Goal: Transaction & Acquisition: Purchase product/service

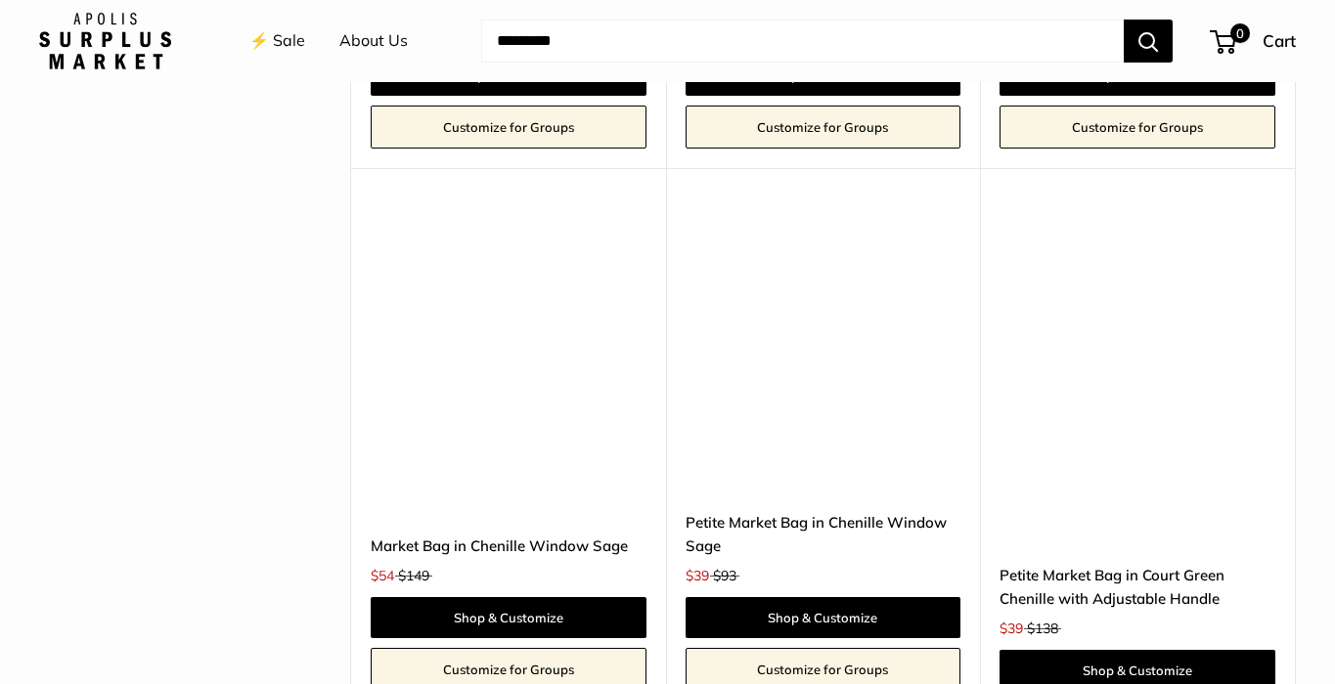
scroll to position [4145, 0]
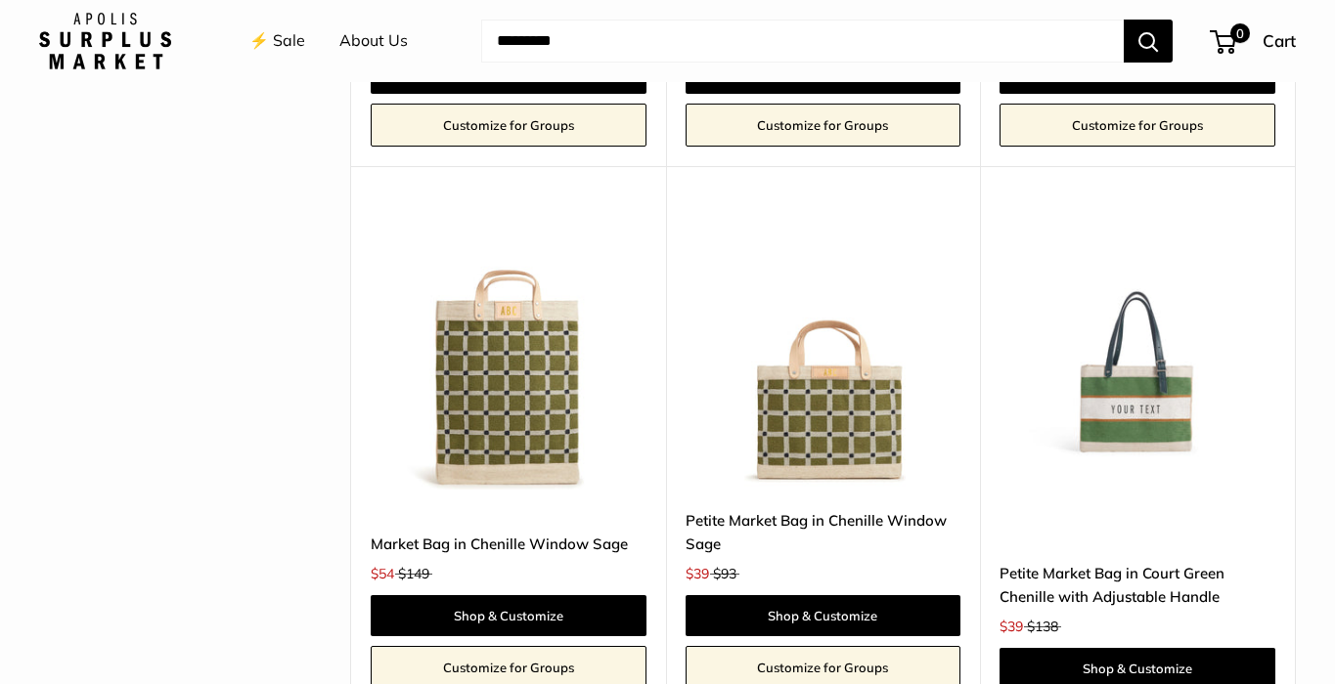
click at [0, 0] on img at bounding box center [0, 0] width 0 height 0
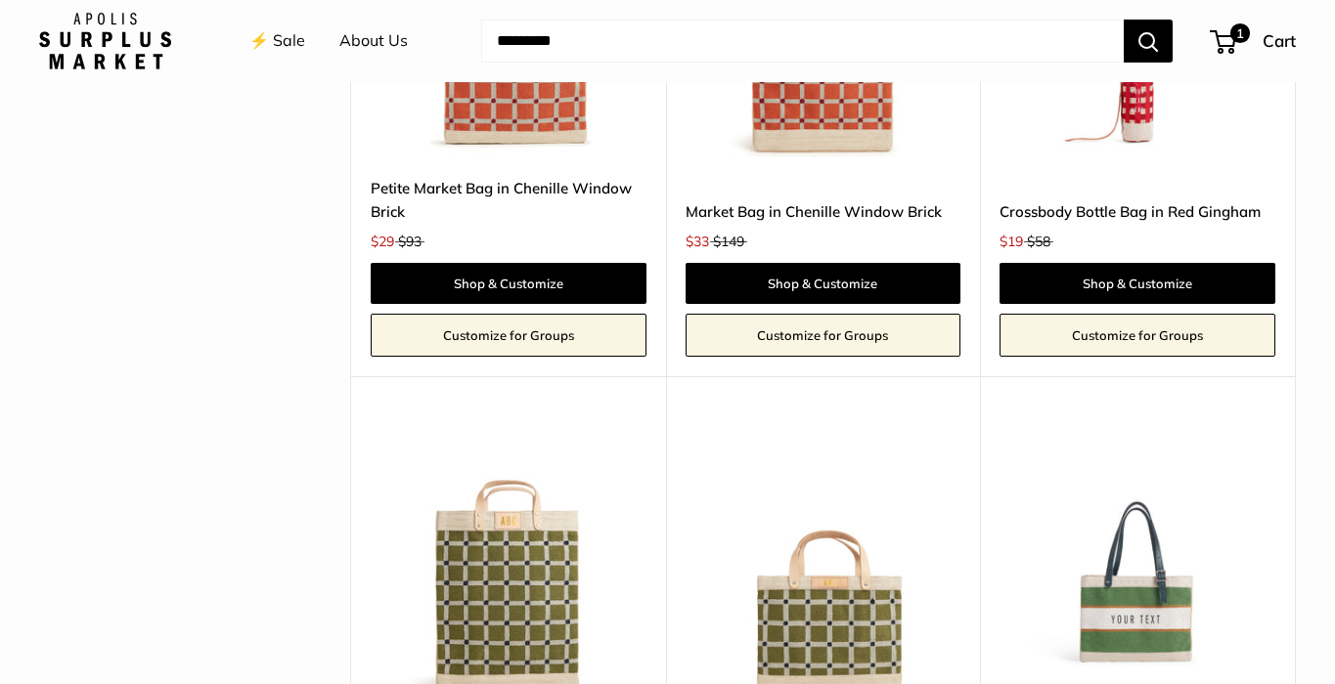
scroll to position [3933, 0]
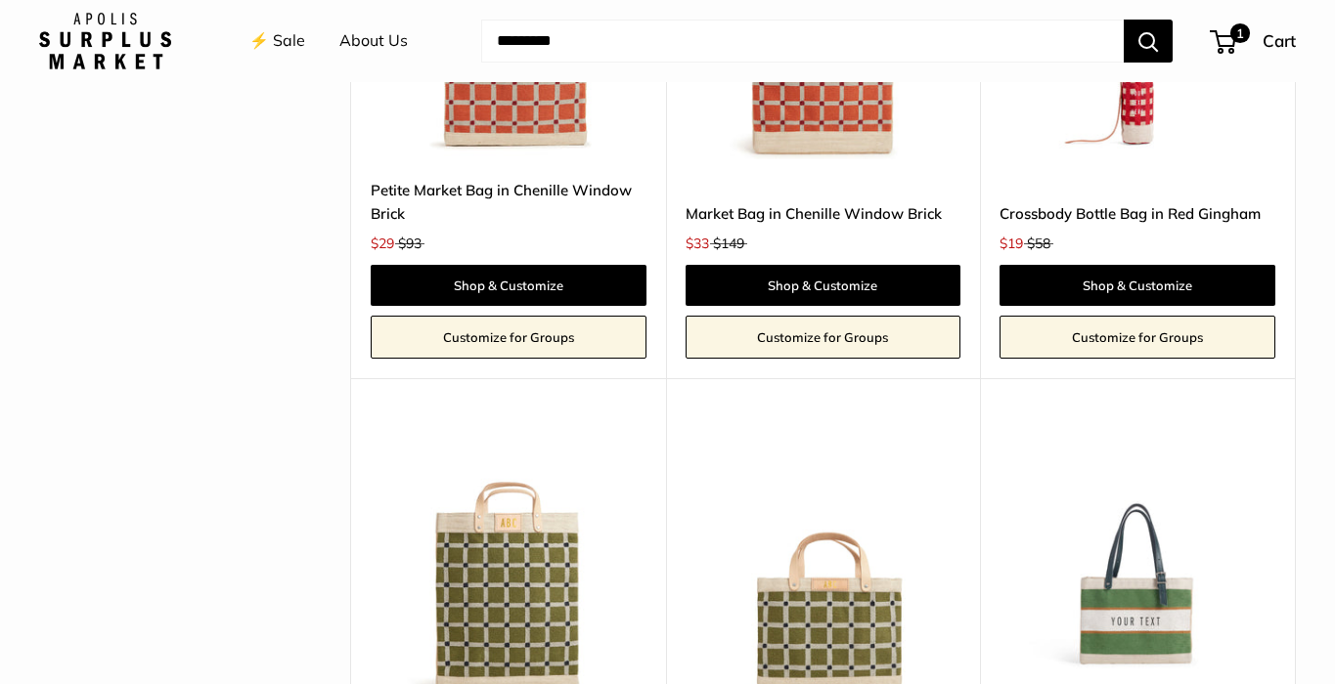
click at [0, 0] on img at bounding box center [0, 0] width 0 height 0
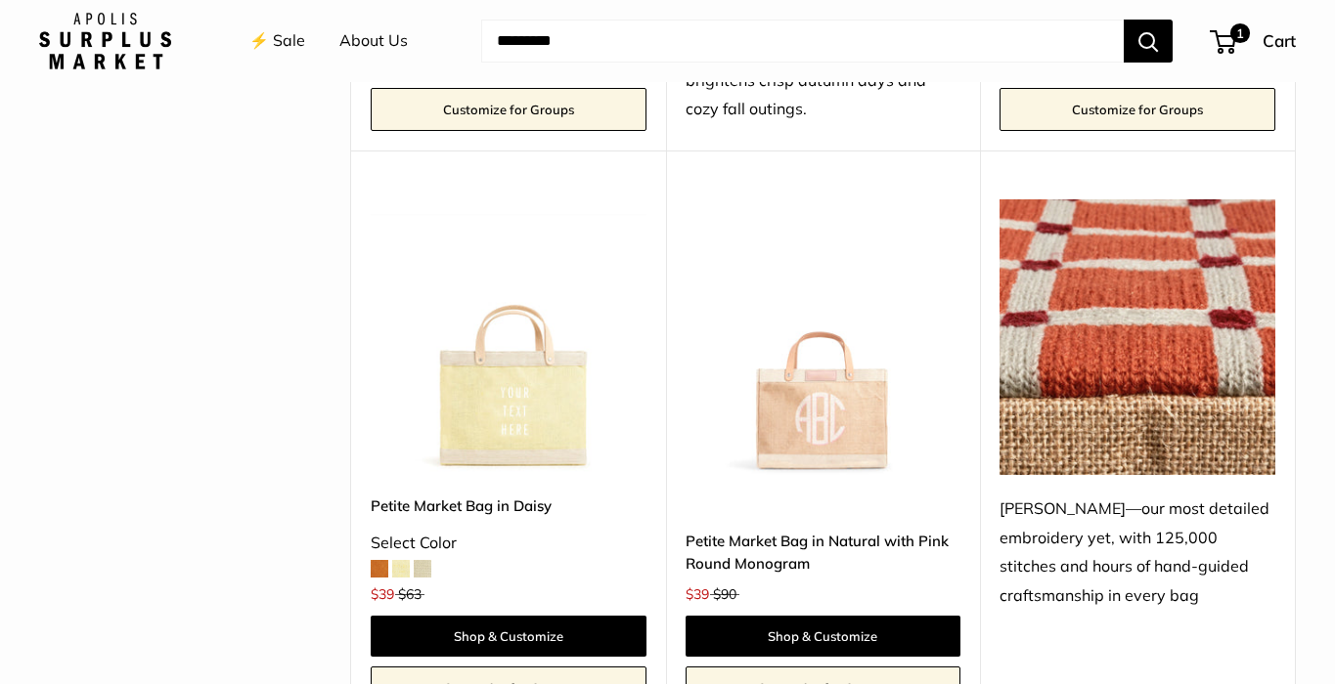
scroll to position [3005, 0]
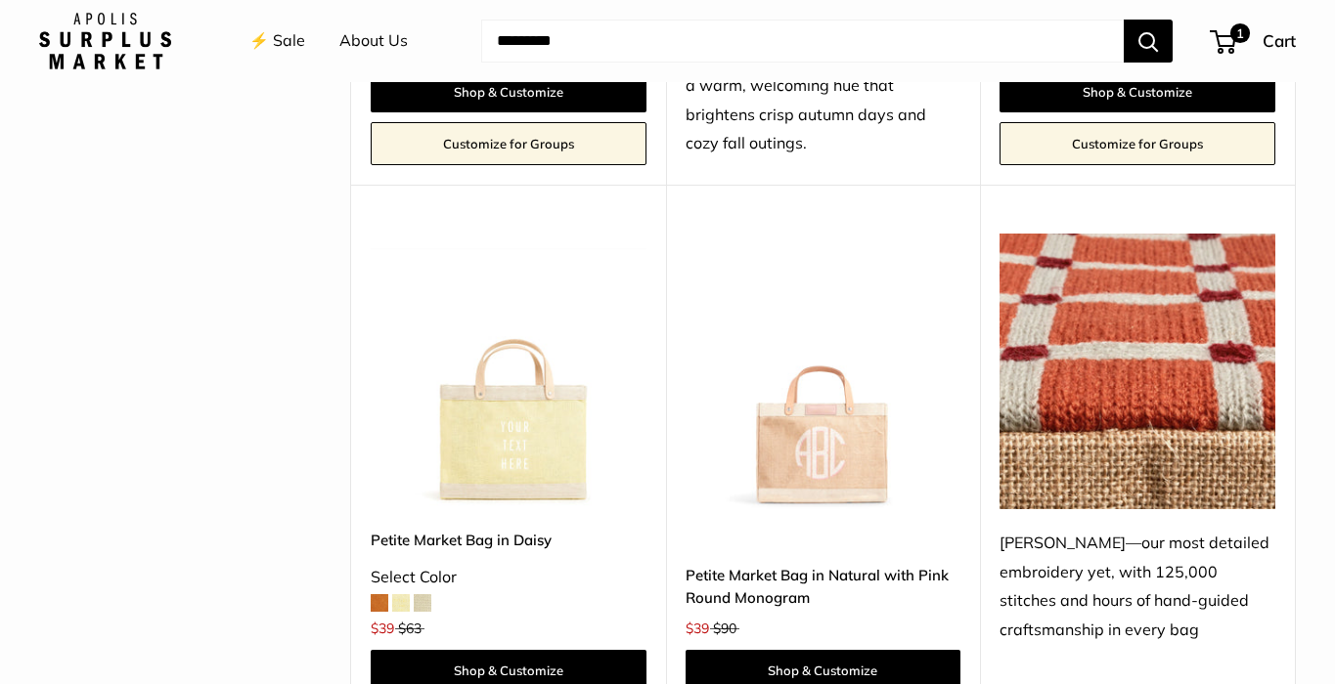
click at [0, 0] on img at bounding box center [0, 0] width 0 height 0
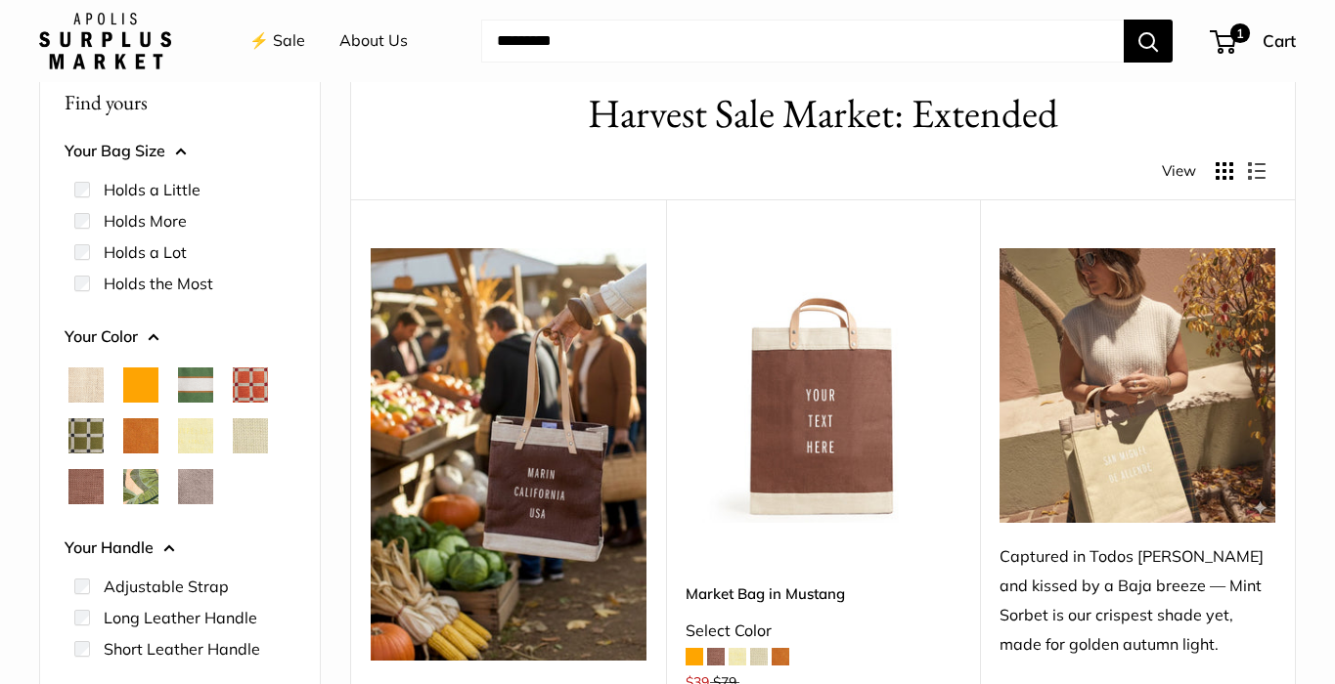
scroll to position [95, 0]
click at [1139, 464] on img at bounding box center [1137, 385] width 276 height 276
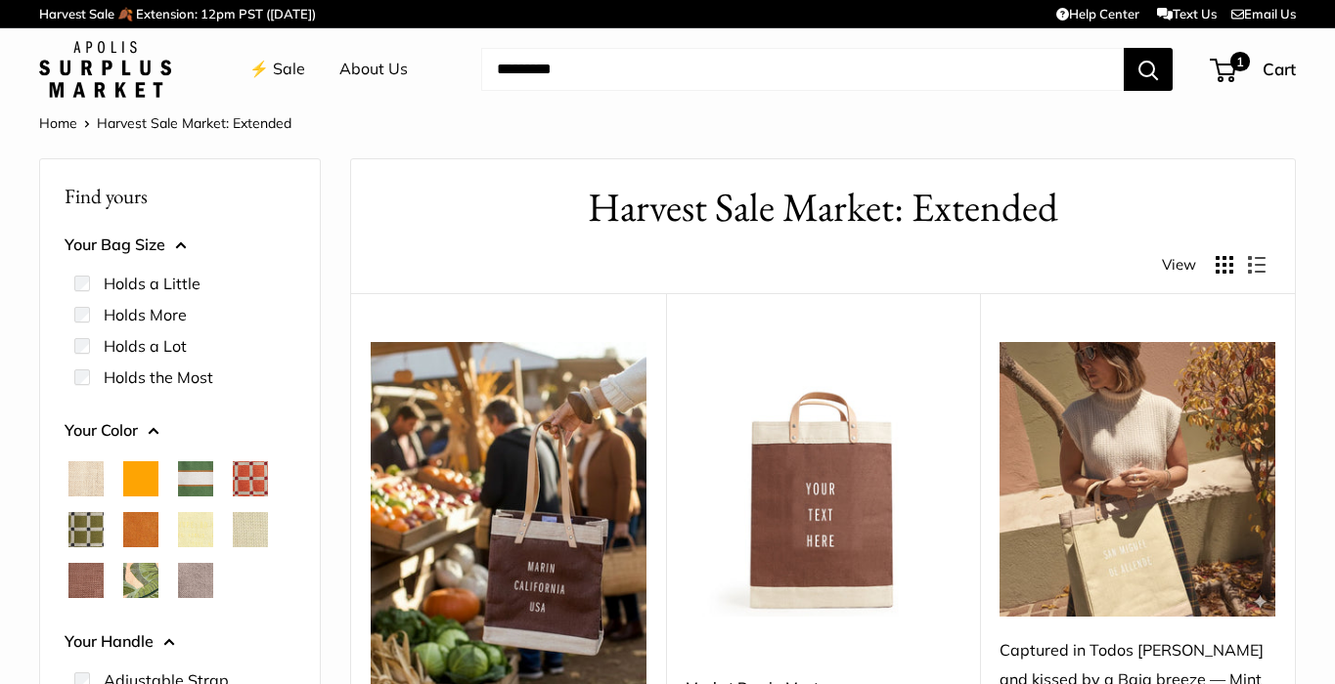
scroll to position [0, 0]
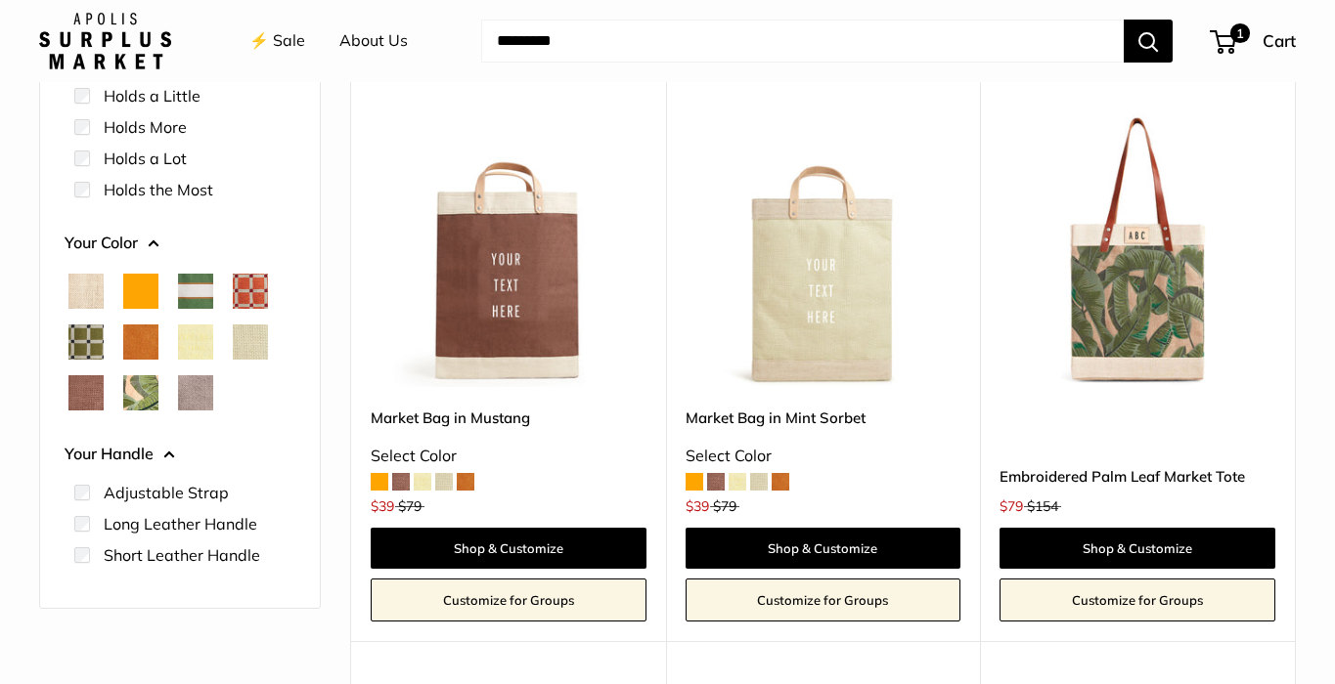
scroll to position [243, 0]
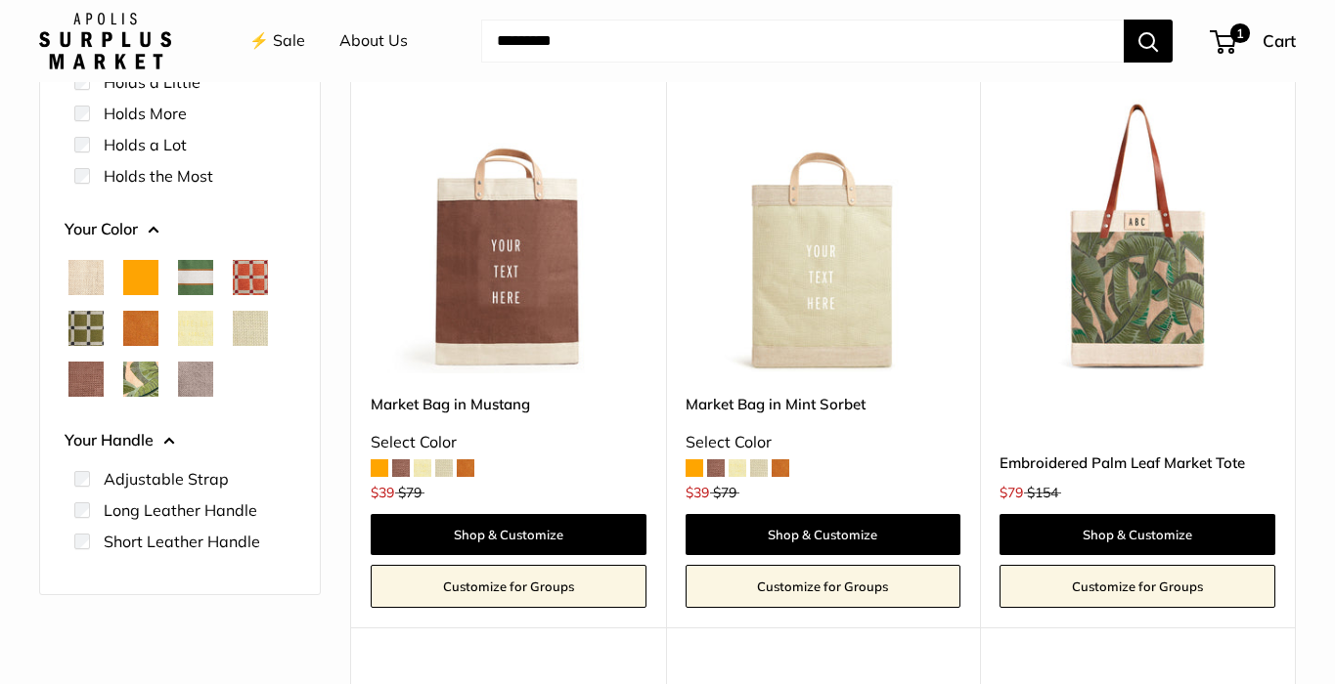
click at [0, 0] on img at bounding box center [0, 0] width 0 height 0
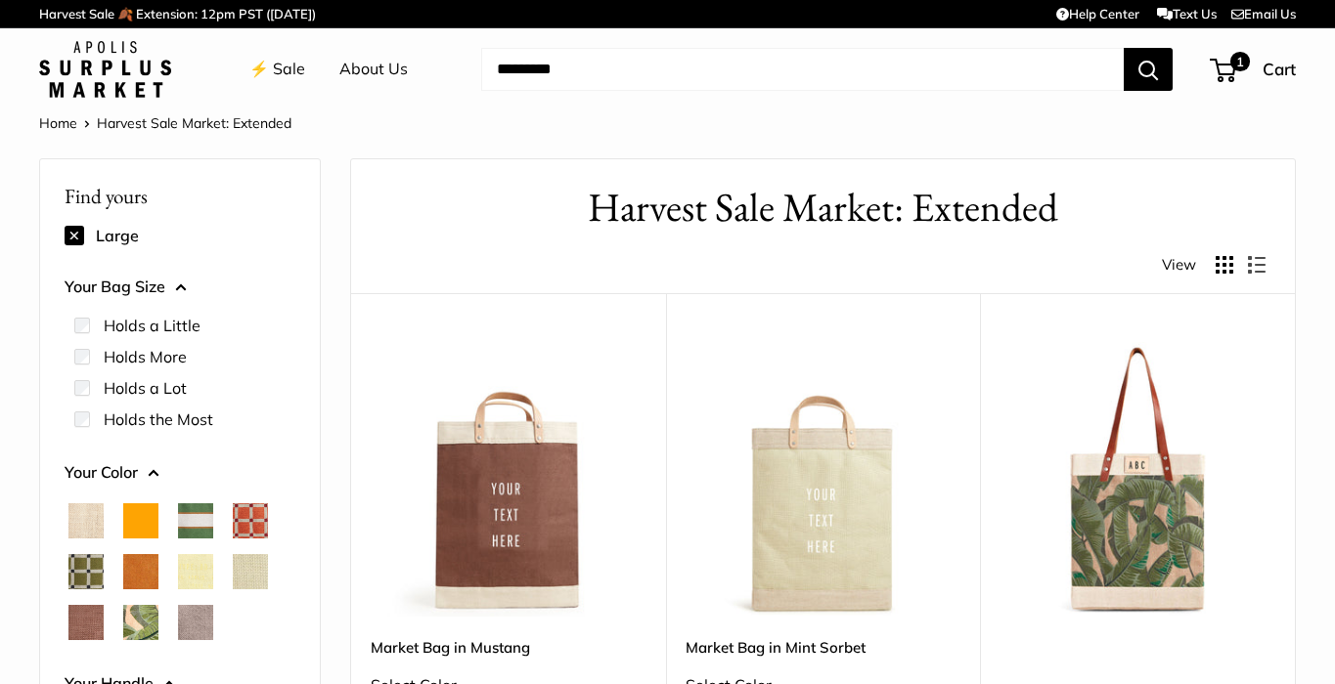
scroll to position [0, 0]
click at [384, 75] on link "About Us" at bounding box center [373, 69] width 68 height 29
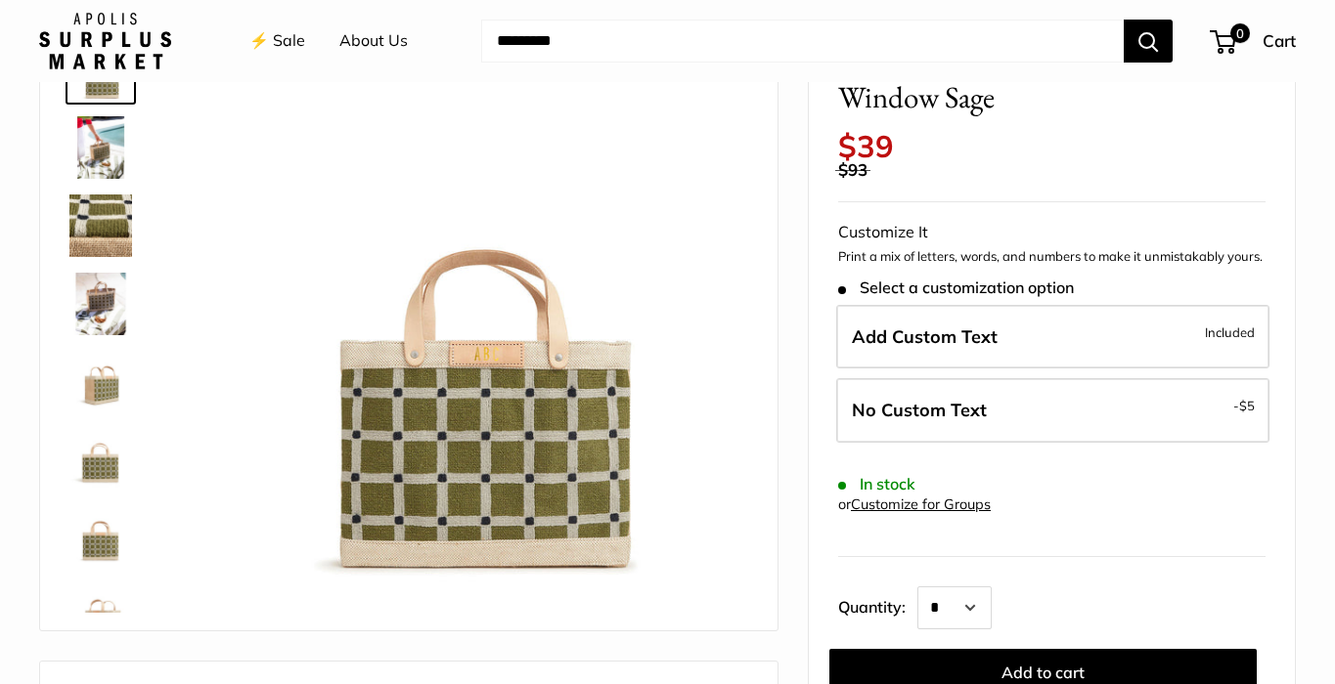
scroll to position [154, 0]
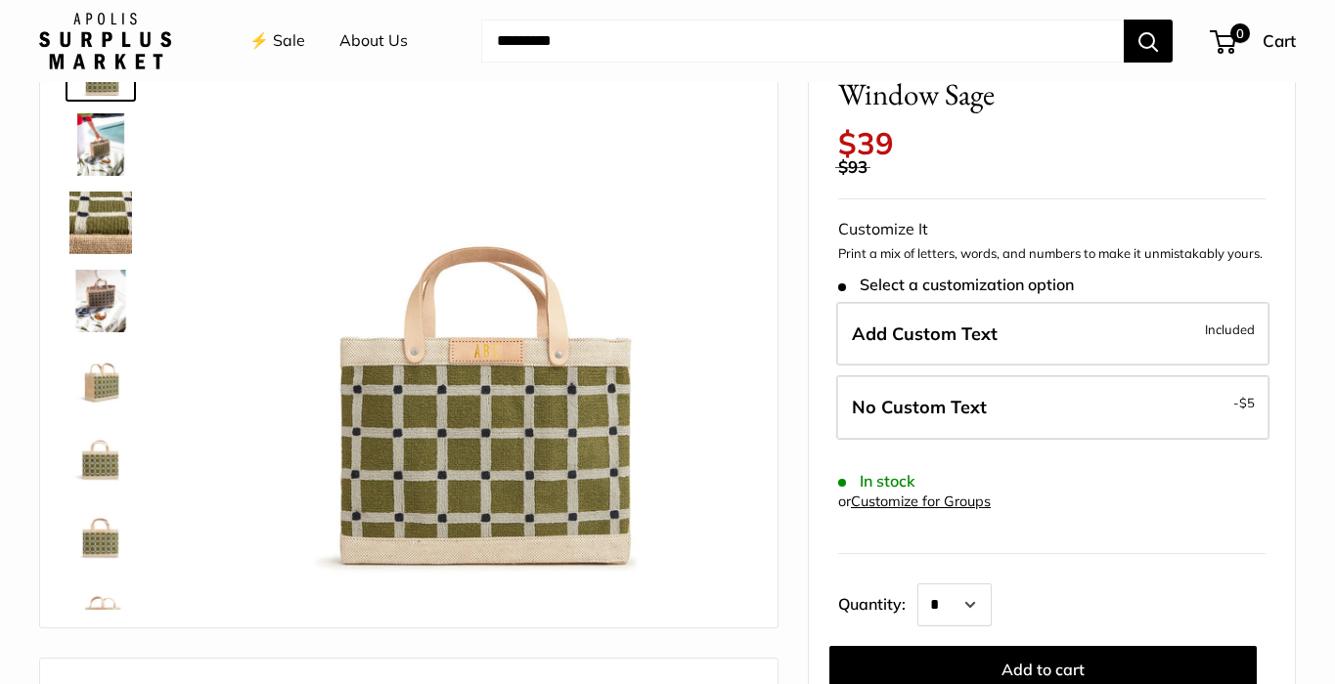
click at [110, 224] on img at bounding box center [100, 223] width 63 height 63
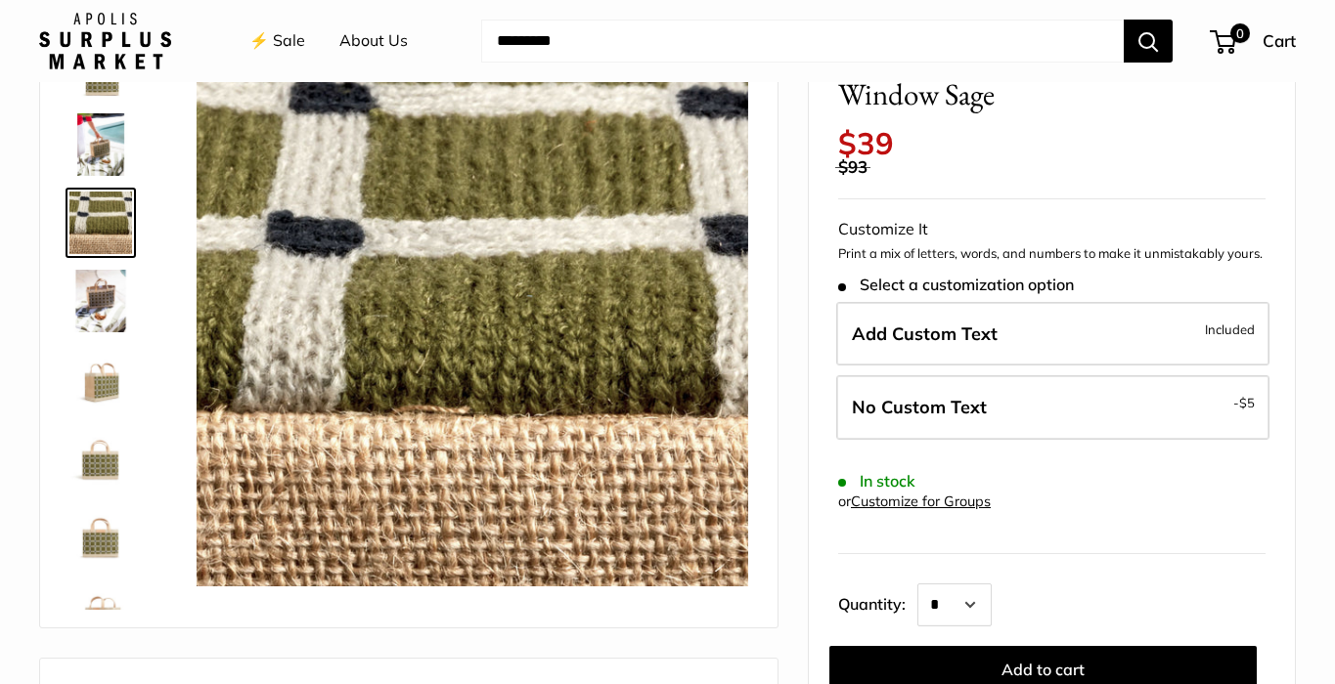
click at [94, 293] on img at bounding box center [100, 301] width 63 height 63
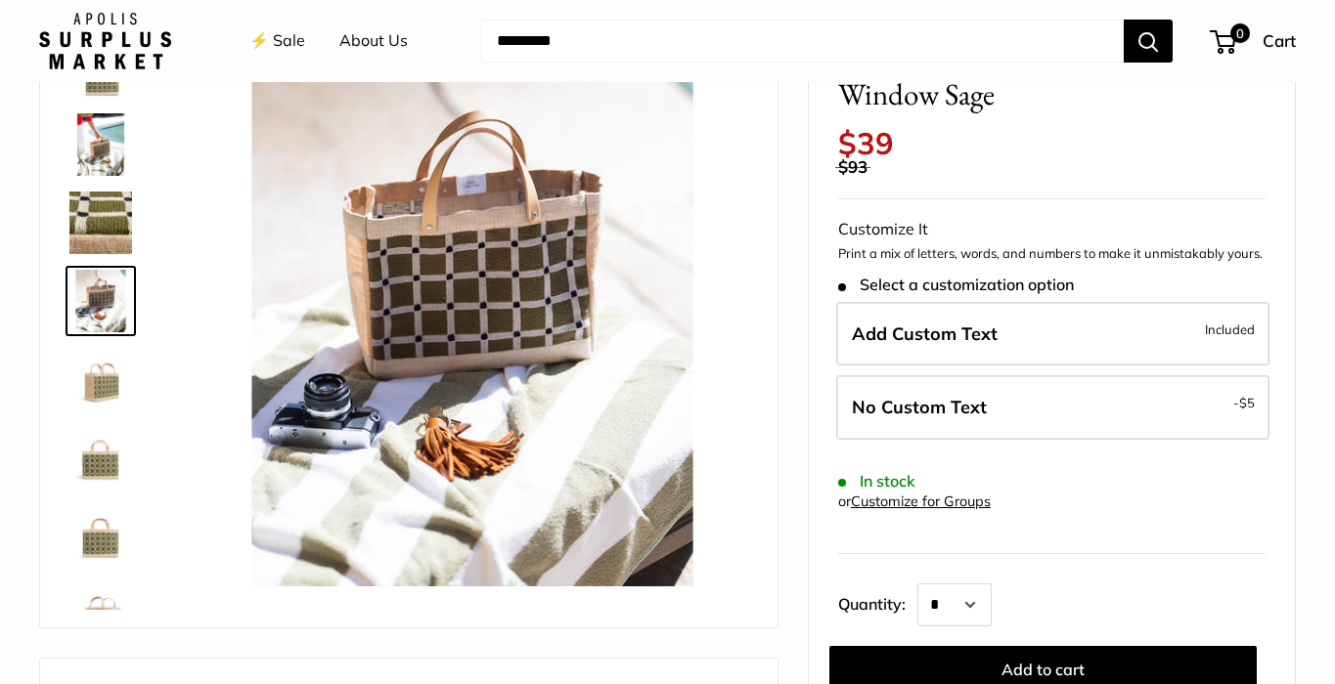
click at [96, 375] on img at bounding box center [100, 379] width 63 height 63
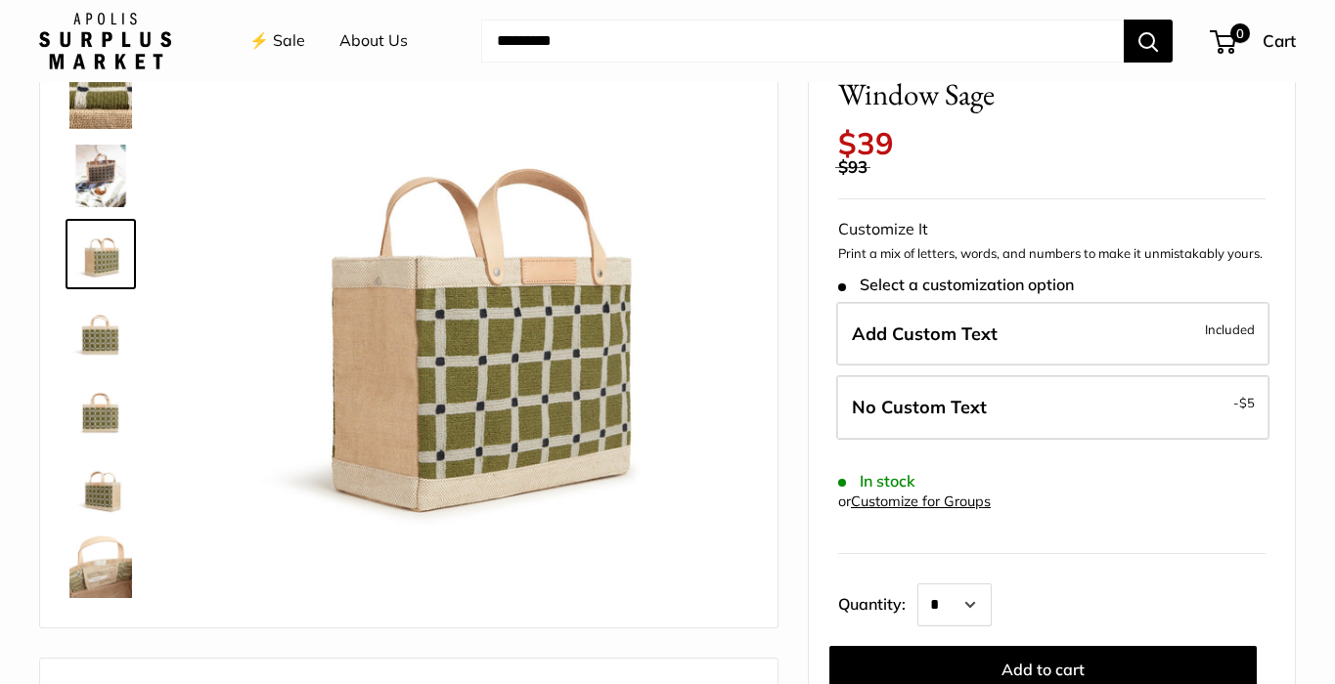
scroll to position [125, 0]
click at [105, 576] on img at bounding box center [100, 567] width 63 height 63
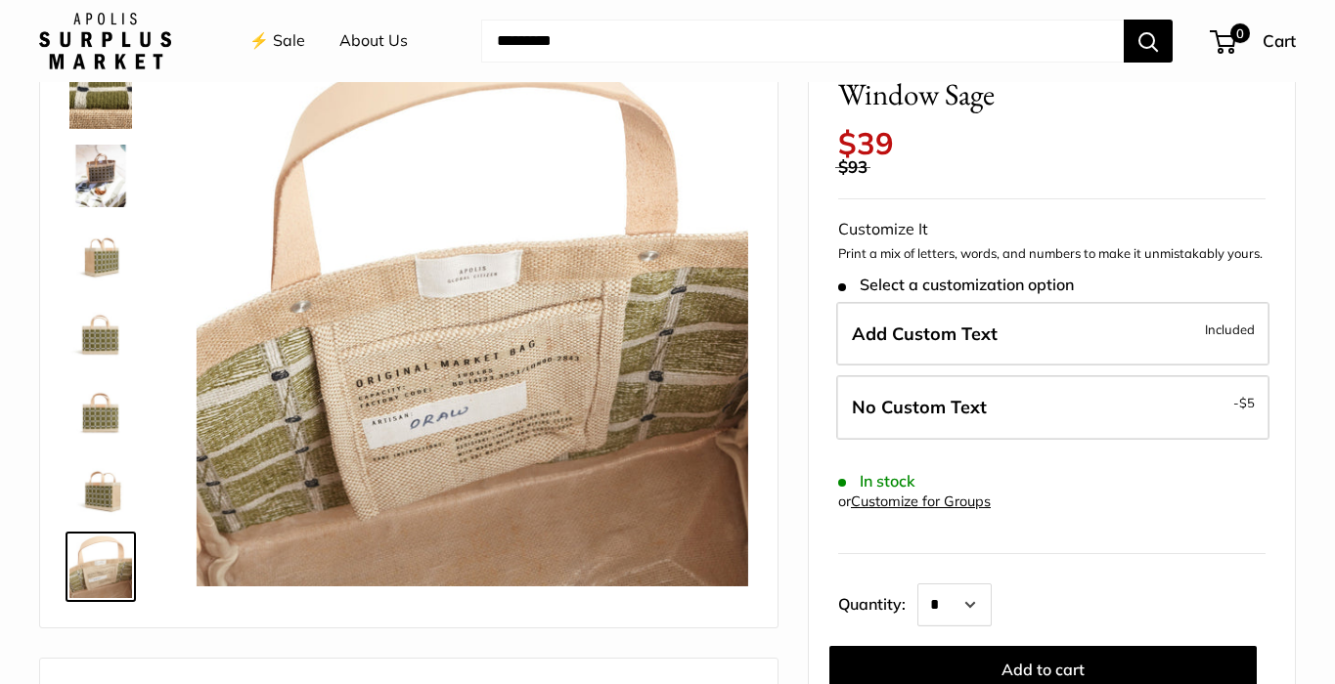
click at [86, 510] on img at bounding box center [100, 489] width 63 height 63
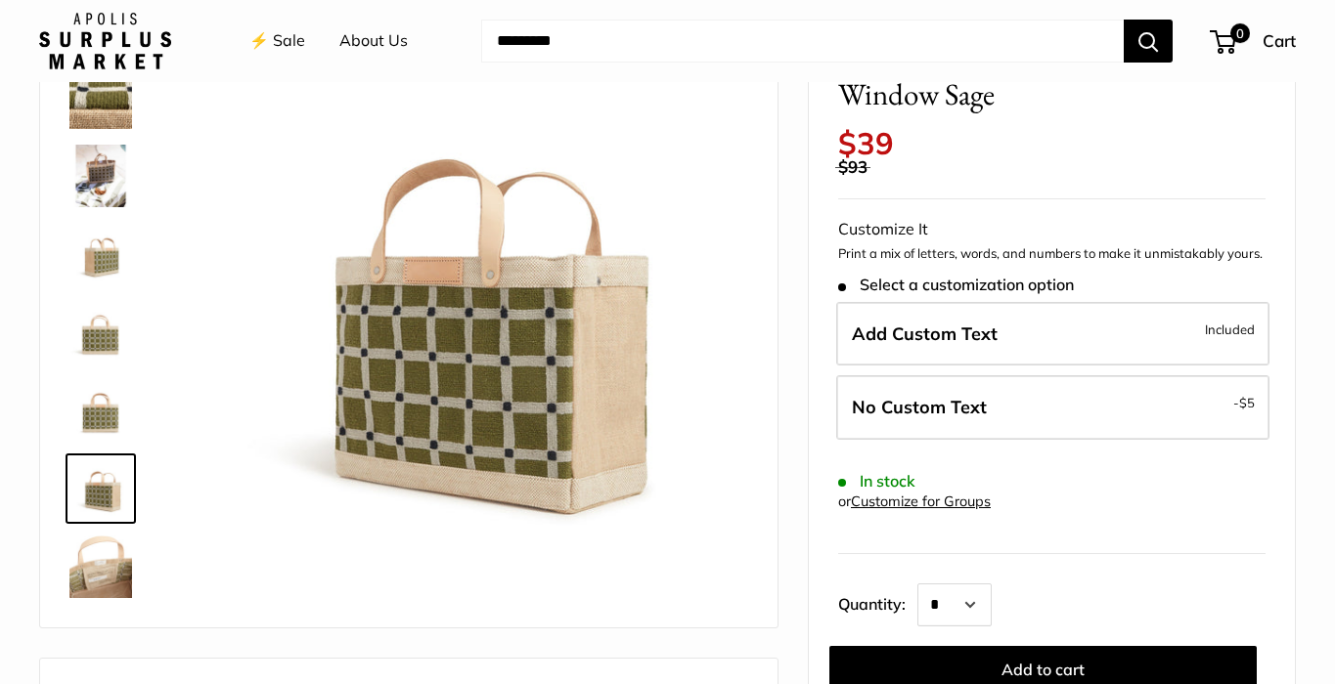
click at [84, 425] on img at bounding box center [100, 410] width 63 height 63
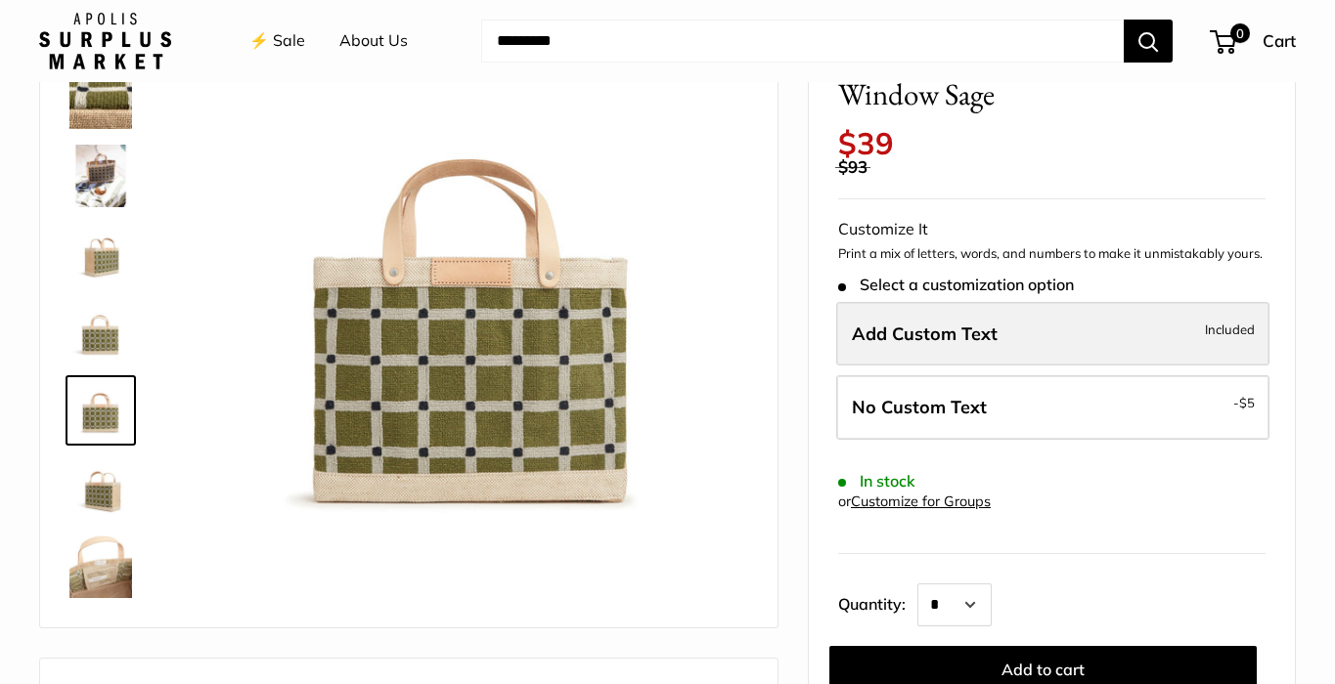
click at [938, 302] on label "Add Custom Text Included" at bounding box center [1052, 334] width 433 height 65
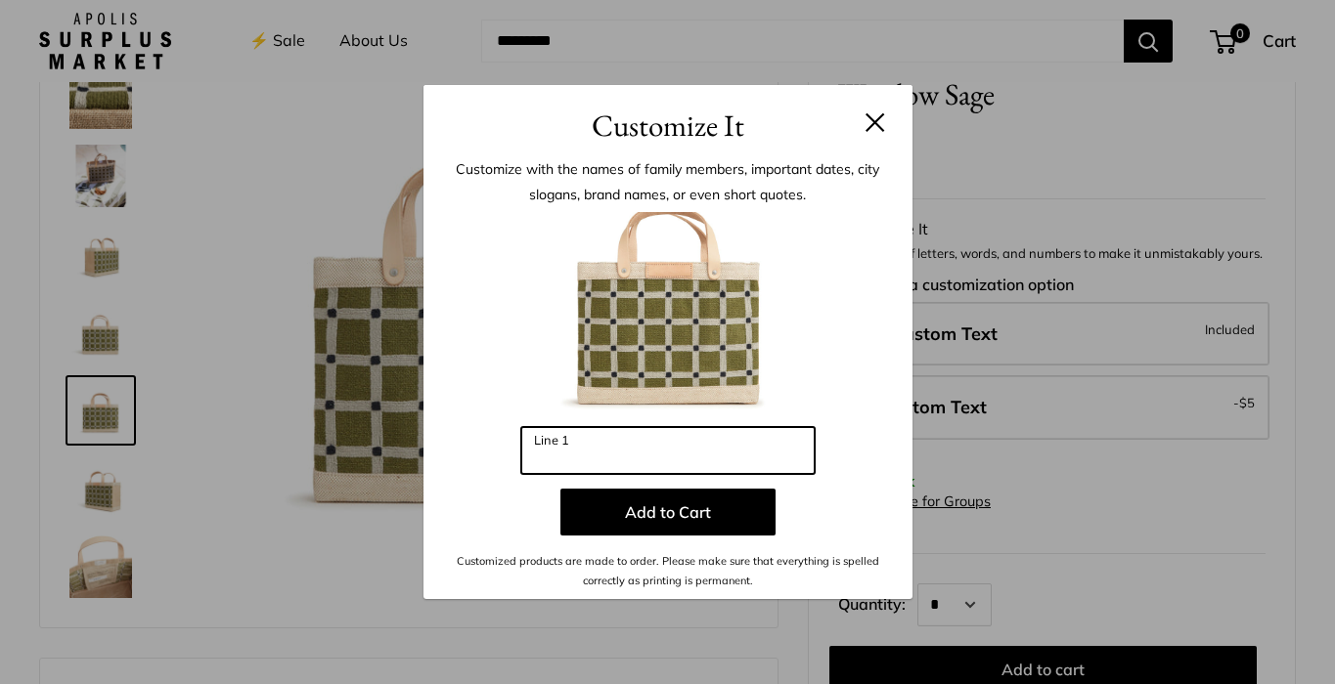
click at [679, 444] on input "Line 1" at bounding box center [667, 450] width 293 height 47
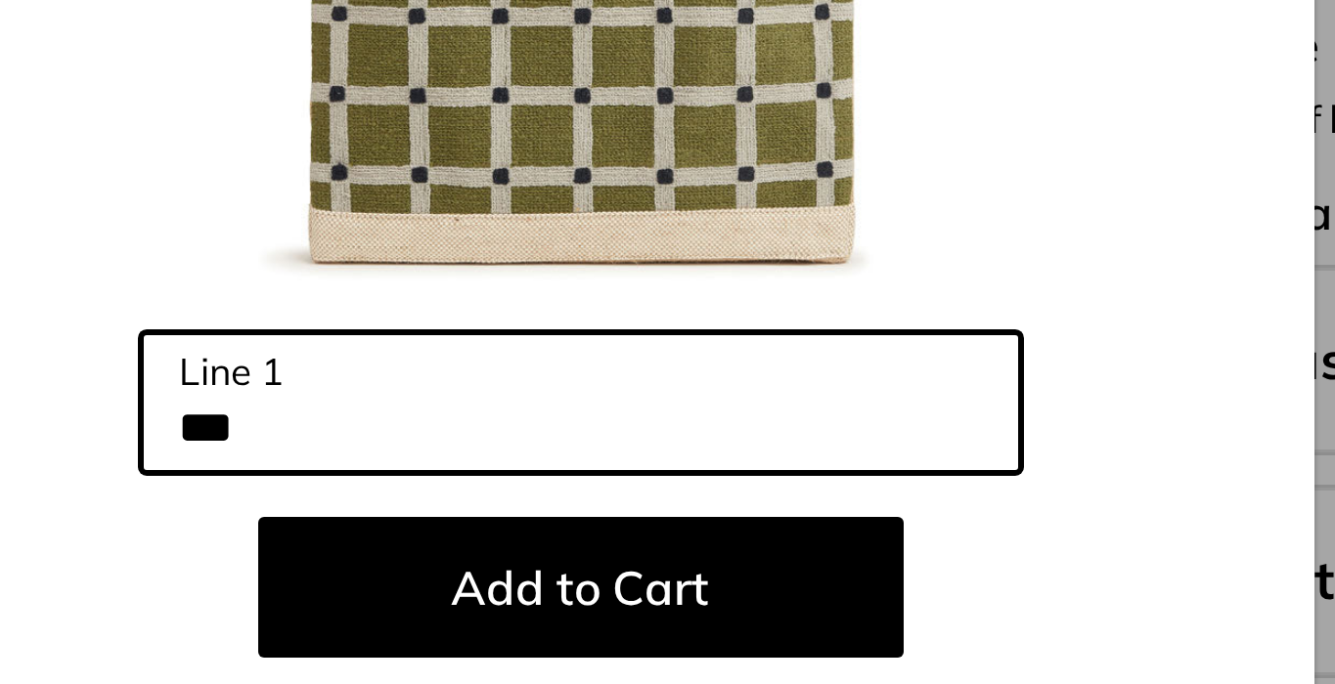
scroll to position [145, 0]
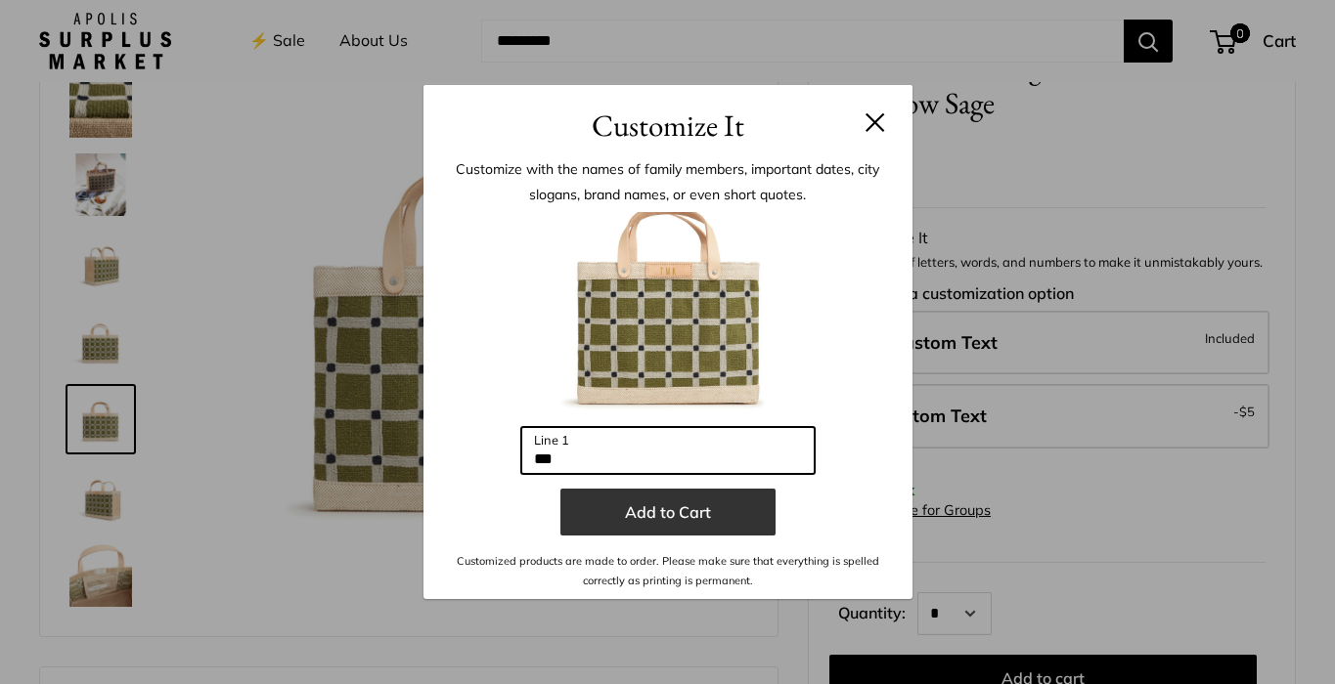
type input "***"
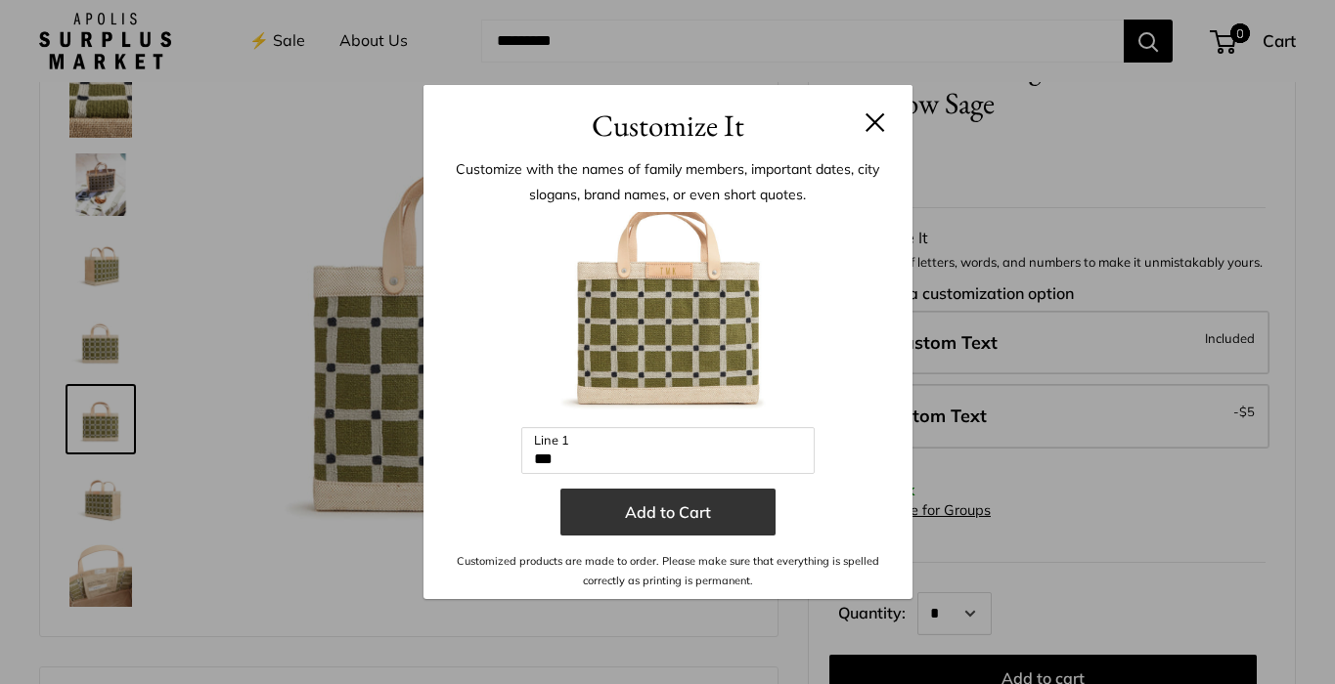
click at [668, 516] on button "Add to Cart" at bounding box center [667, 512] width 215 height 47
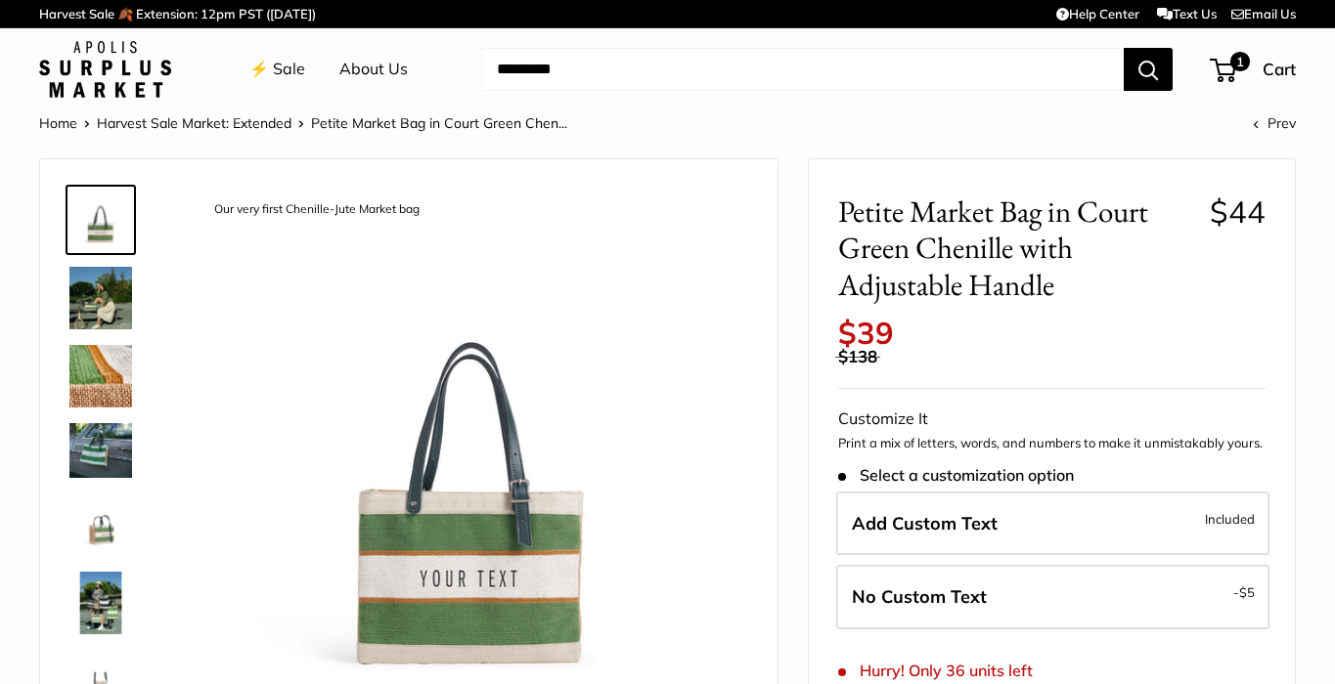
click at [90, 356] on img at bounding box center [100, 376] width 63 height 63
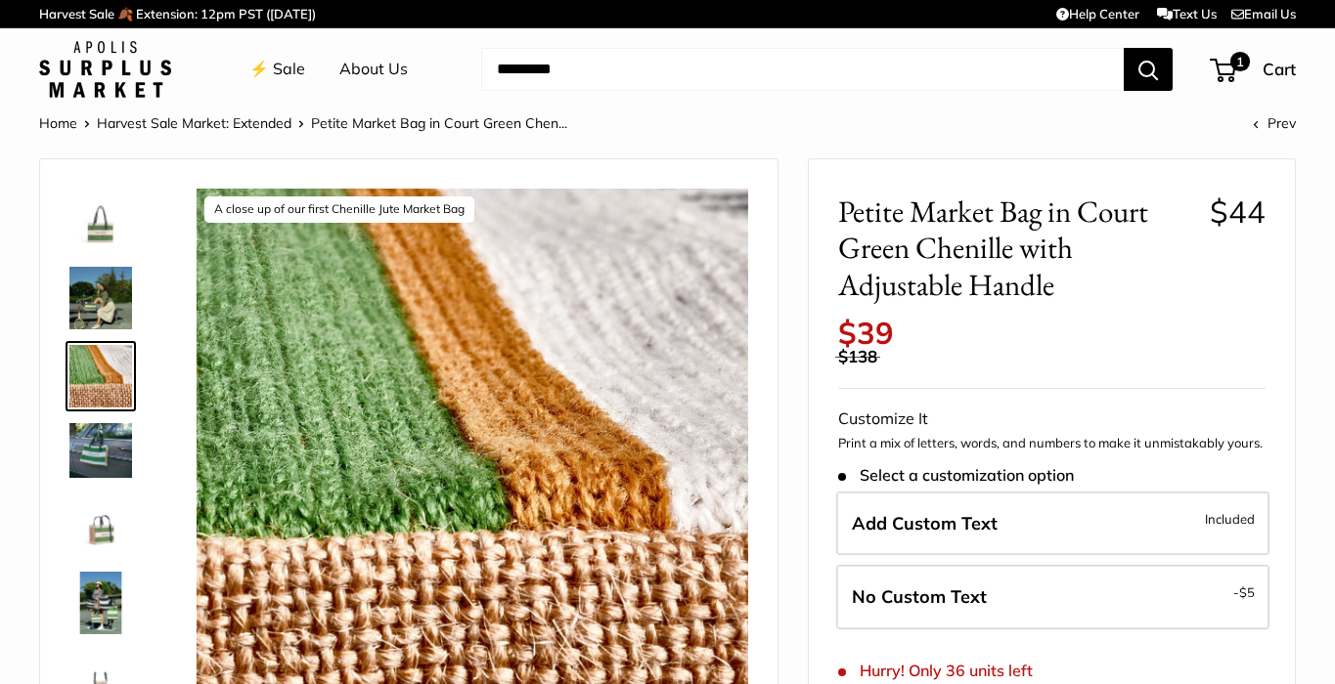
click at [94, 444] on img at bounding box center [100, 450] width 63 height 54
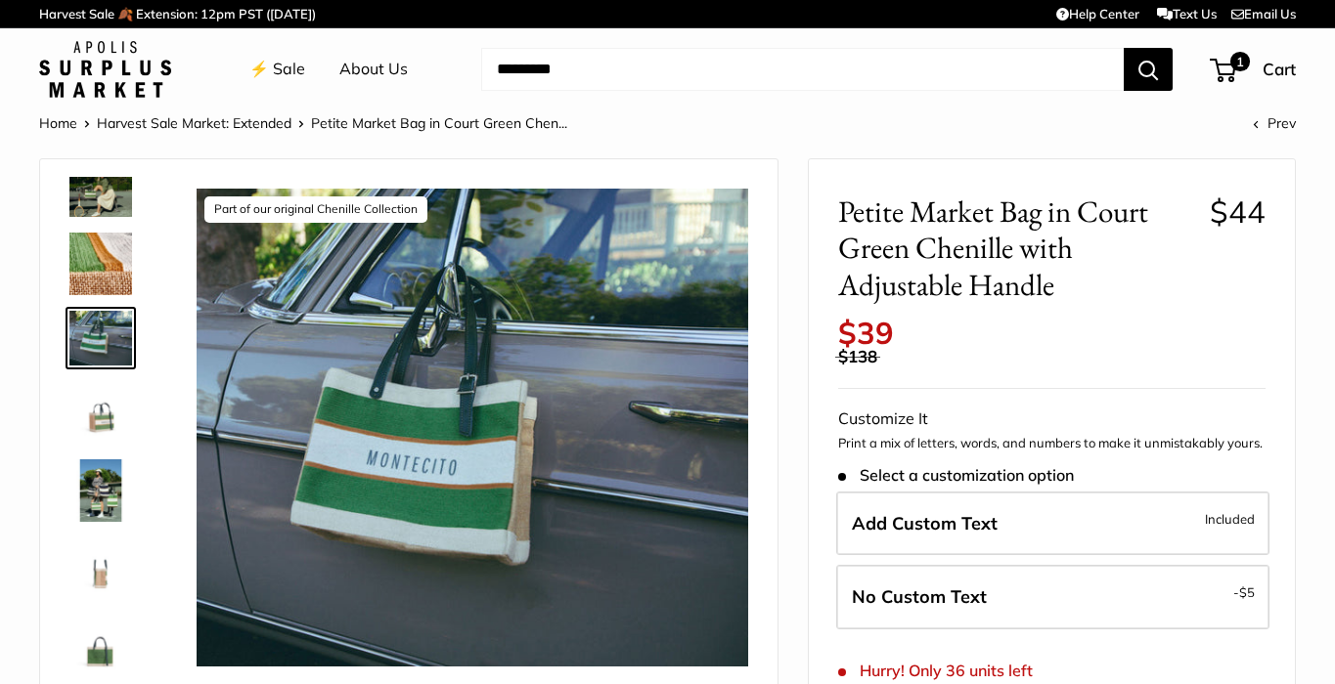
click at [105, 417] on img at bounding box center [100, 412] width 63 height 63
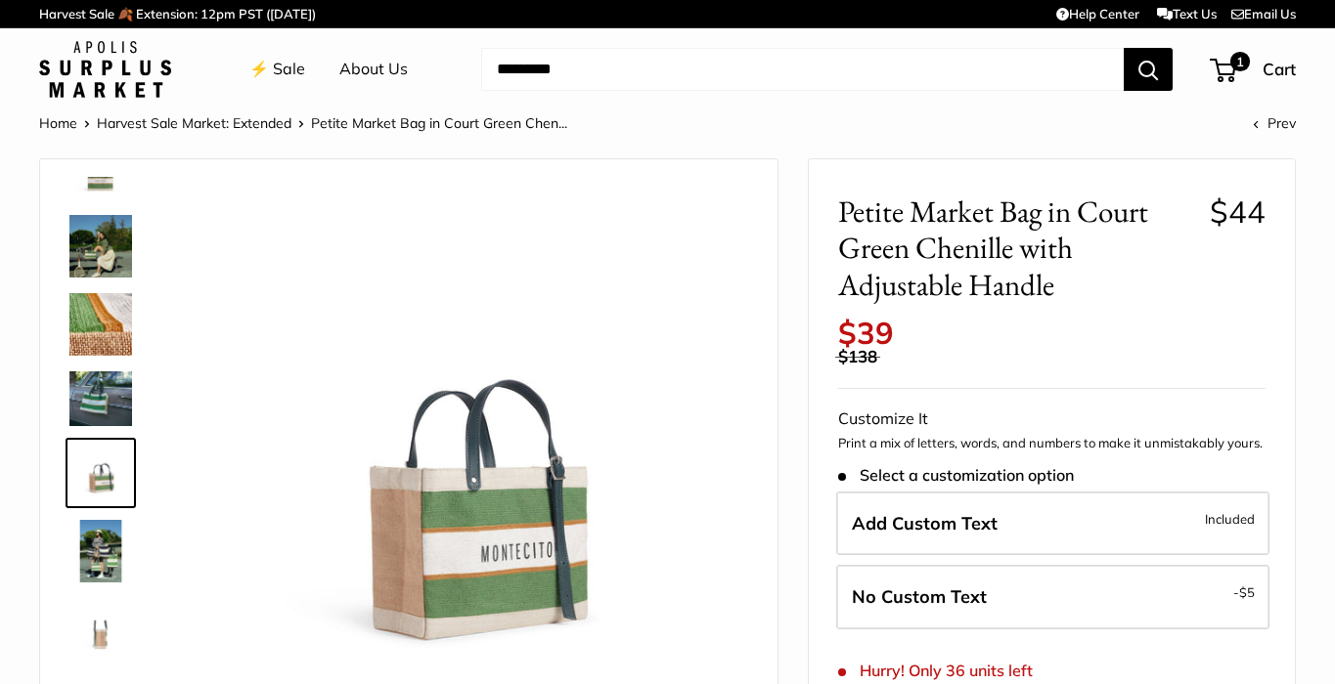
click at [102, 541] on img at bounding box center [100, 551] width 63 height 63
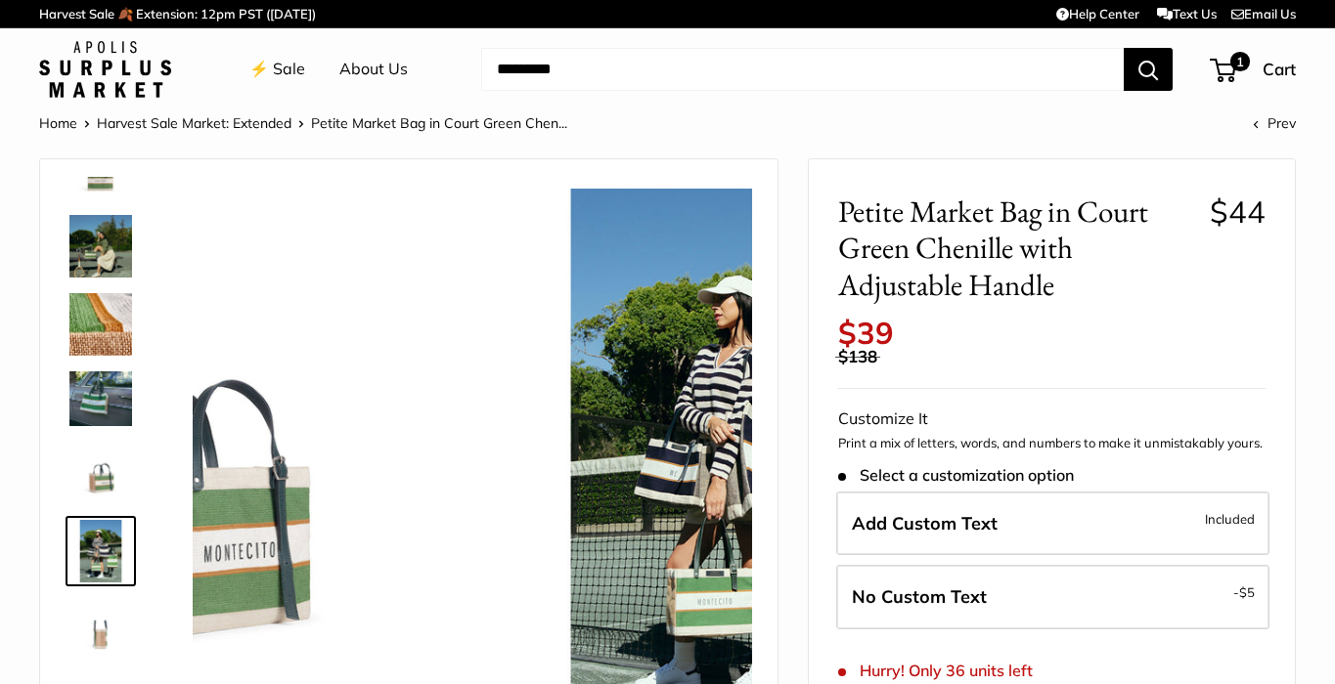
scroll to position [130, 0]
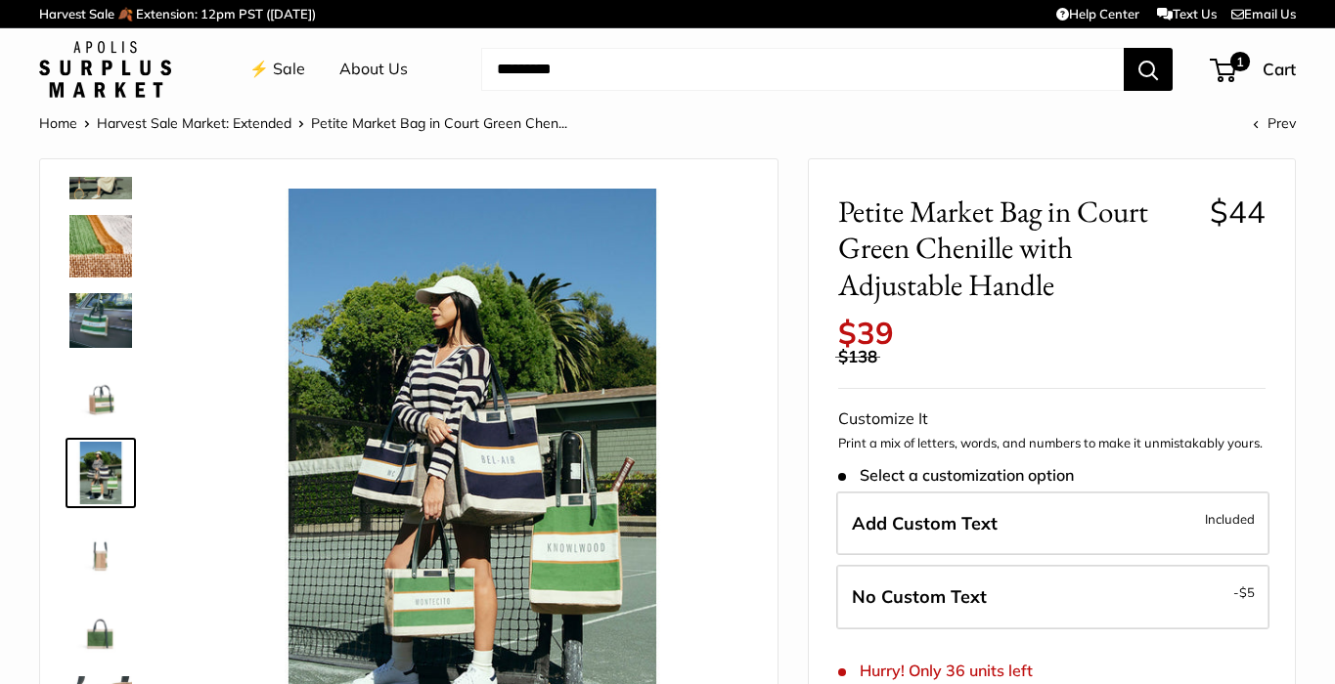
click at [96, 617] on img at bounding box center [100, 629] width 63 height 63
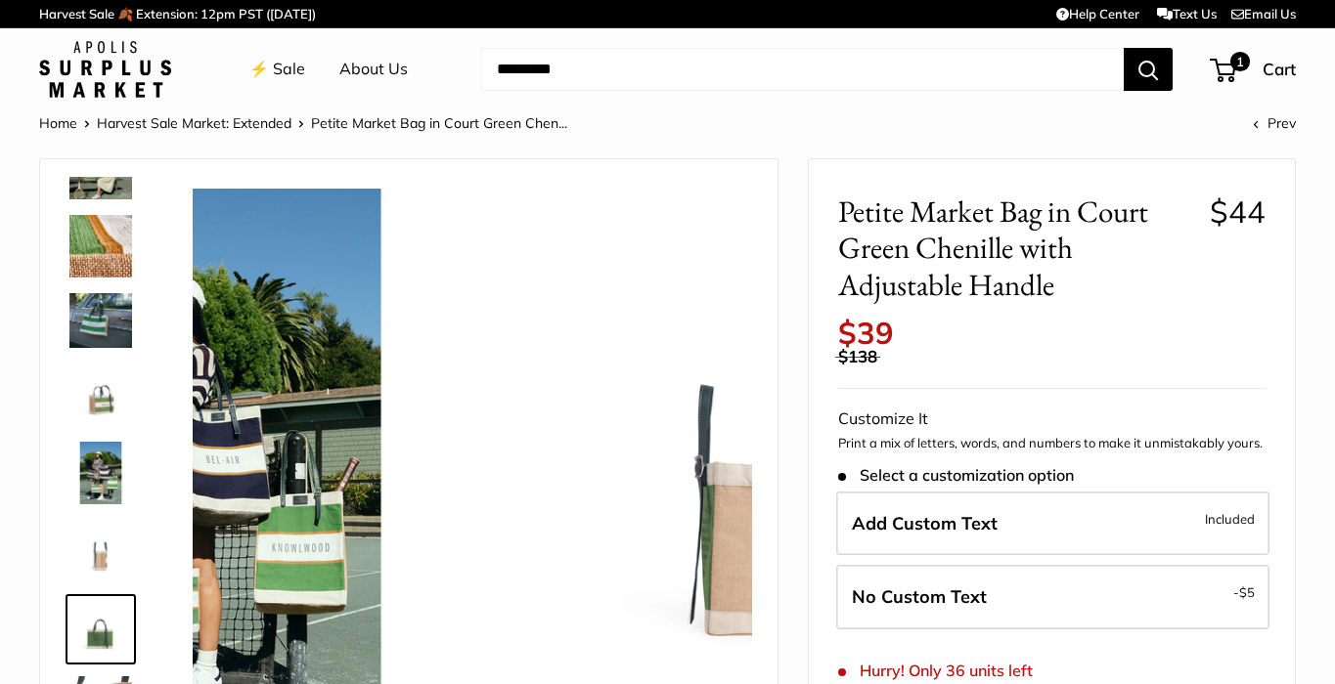
scroll to position [195, 0]
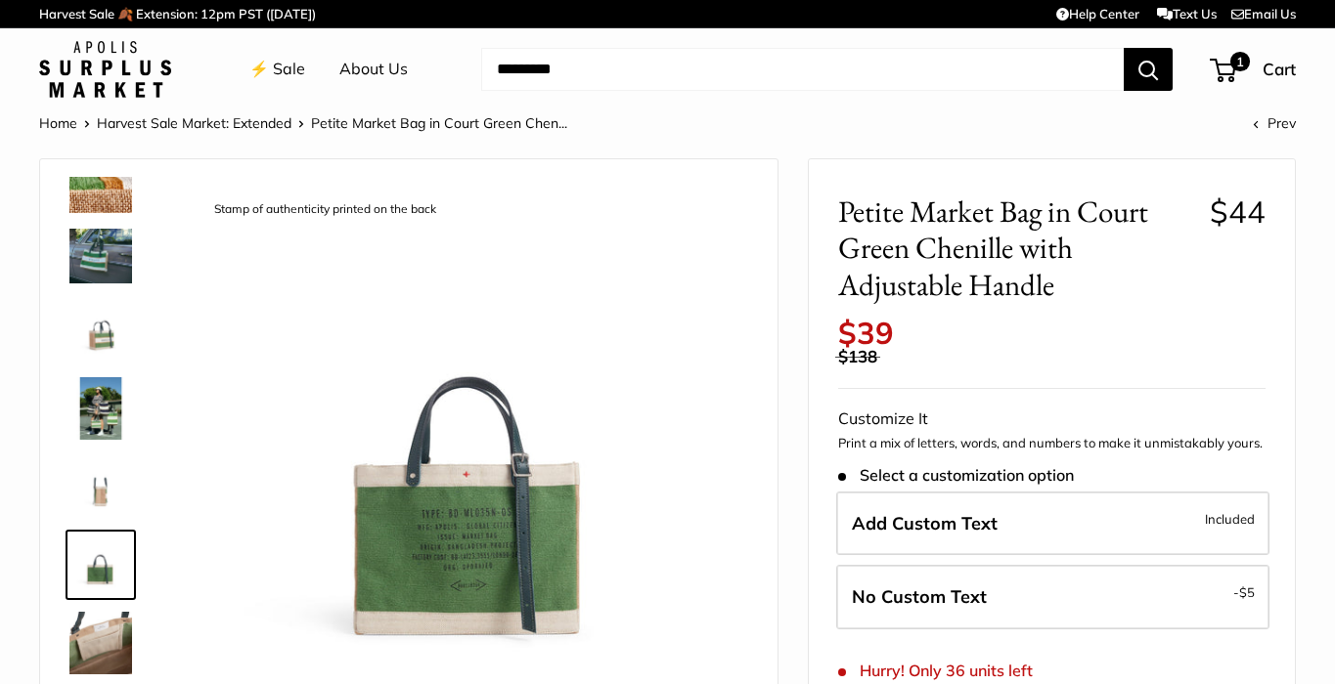
click at [99, 630] on img at bounding box center [100, 643] width 63 height 63
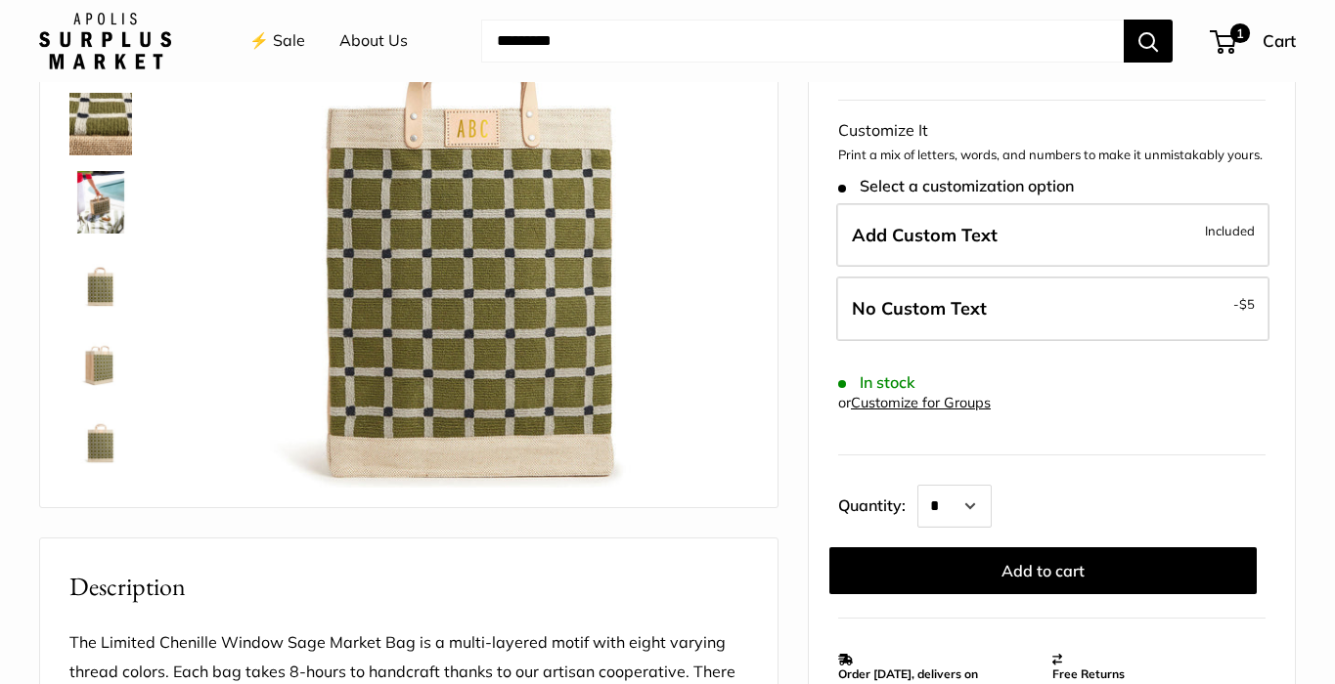
scroll to position [254, 0]
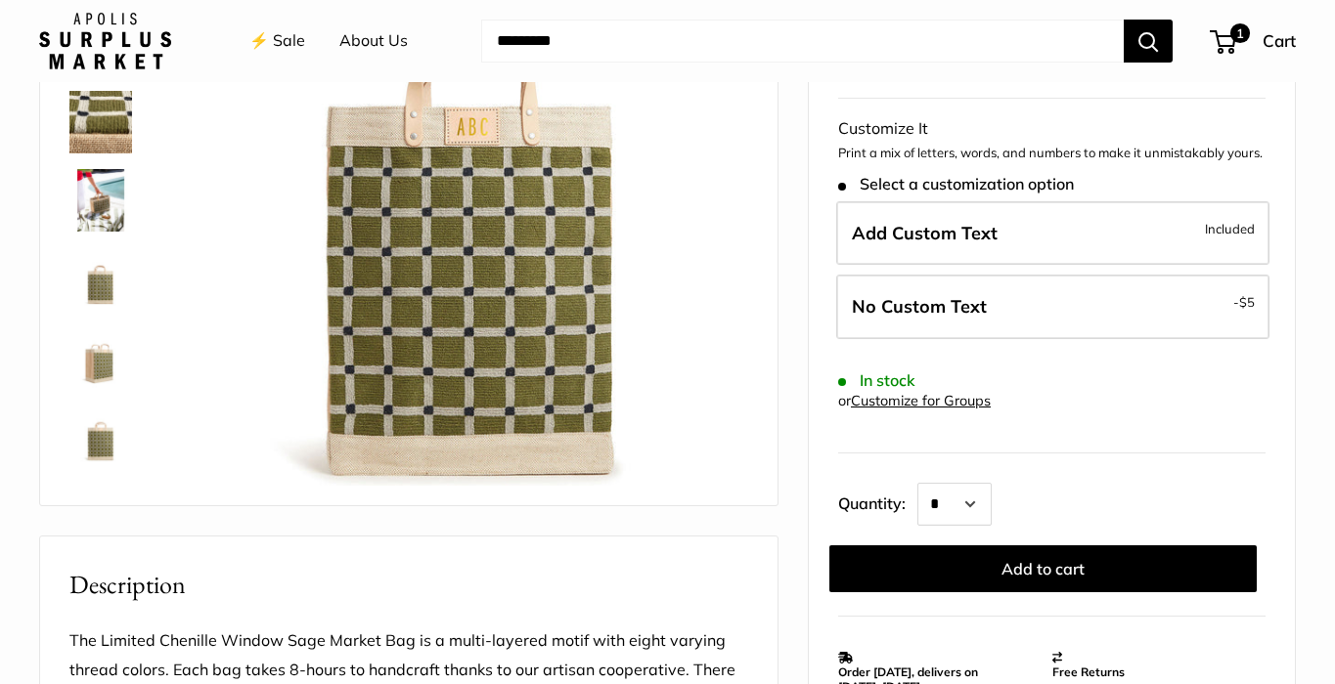
click at [96, 446] on img at bounding box center [100, 435] width 63 height 63
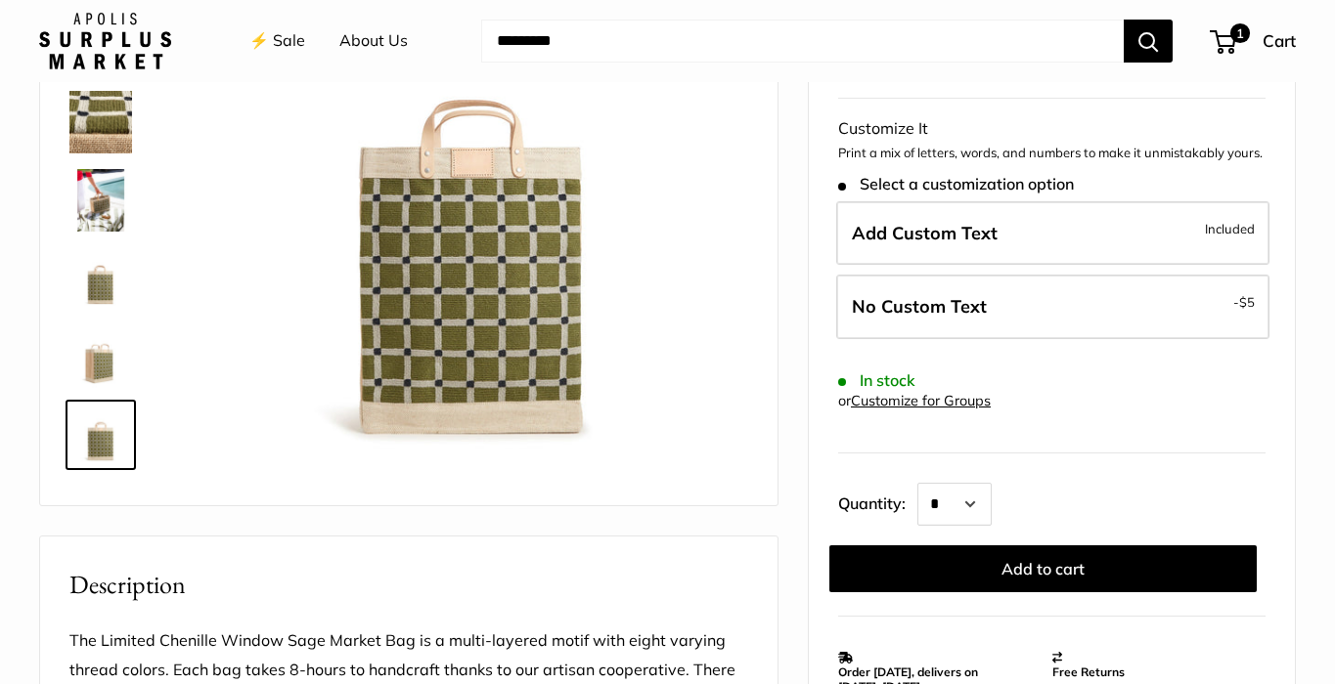
click at [95, 358] on img at bounding box center [100, 357] width 63 height 63
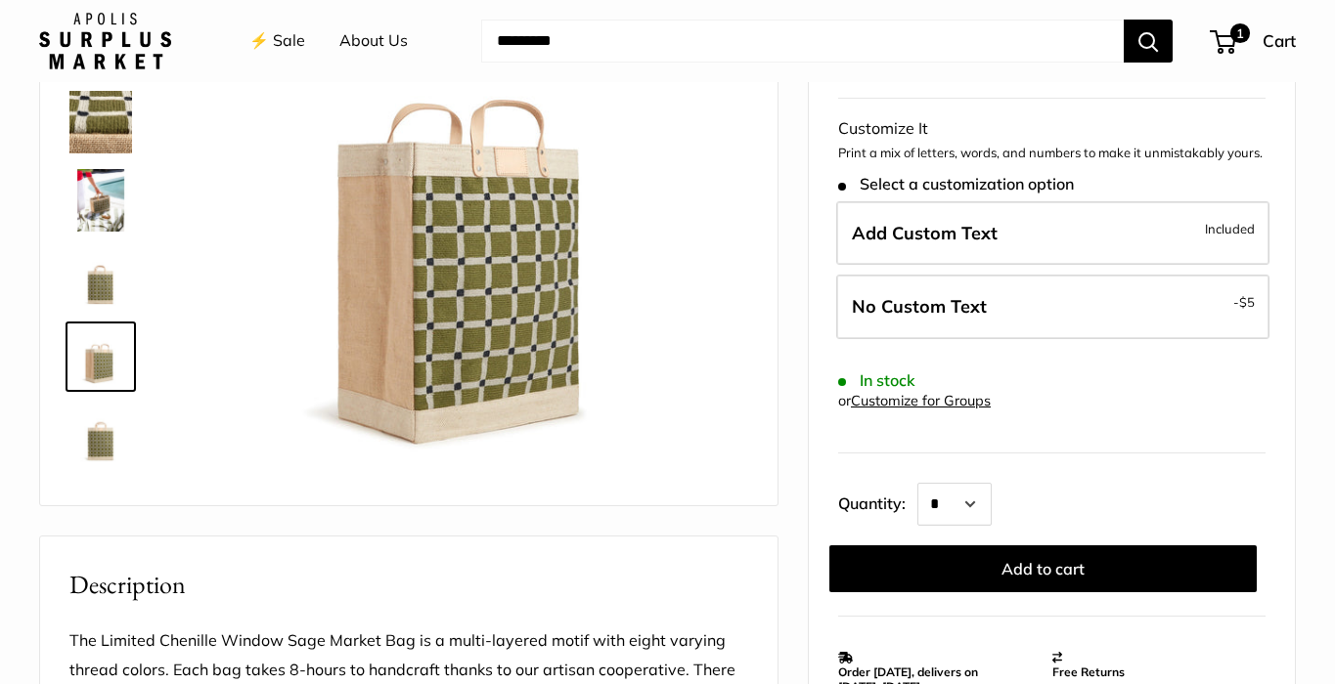
click at [99, 284] on img at bounding box center [100, 278] width 63 height 63
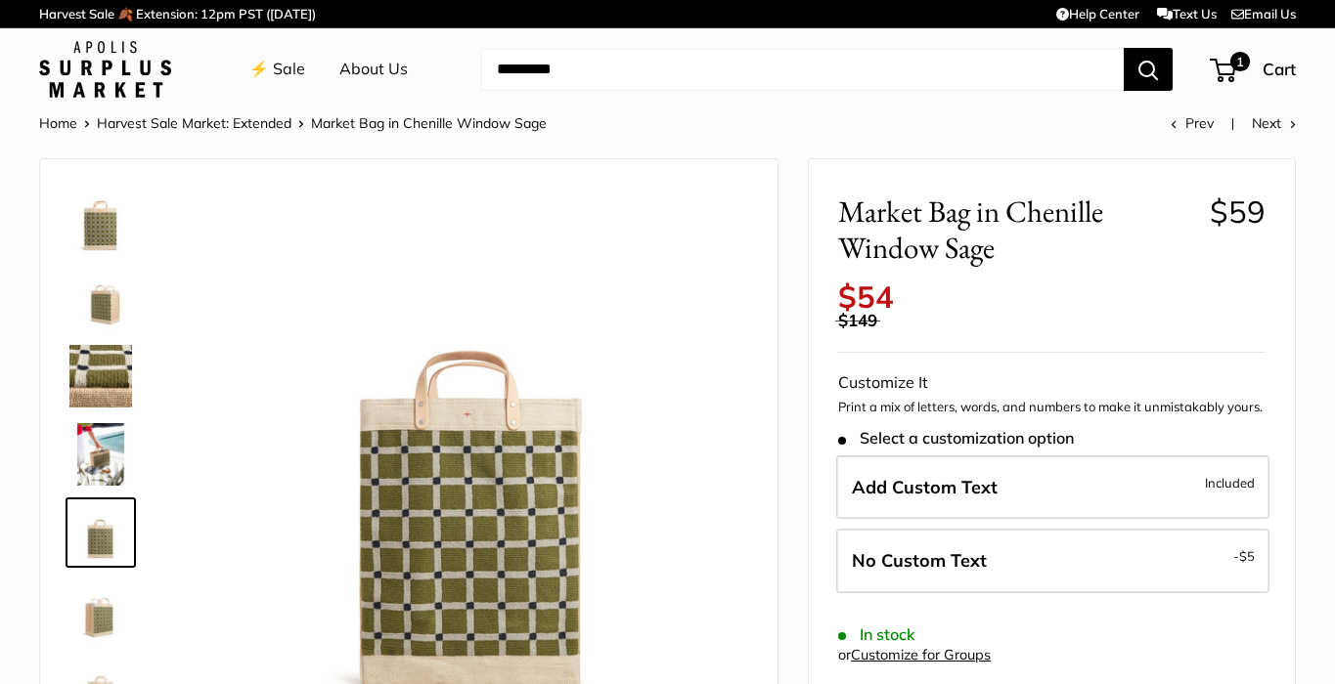
scroll to position [90, 0]
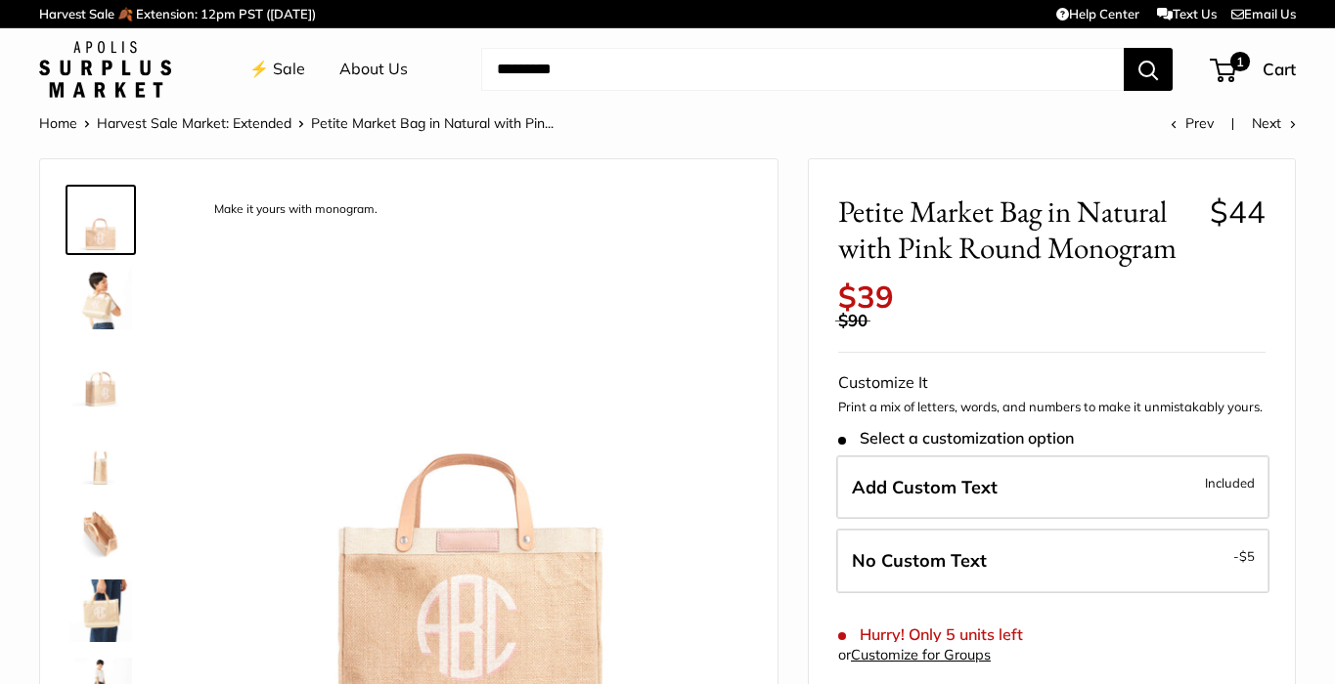
click at [91, 536] on img at bounding box center [100, 533] width 63 height 63
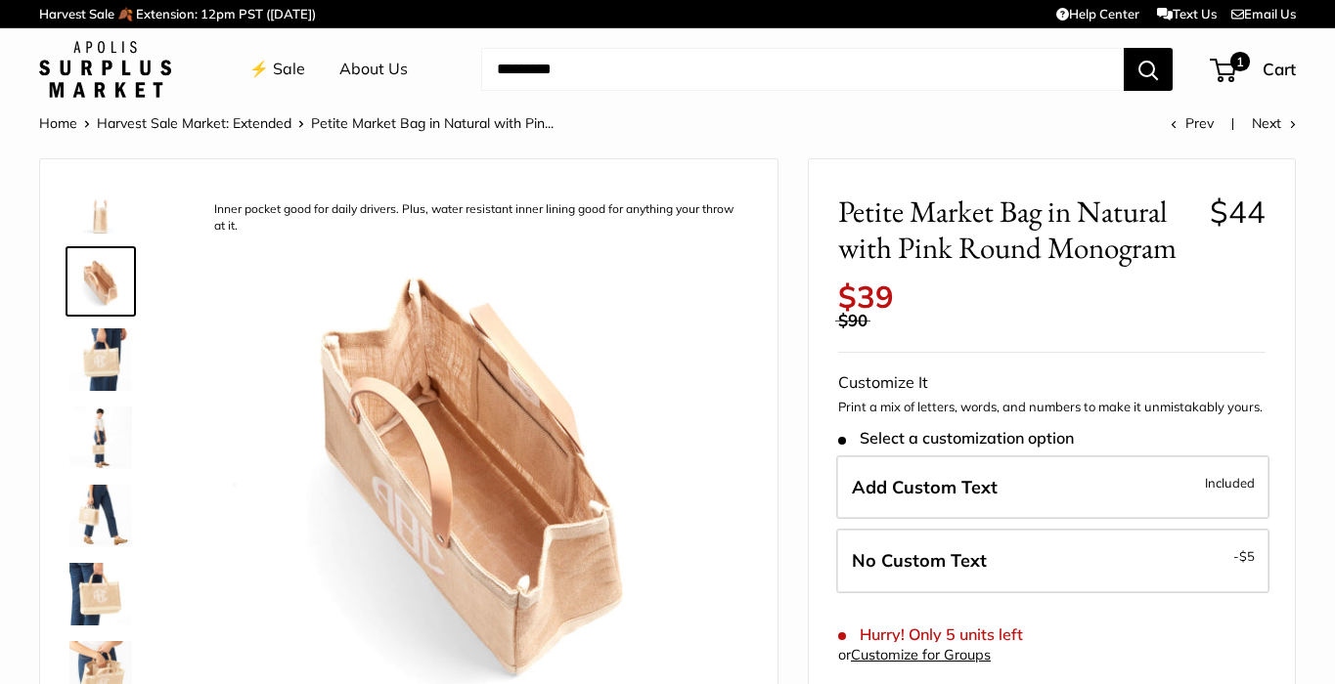
click at [104, 592] on img at bounding box center [100, 594] width 63 height 63
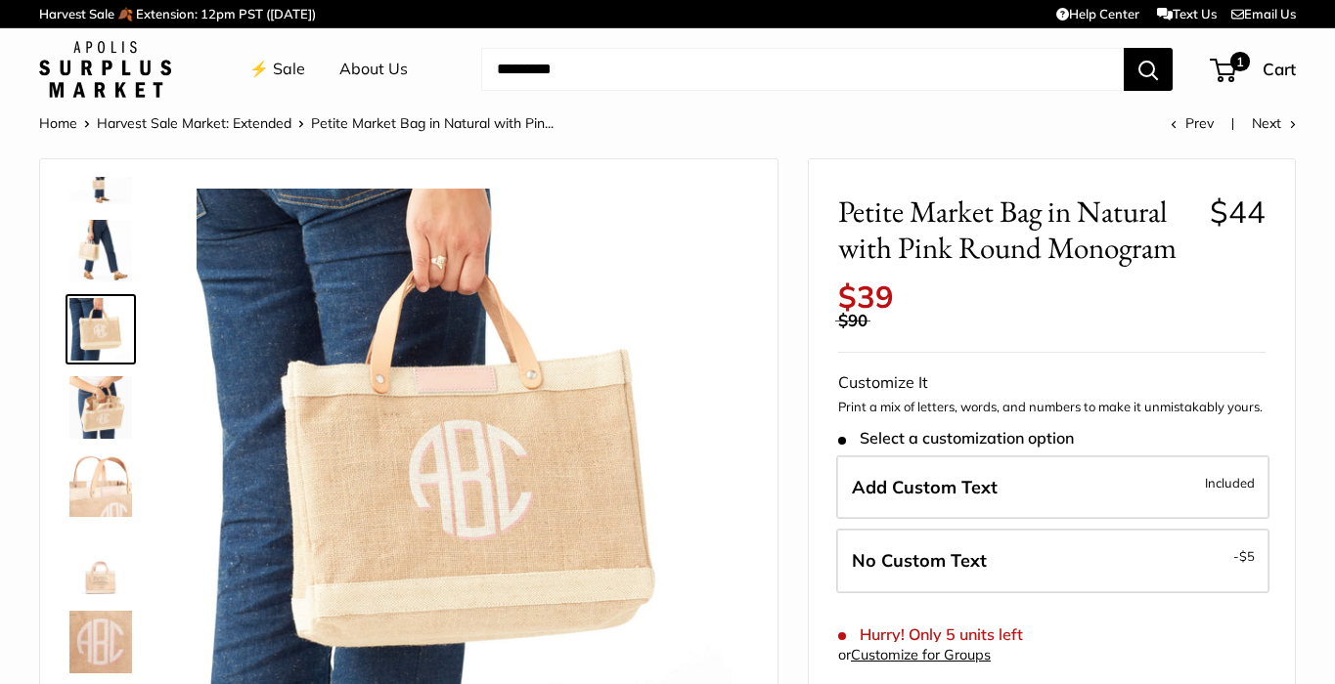
scroll to position [516, 0]
click at [101, 573] on img at bounding box center [100, 564] width 63 height 63
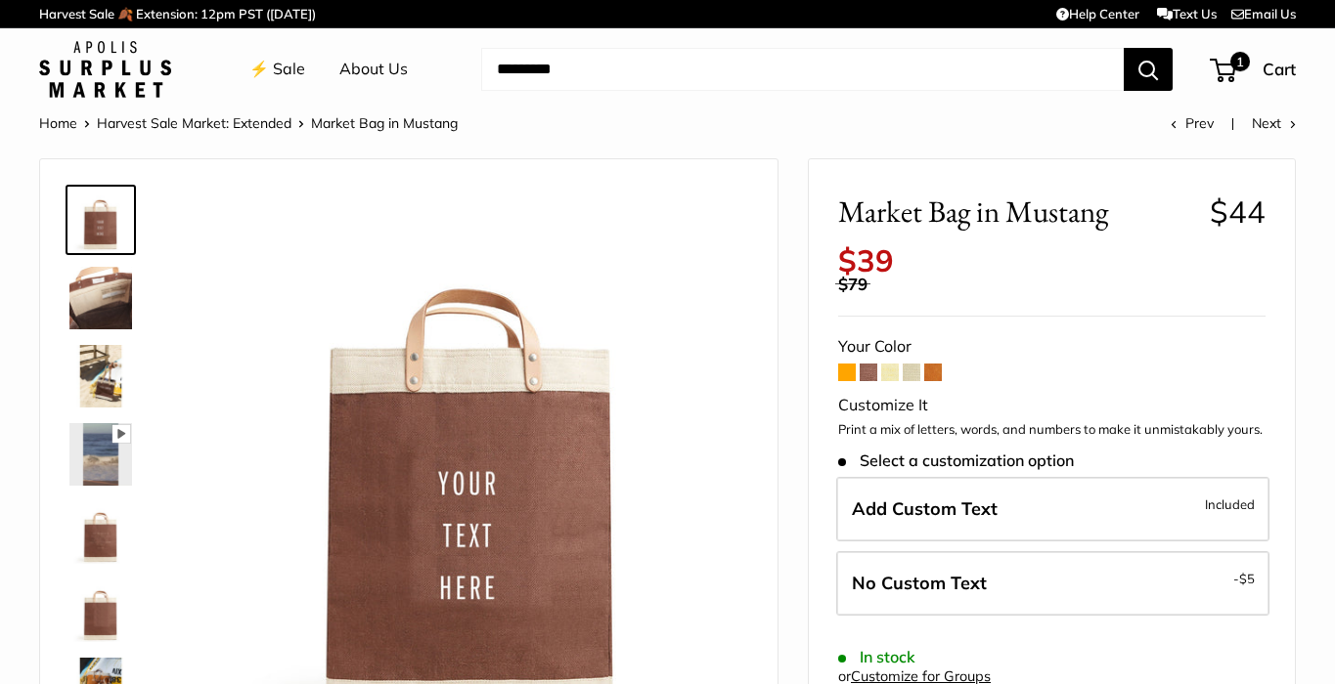
scroll to position [131, 0]
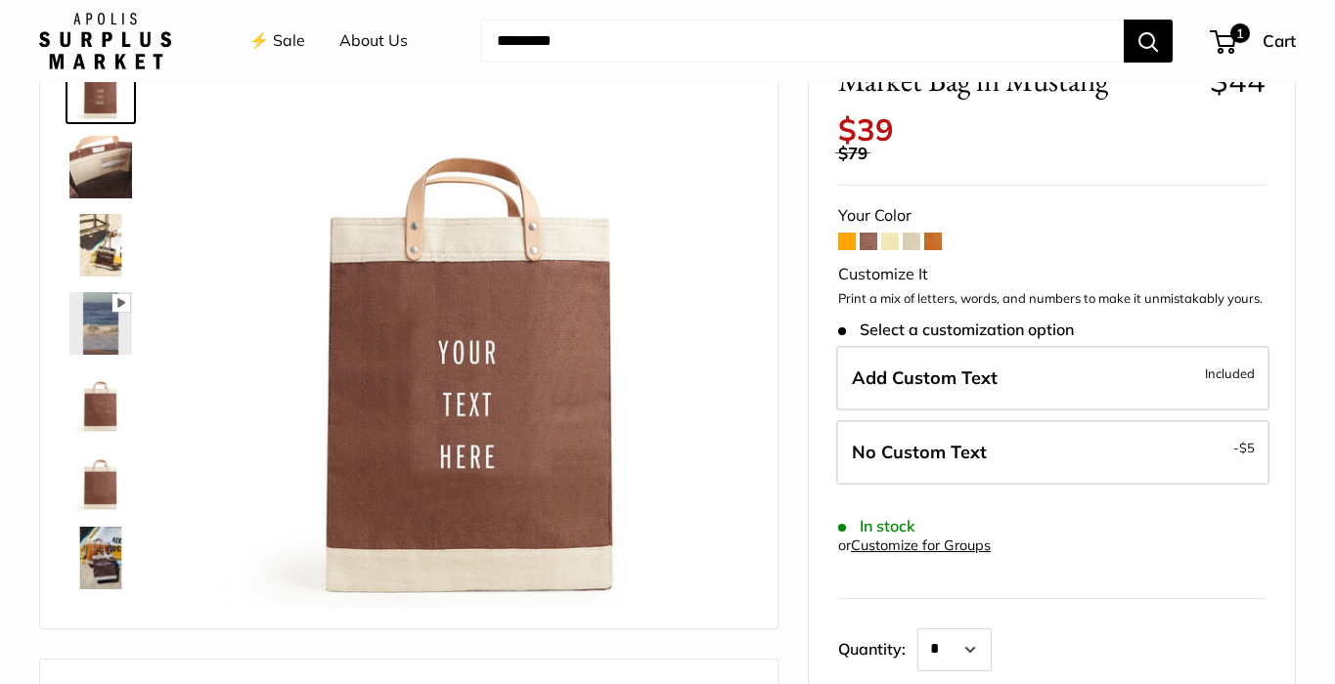
click at [99, 163] on img at bounding box center [100, 167] width 63 height 63
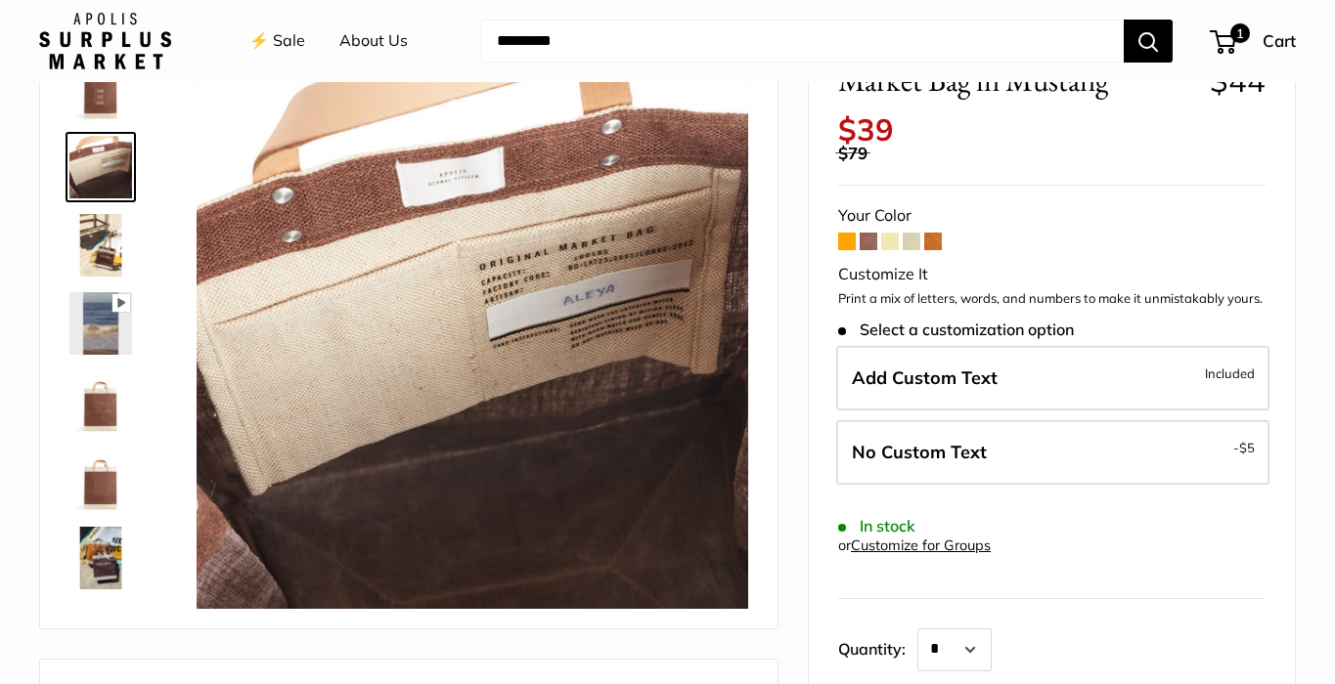
click at [91, 232] on img at bounding box center [100, 245] width 63 height 63
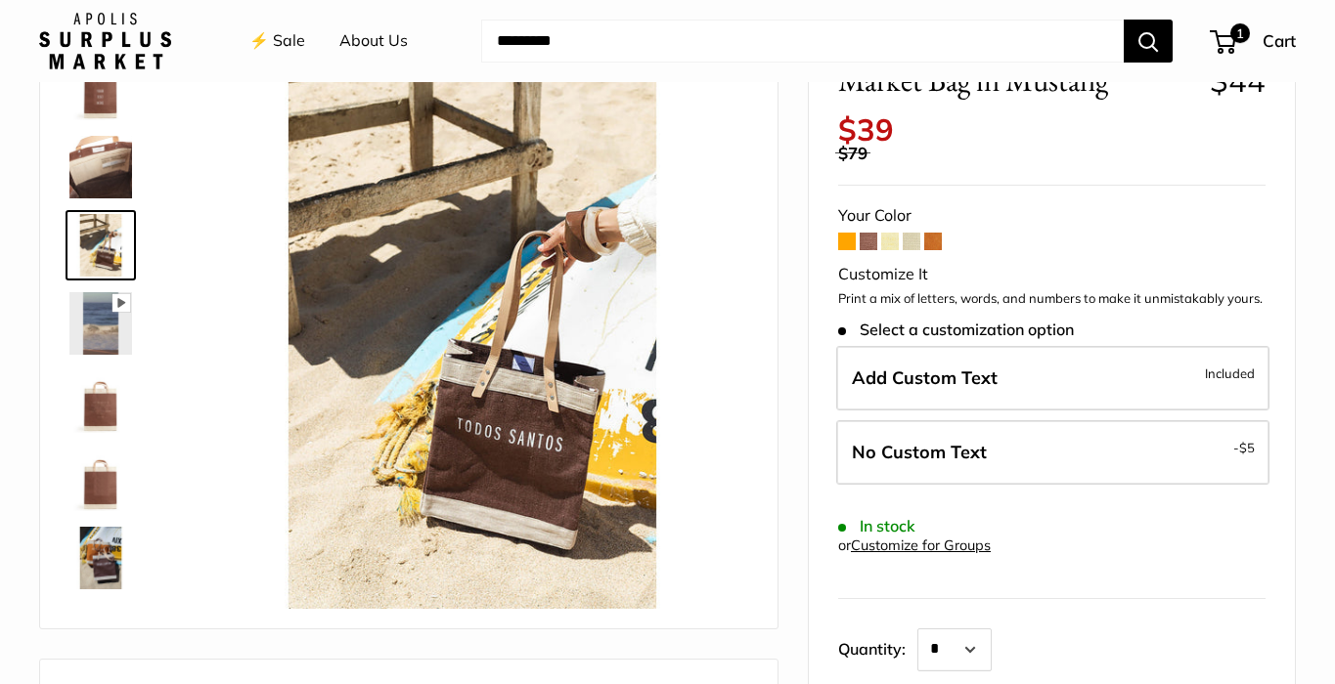
click at [92, 408] on img at bounding box center [100, 402] width 63 height 63
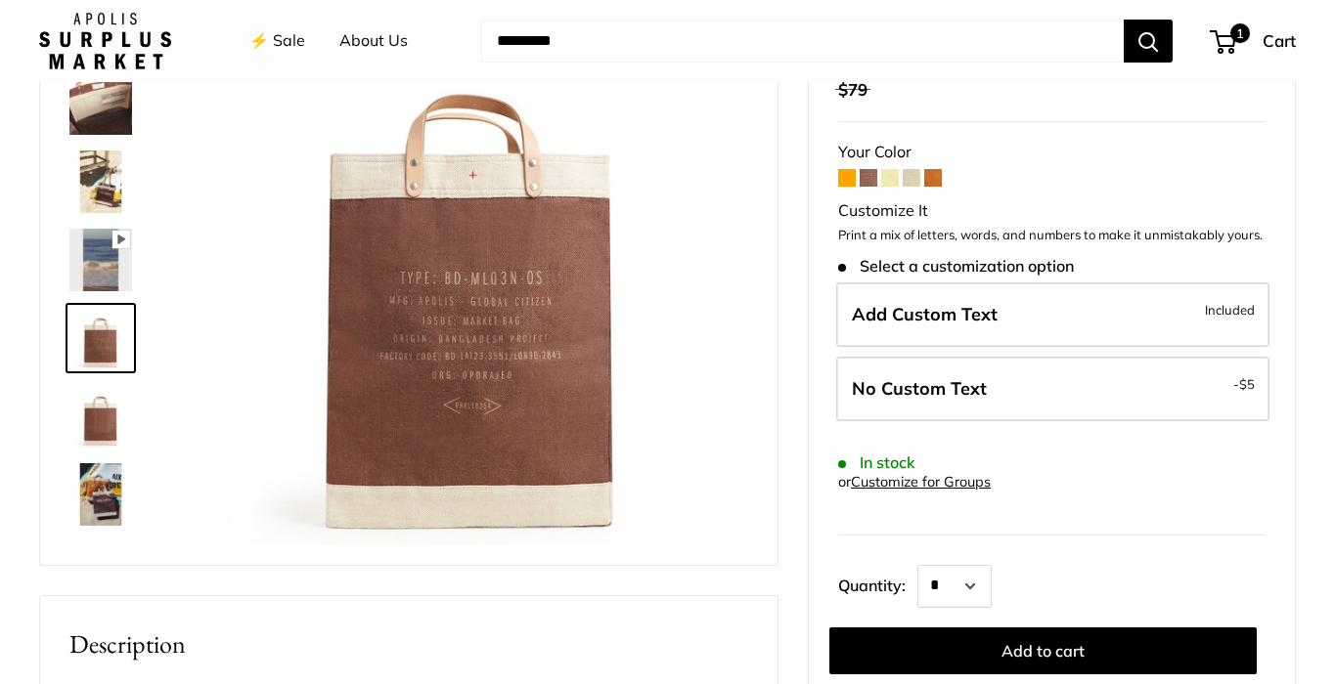
scroll to position [196, 0]
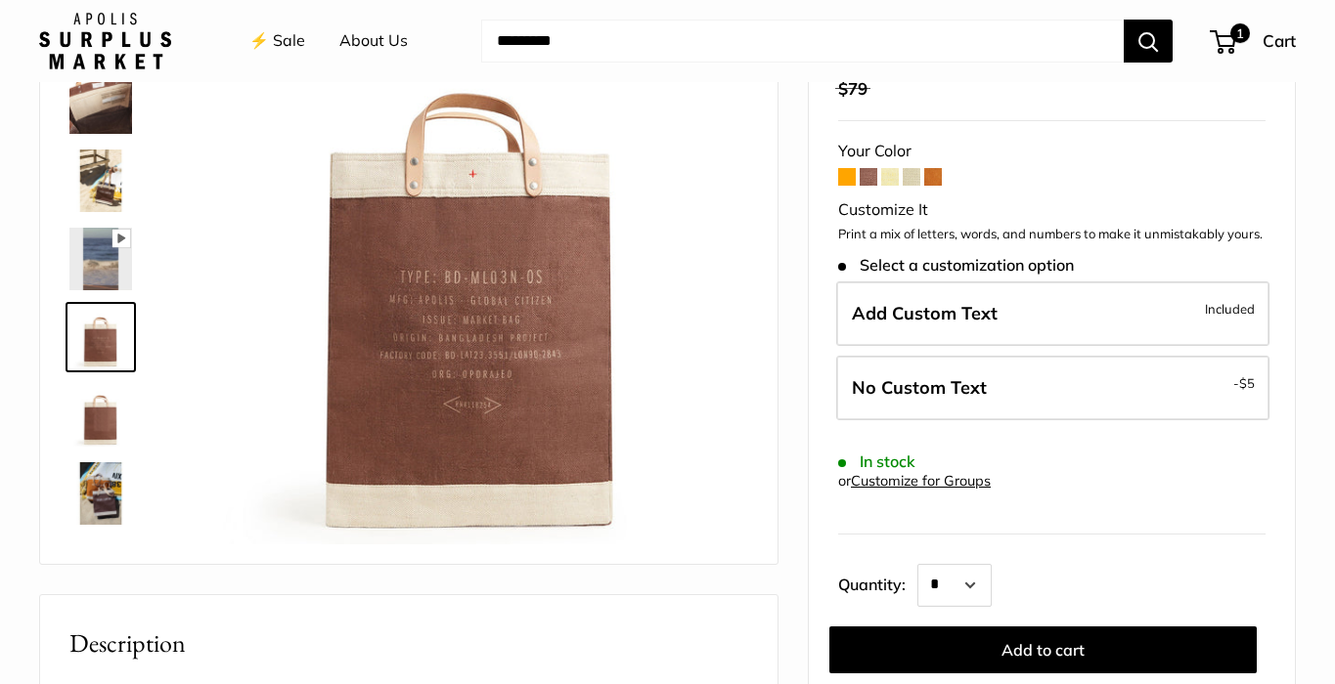
click at [92, 408] on img at bounding box center [100, 415] width 63 height 63
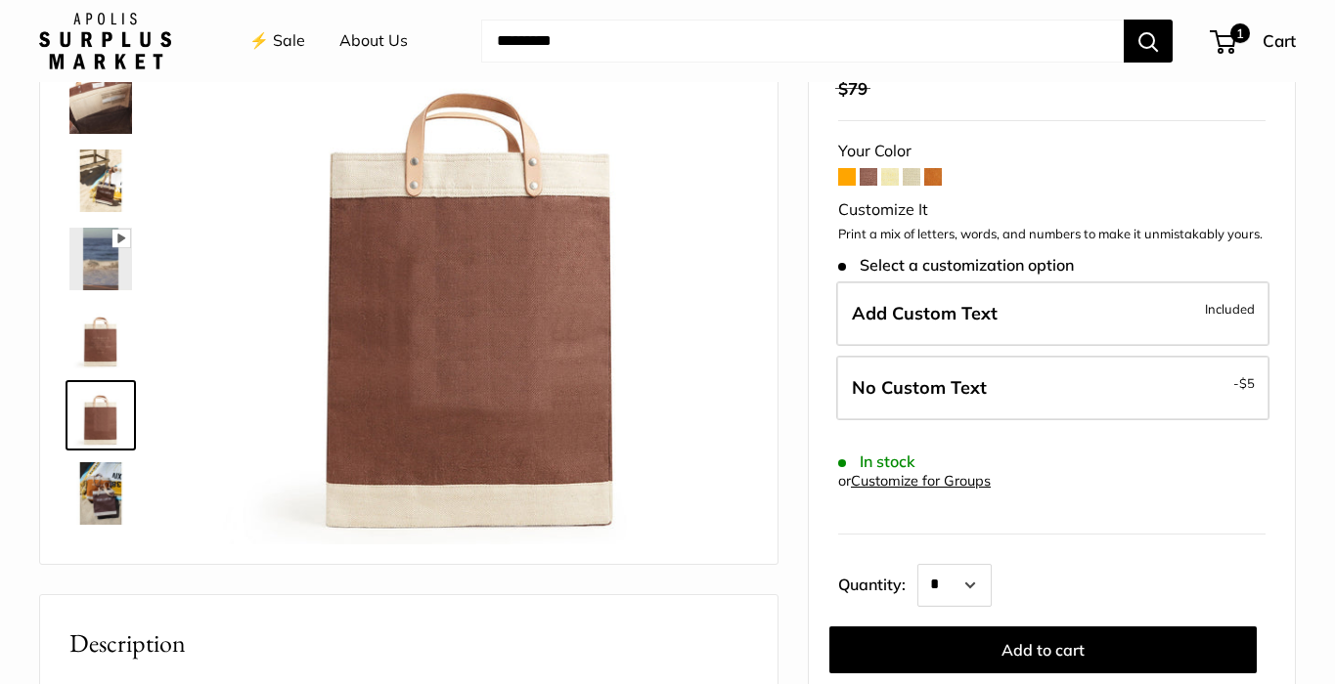
click at [107, 493] on img at bounding box center [100, 494] width 63 height 63
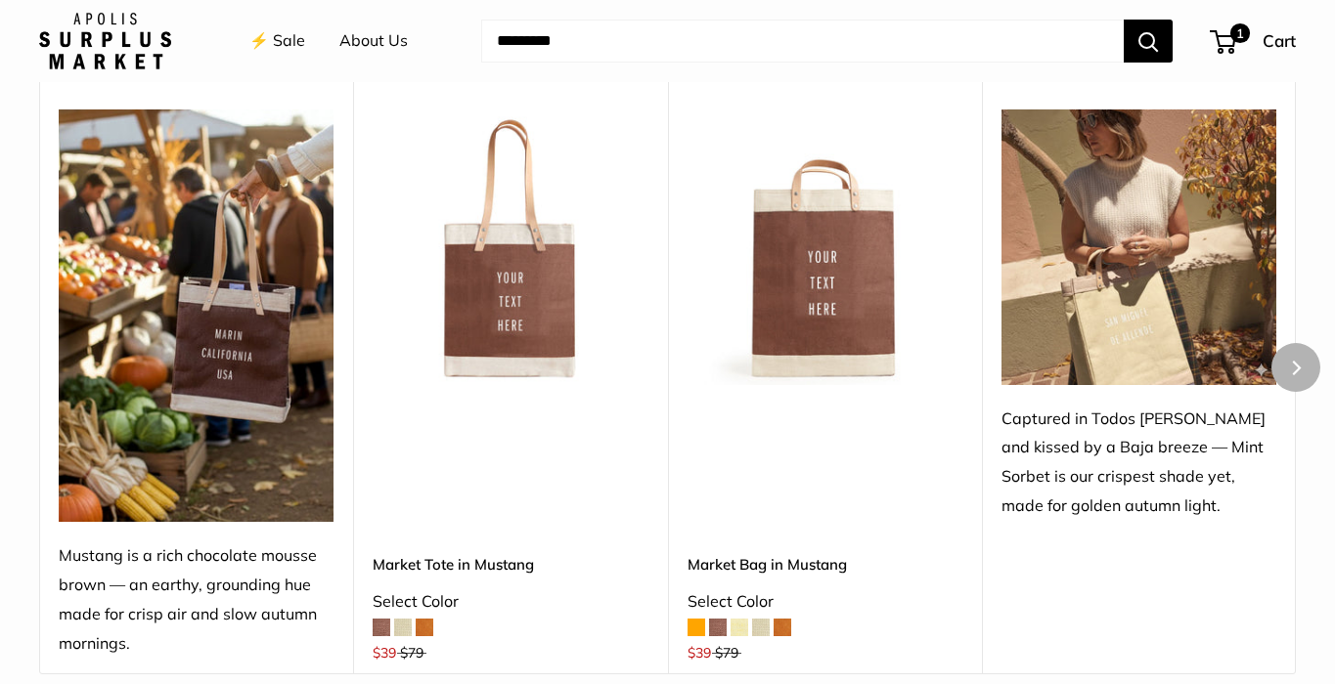
scroll to position [3470, 0]
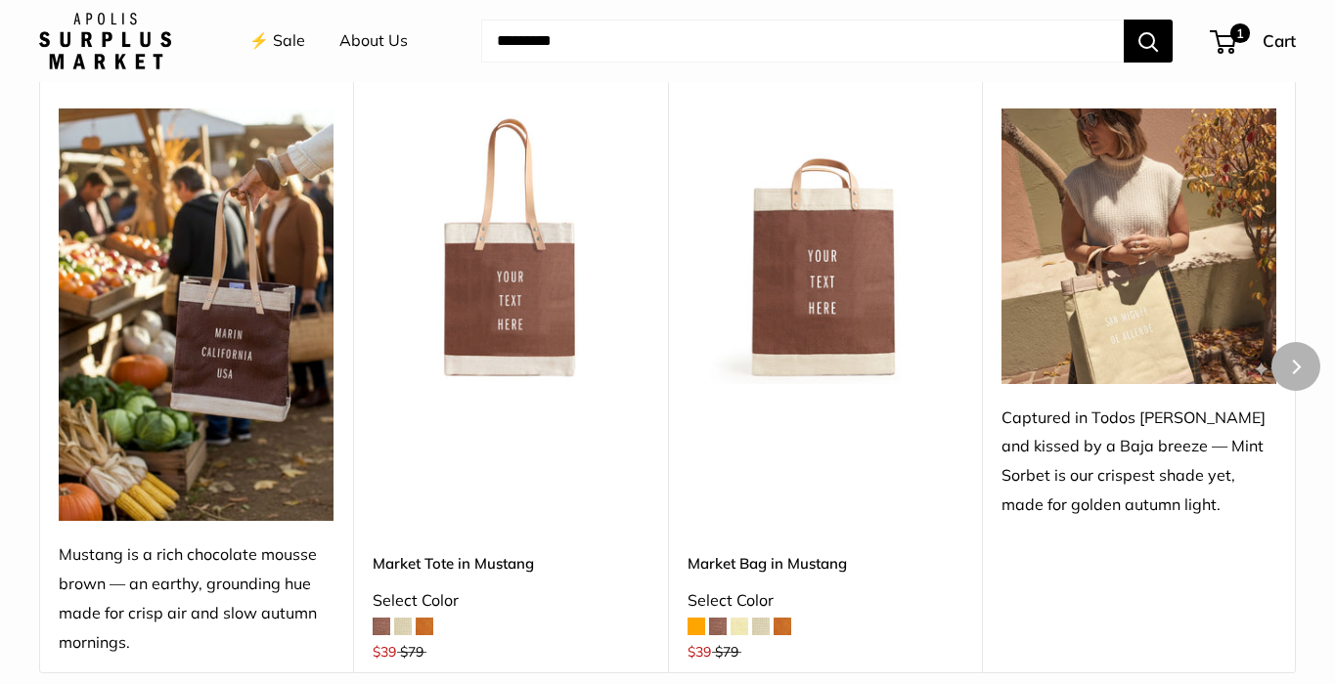
click at [0, 0] on img at bounding box center [0, 0] width 0 height 0
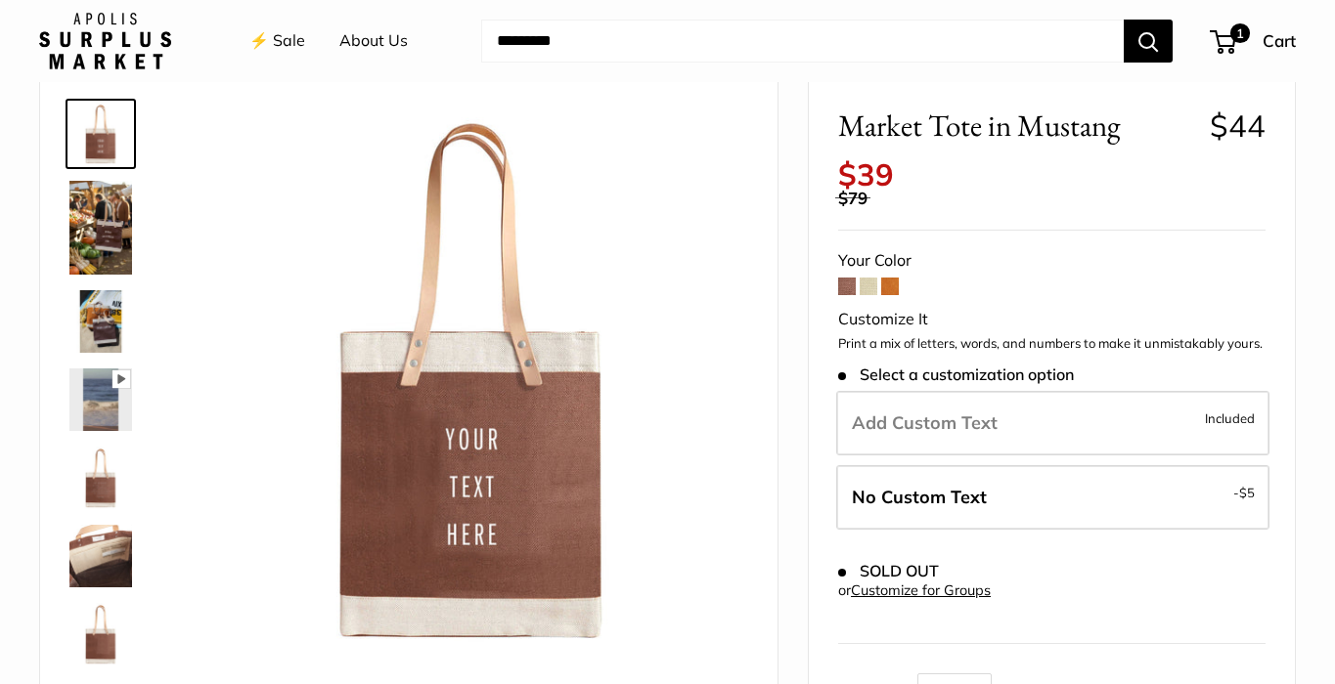
scroll to position [90, 0]
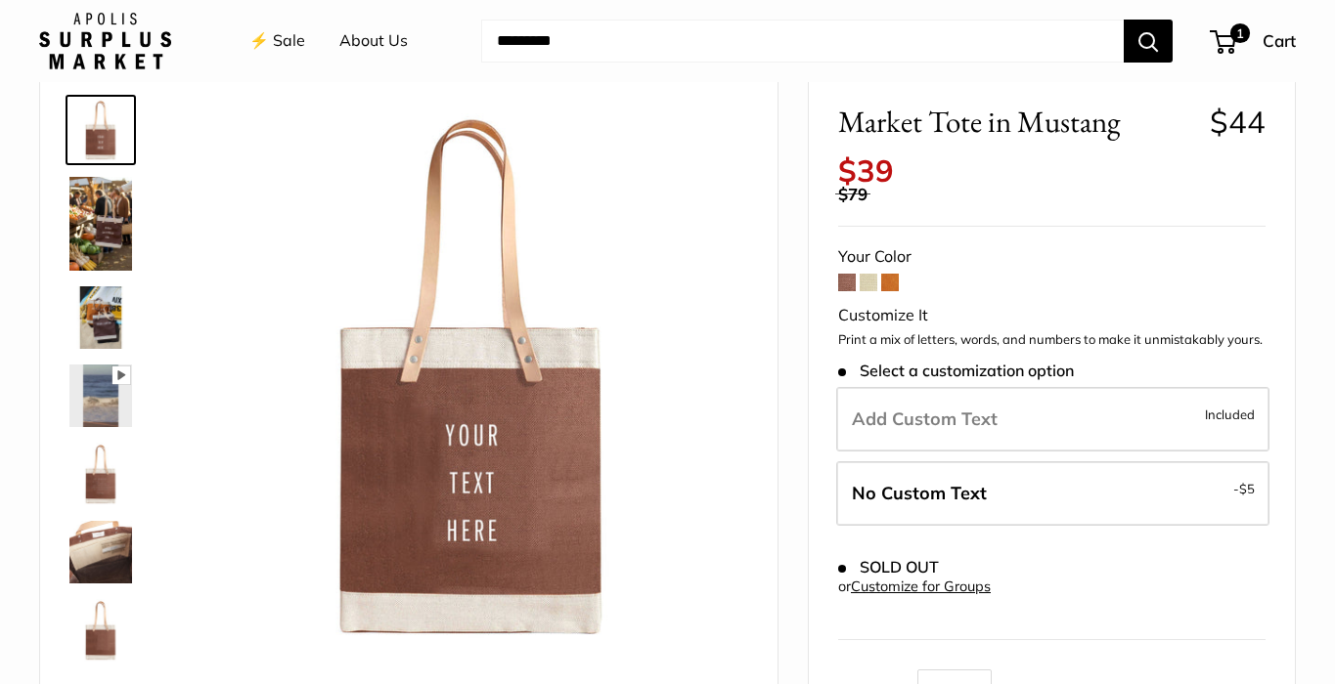
click at [99, 223] on img at bounding box center [100, 224] width 63 height 94
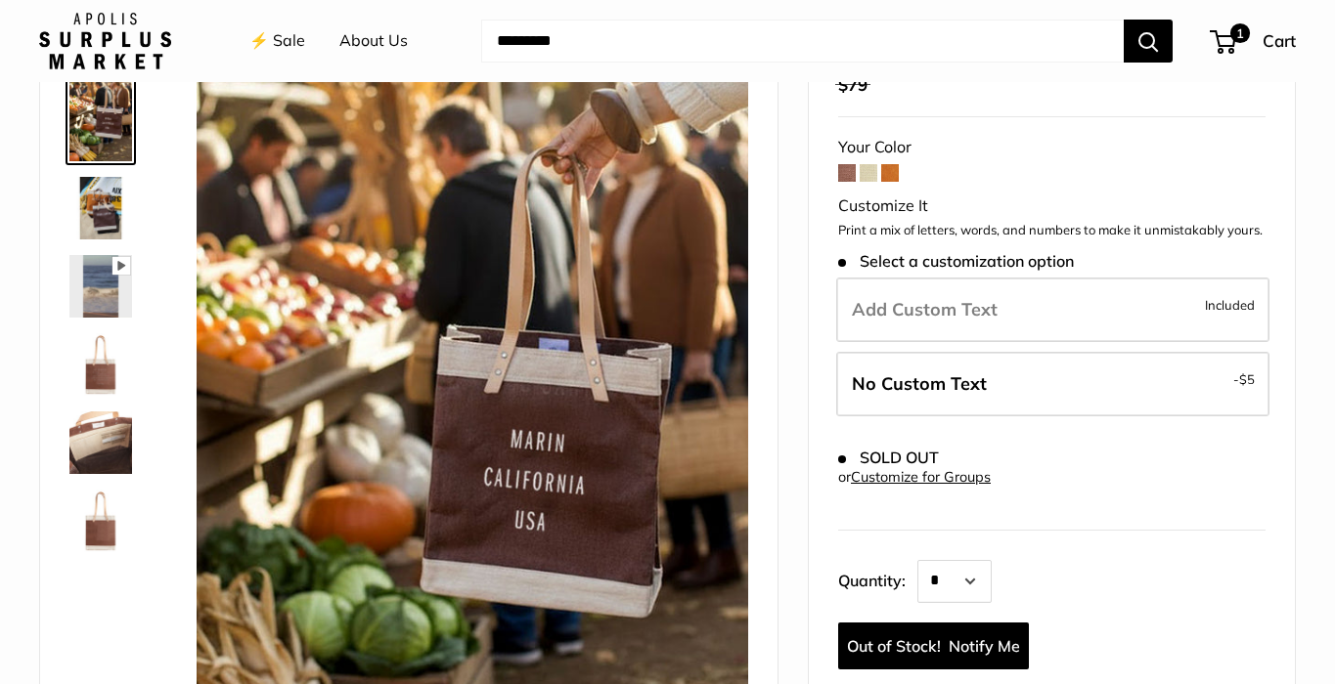
scroll to position [200, 0]
click at [108, 367] on img at bounding box center [100, 363] width 63 height 63
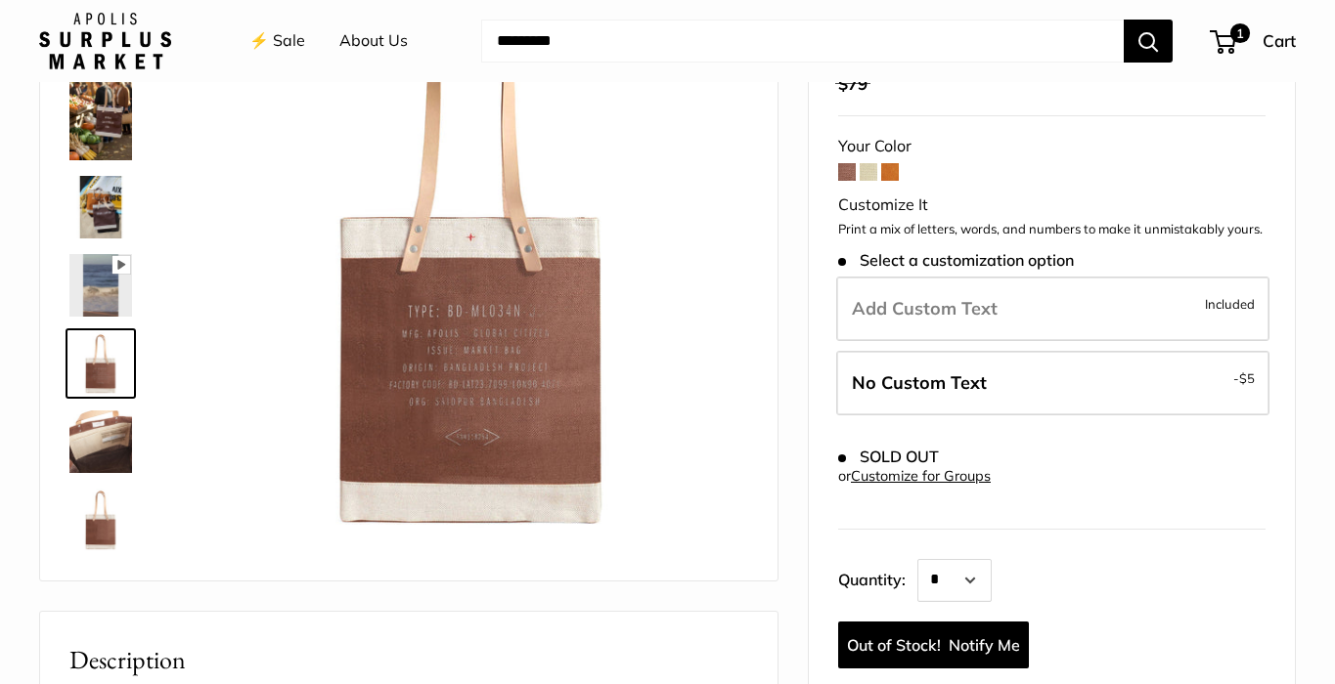
click at [108, 440] on img at bounding box center [100, 442] width 63 height 63
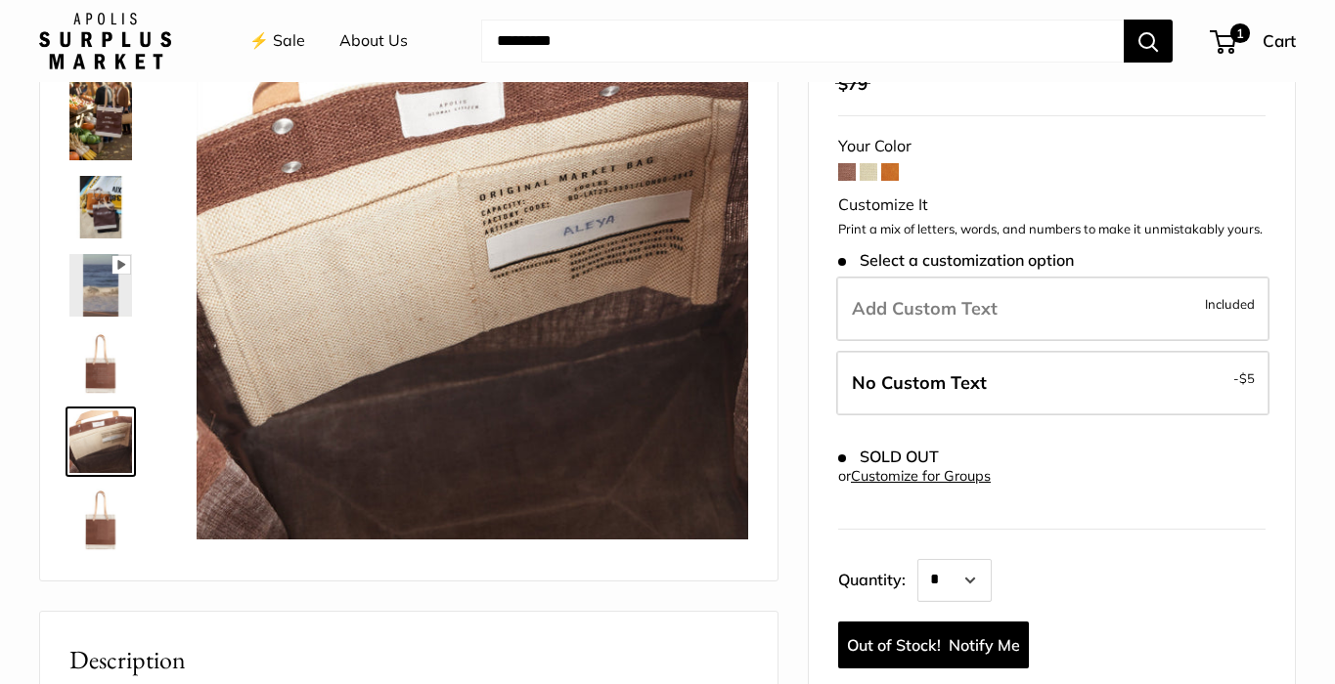
click at [111, 523] on img at bounding box center [100, 520] width 63 height 63
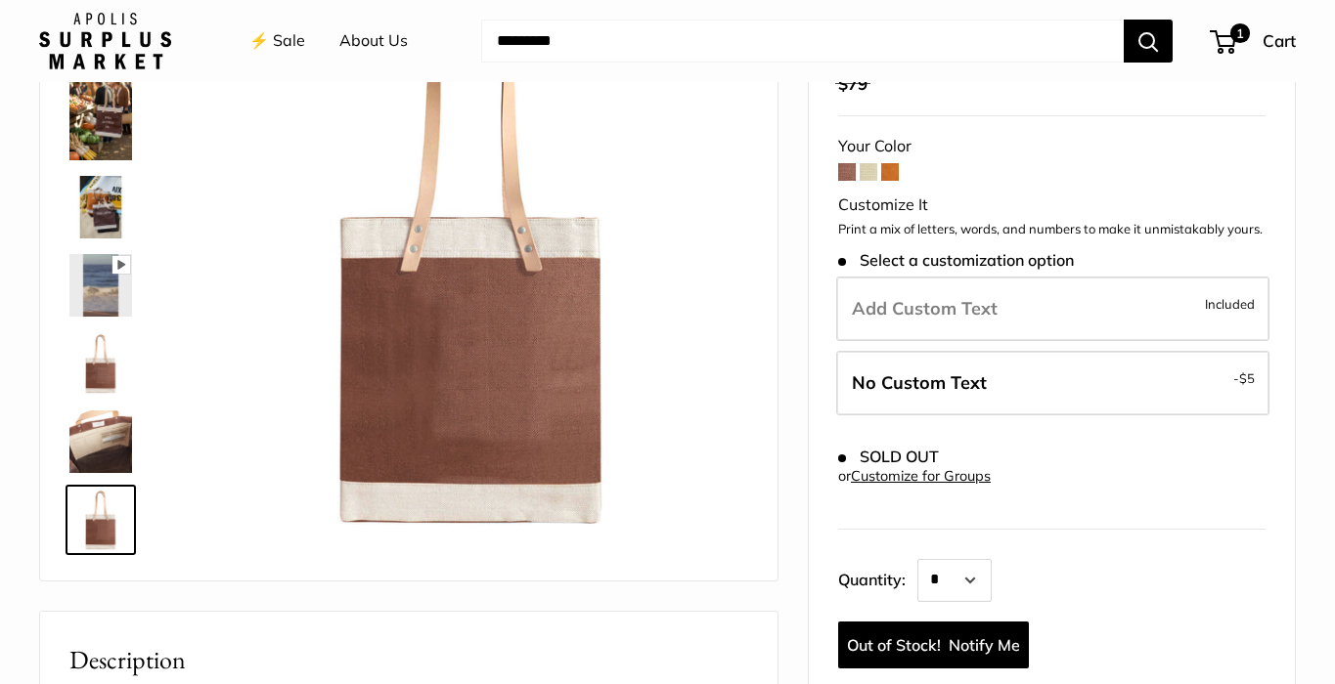
click at [872, 163] on span at bounding box center [869, 172] width 18 height 18
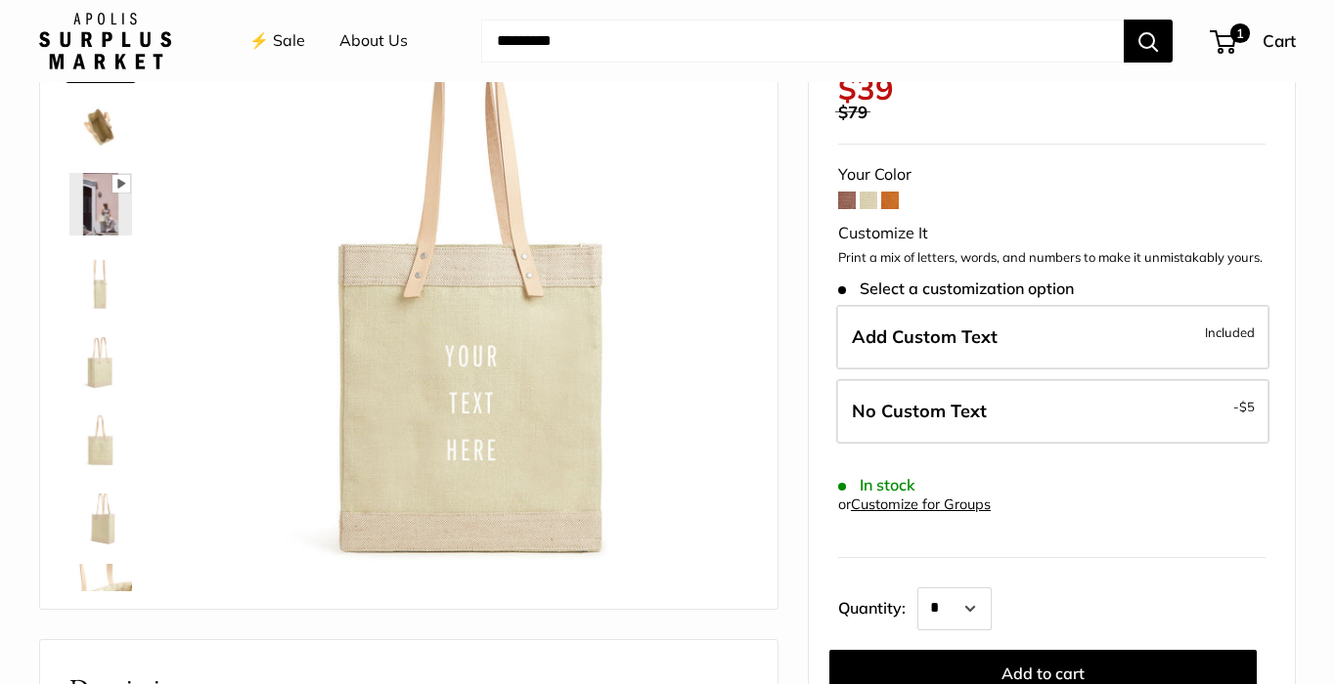
scroll to position [169, 0]
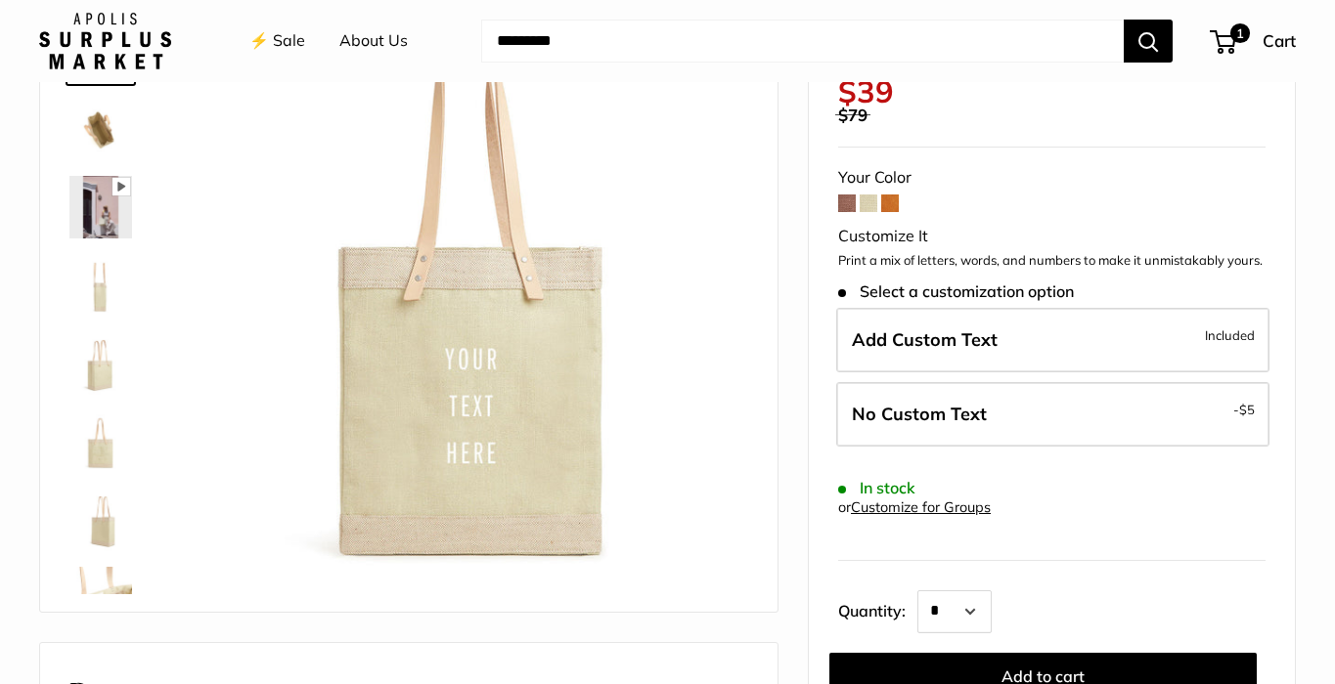
click at [900, 186] on form "Your Color Customize It Print a mix of letters, words, and numbers to make it u…" at bounding box center [1051, 431] width 427 height 537
click at [892, 195] on span at bounding box center [890, 204] width 18 height 18
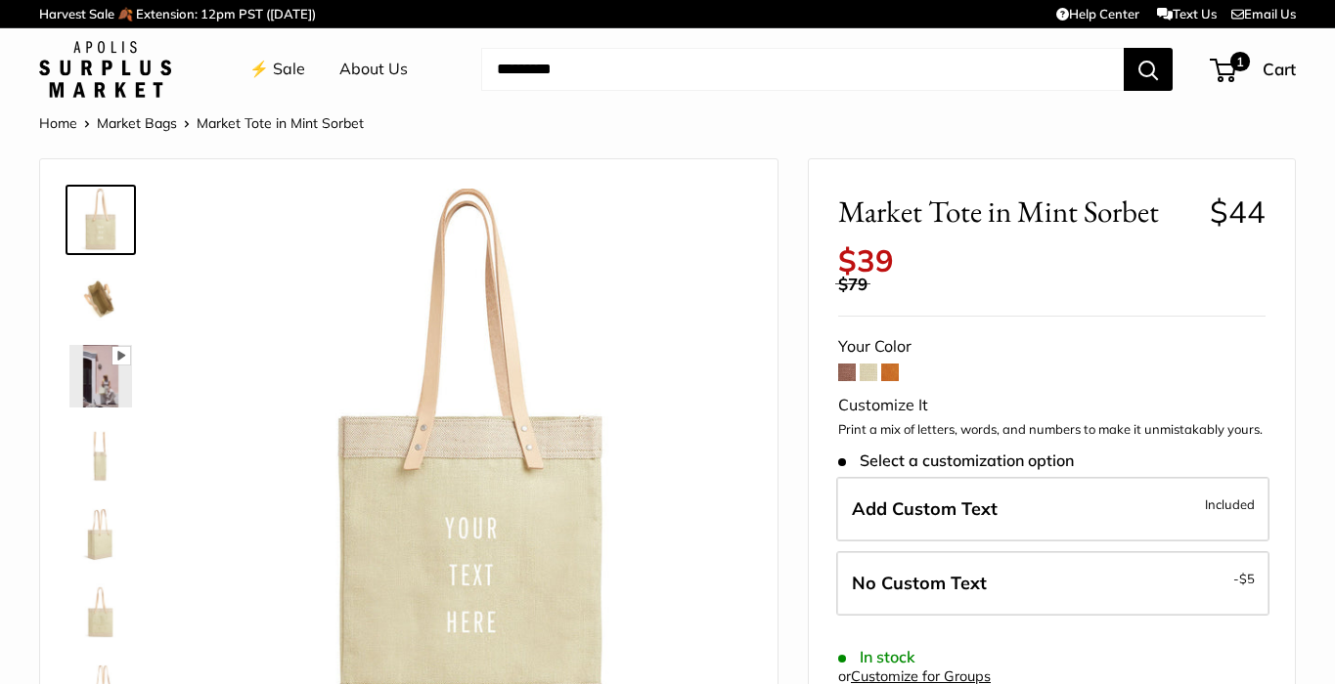
scroll to position [0, 0]
click at [283, 70] on link "⚡️ Sale" at bounding box center [277, 69] width 56 height 29
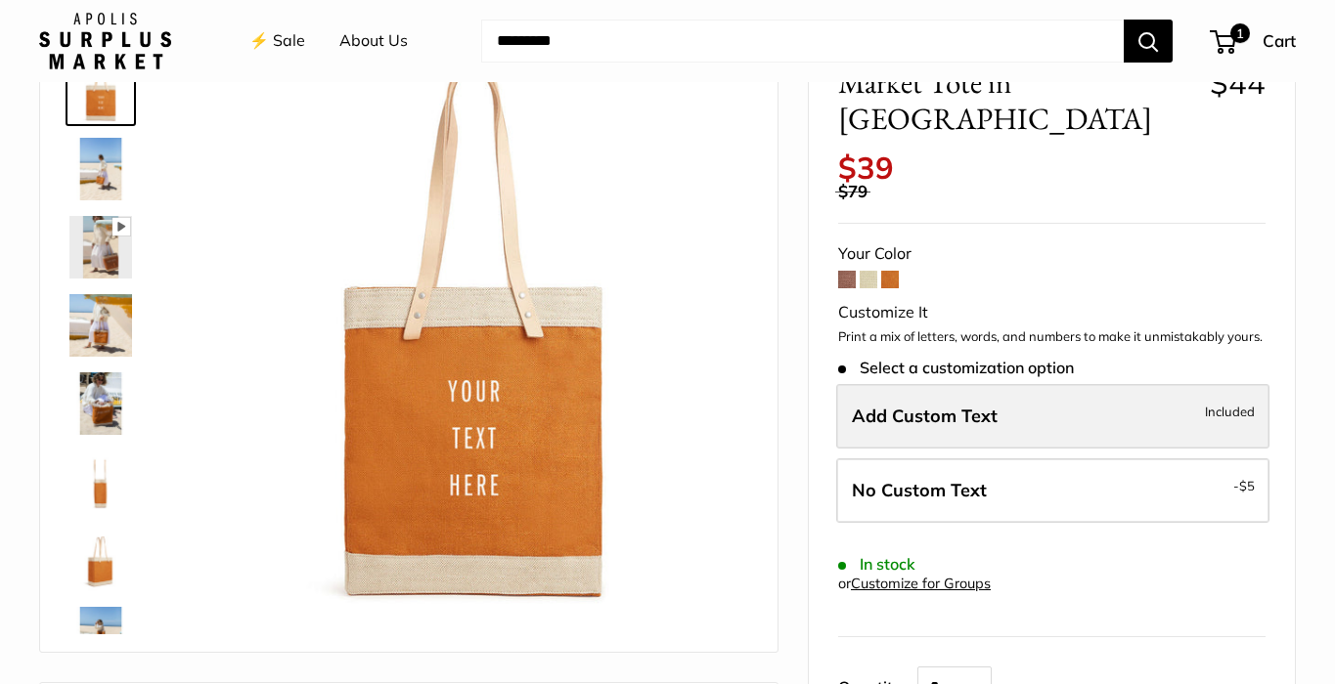
scroll to position [109, 0]
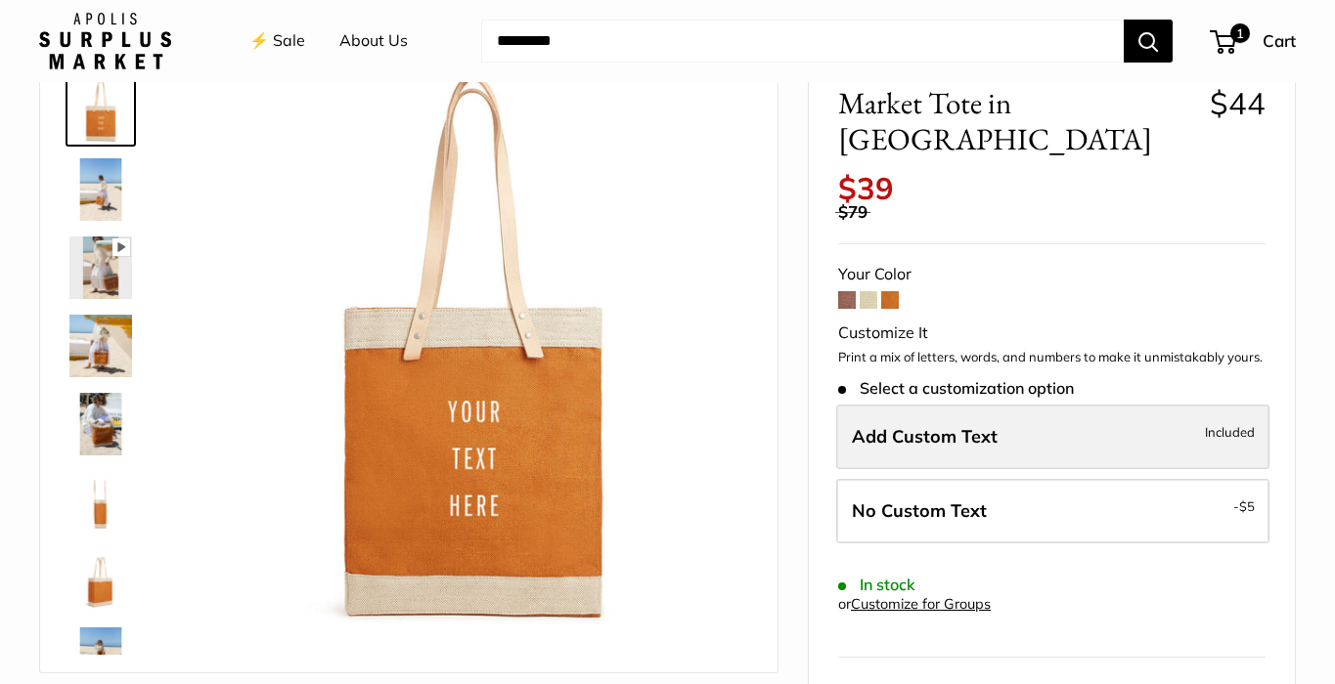
click at [936, 425] on span "Add Custom Text" at bounding box center [925, 436] width 146 height 22
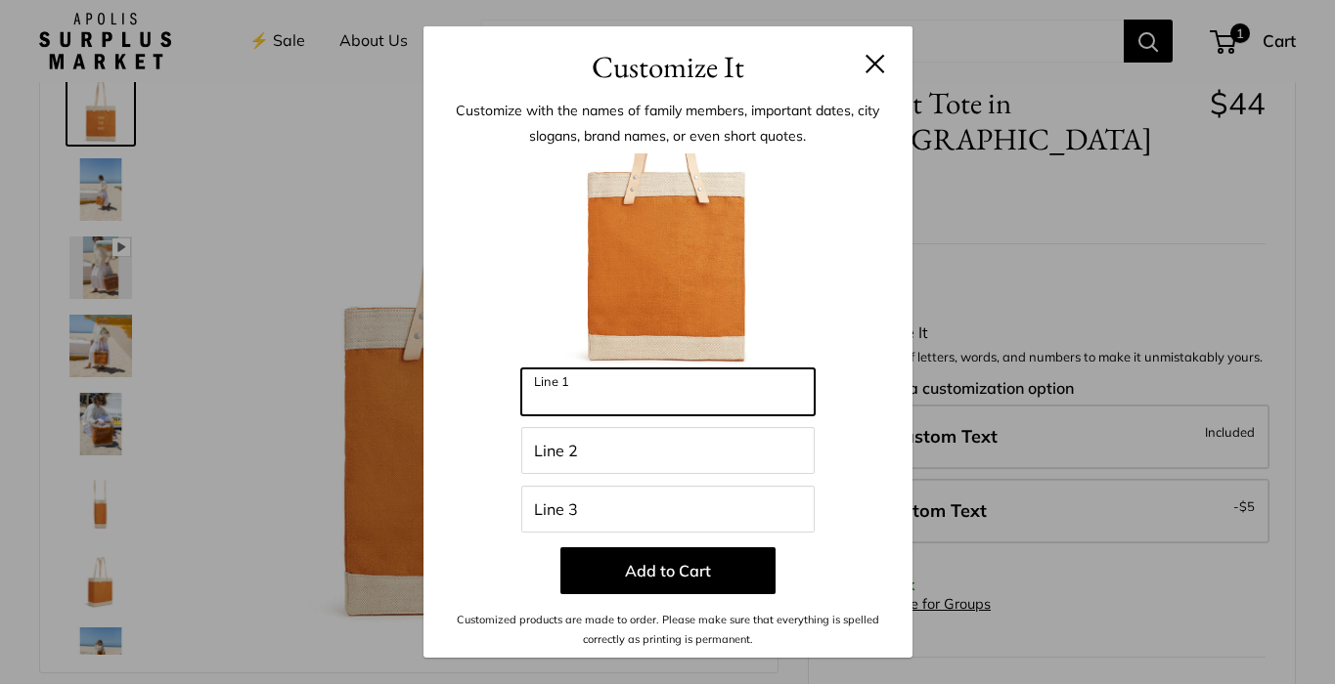
click at [647, 390] on input "Line 1" at bounding box center [667, 392] width 293 height 47
type input "*********"
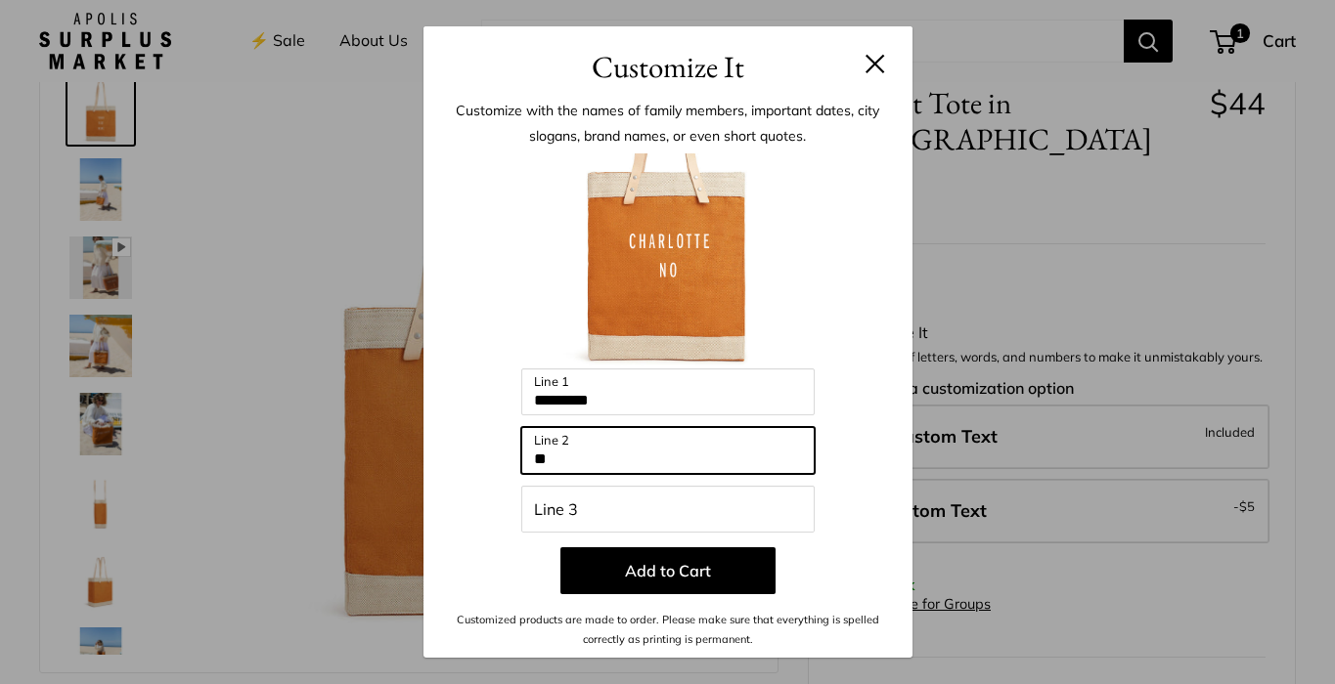
type input "*"
type input "**"
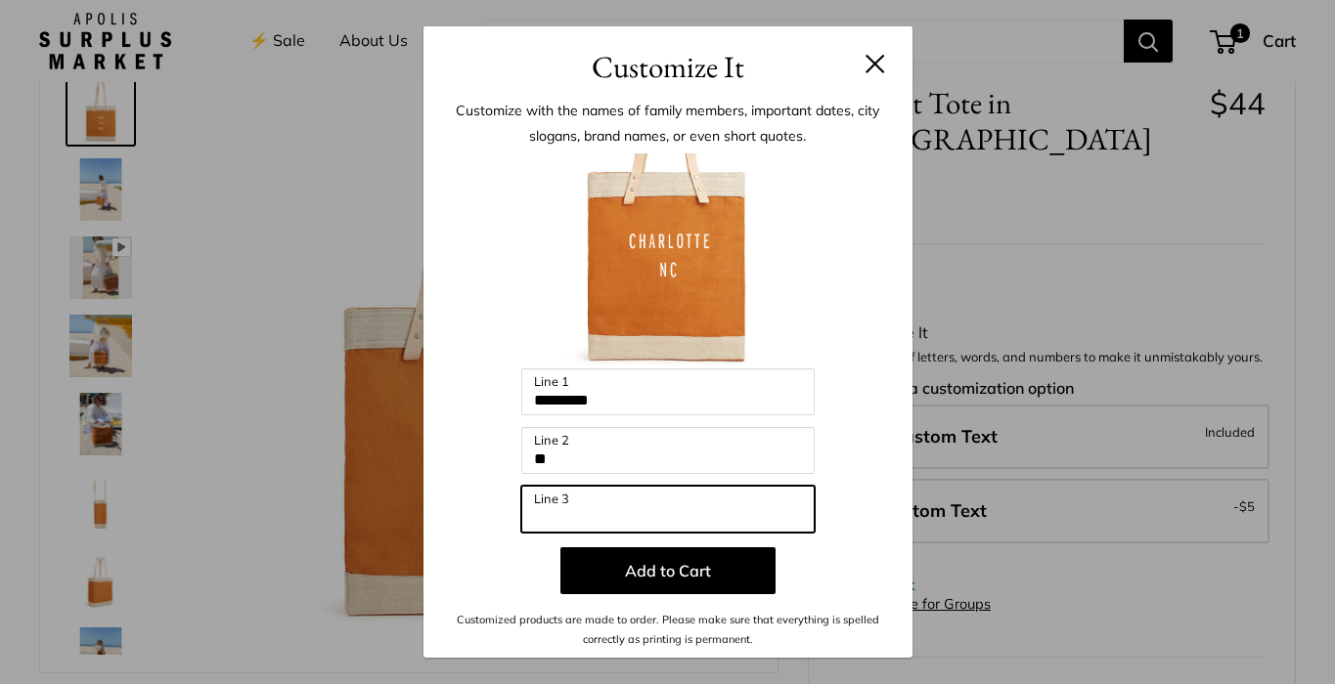
click at [606, 518] on input "Line 3" at bounding box center [667, 509] width 293 height 47
type input "***"
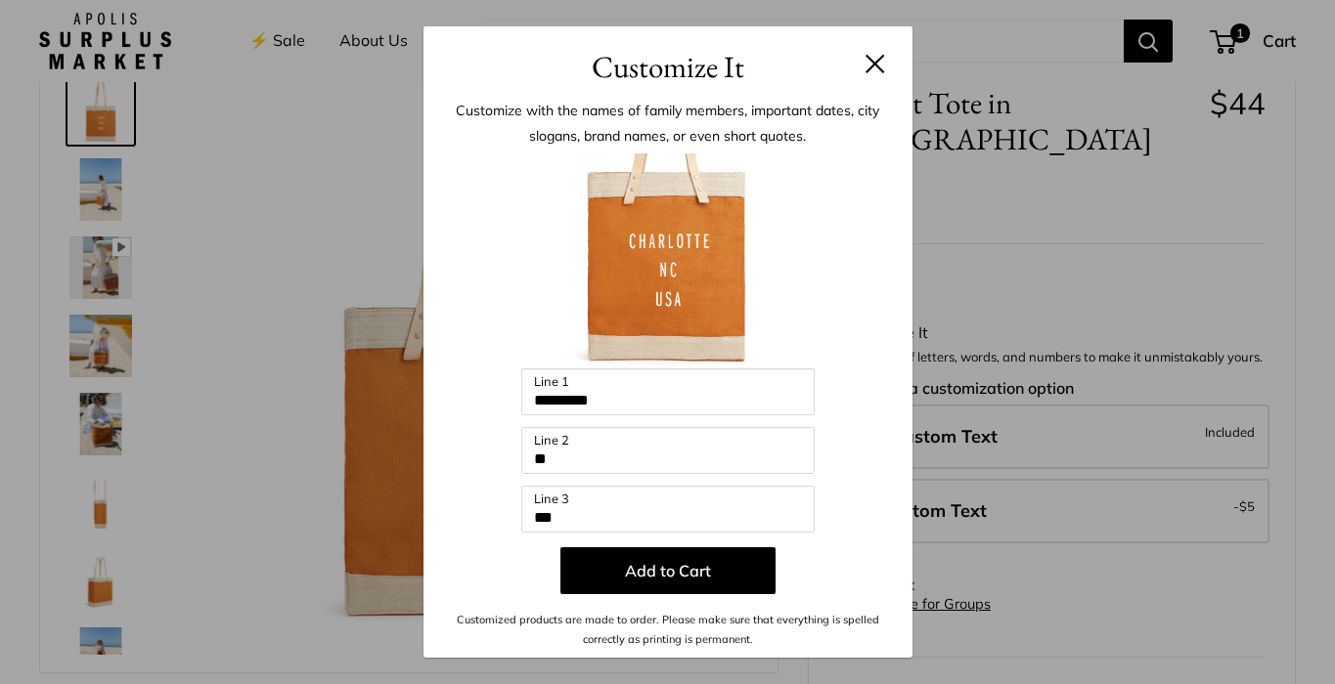
click at [873, 64] on button at bounding box center [875, 64] width 20 height 20
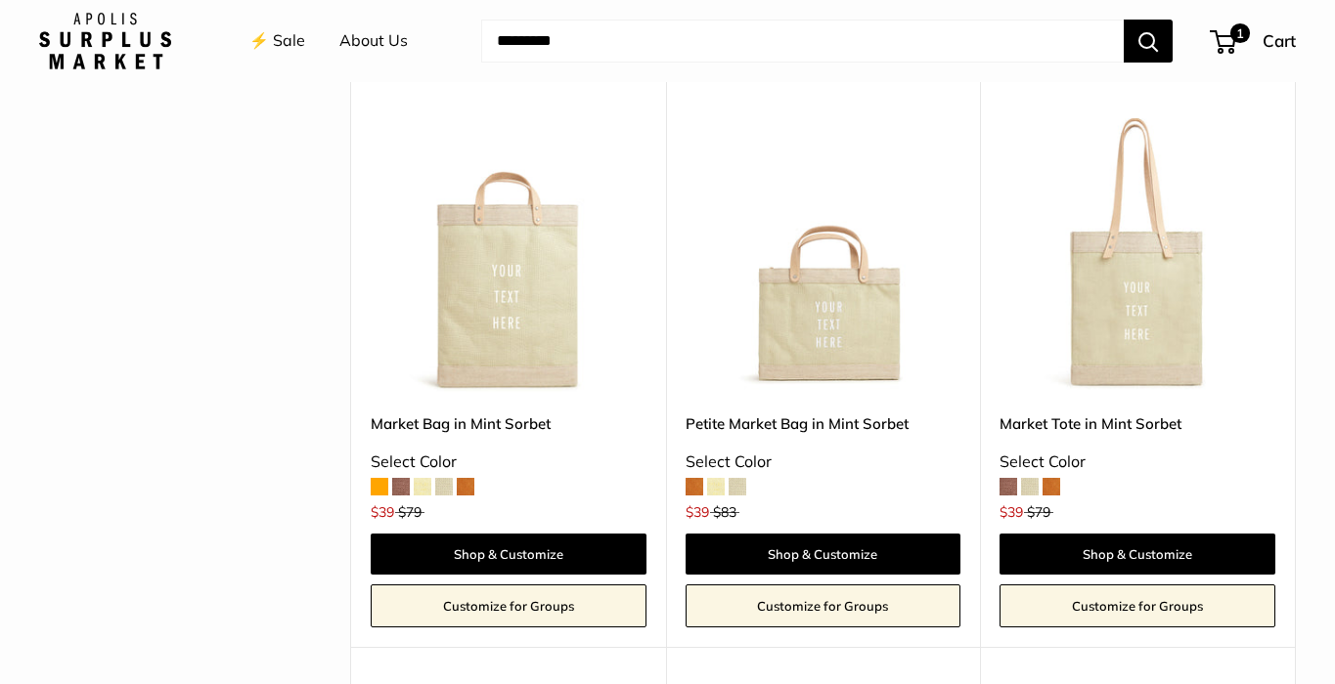
scroll to position [843, 0]
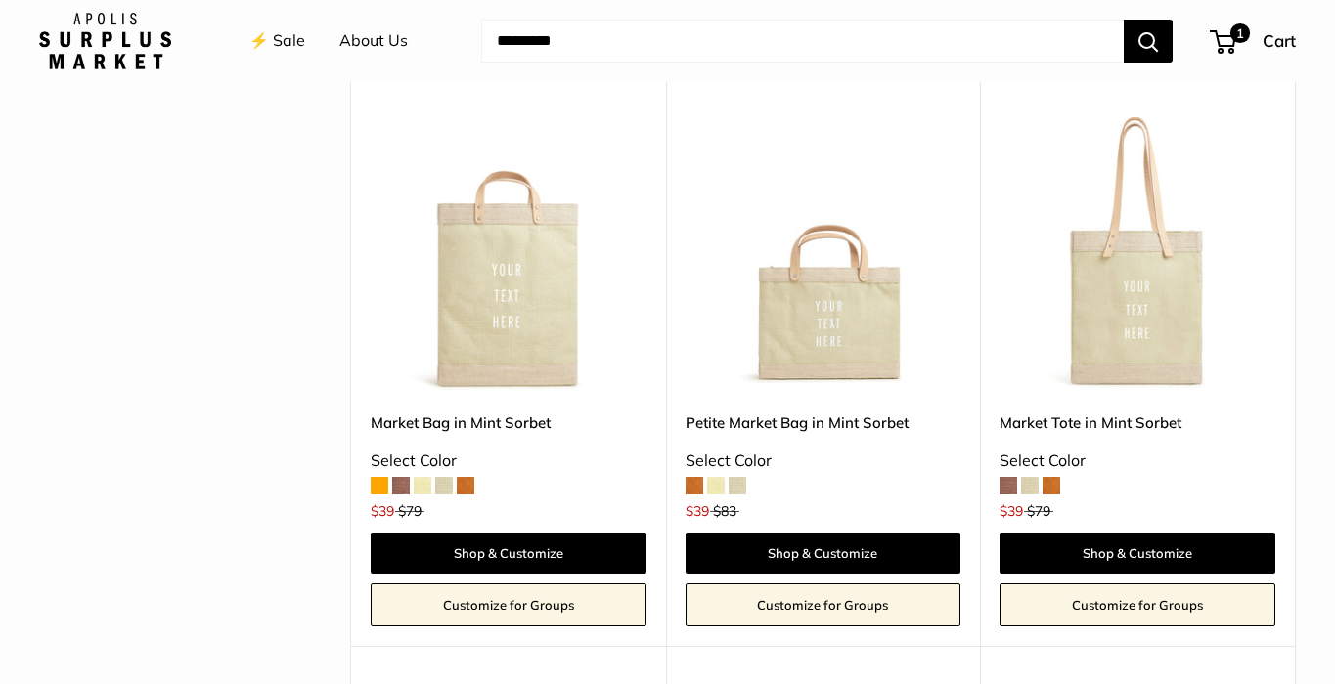
click at [378, 469] on div "Market Bag in Mint Sorbet Select Color $39 $79" at bounding box center [509, 463] width 276 height 102
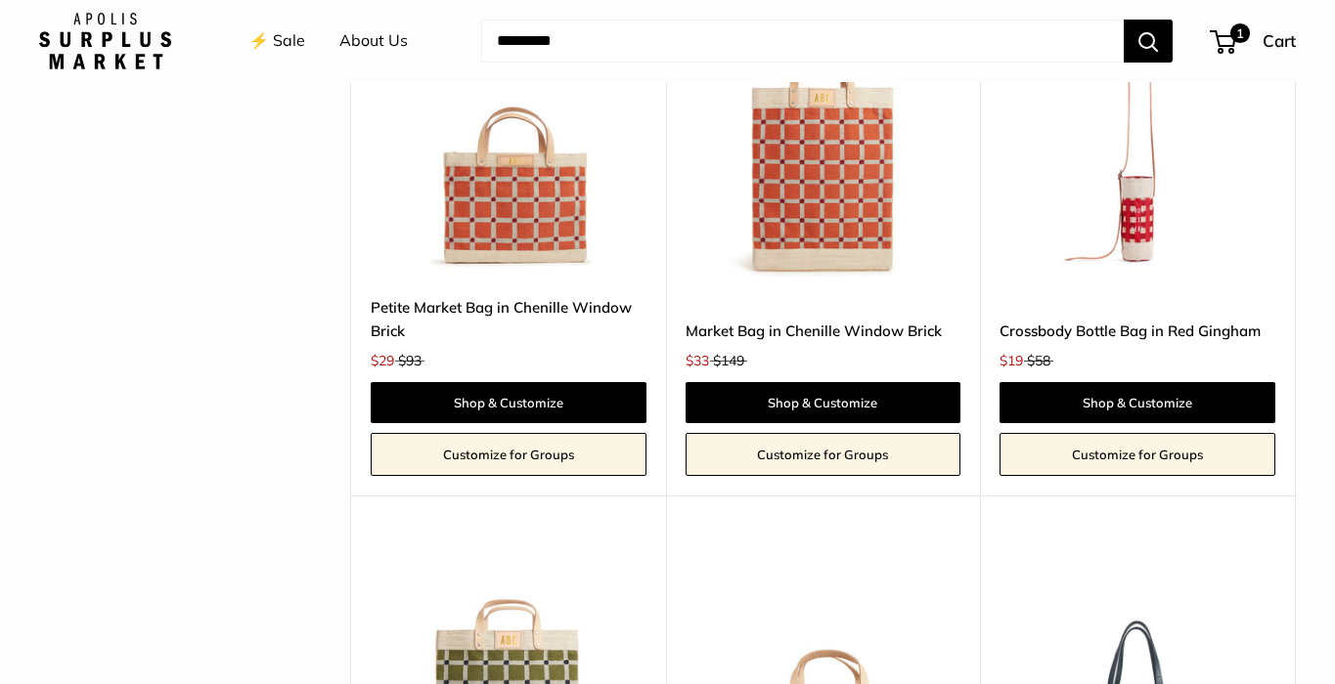
scroll to position [3659, 0]
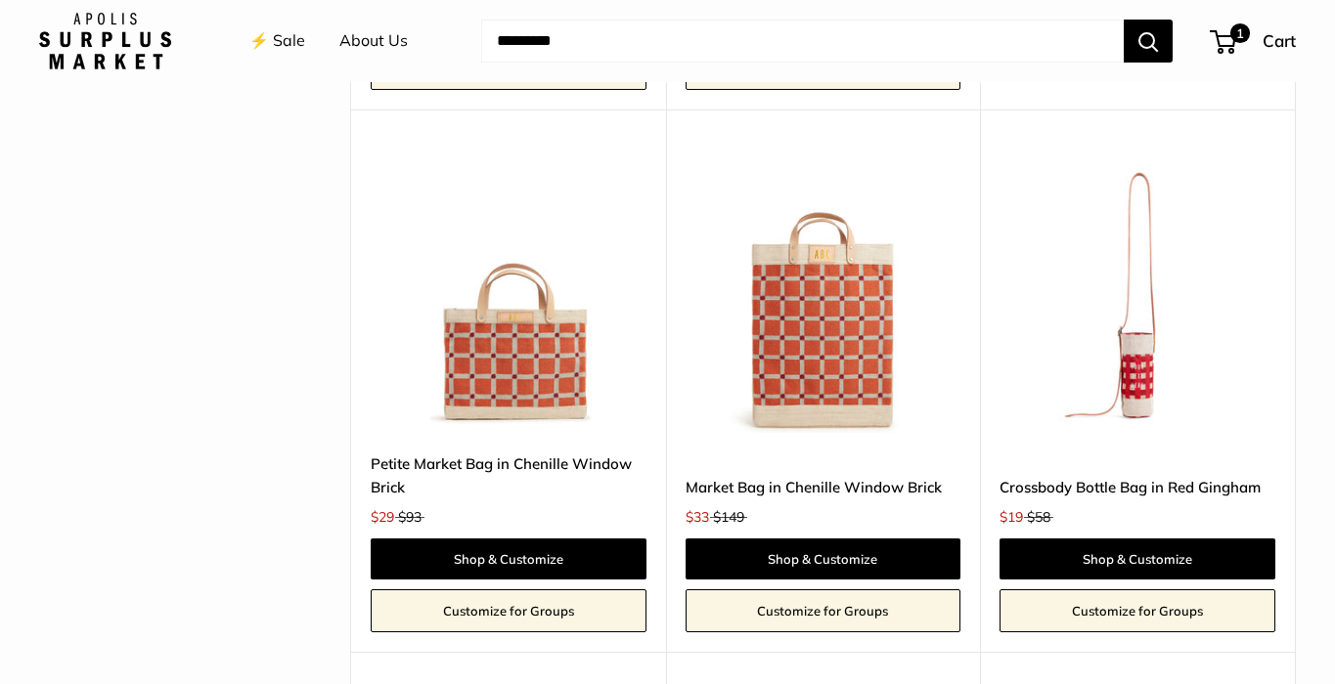
click at [0, 0] on img at bounding box center [0, 0] width 0 height 0
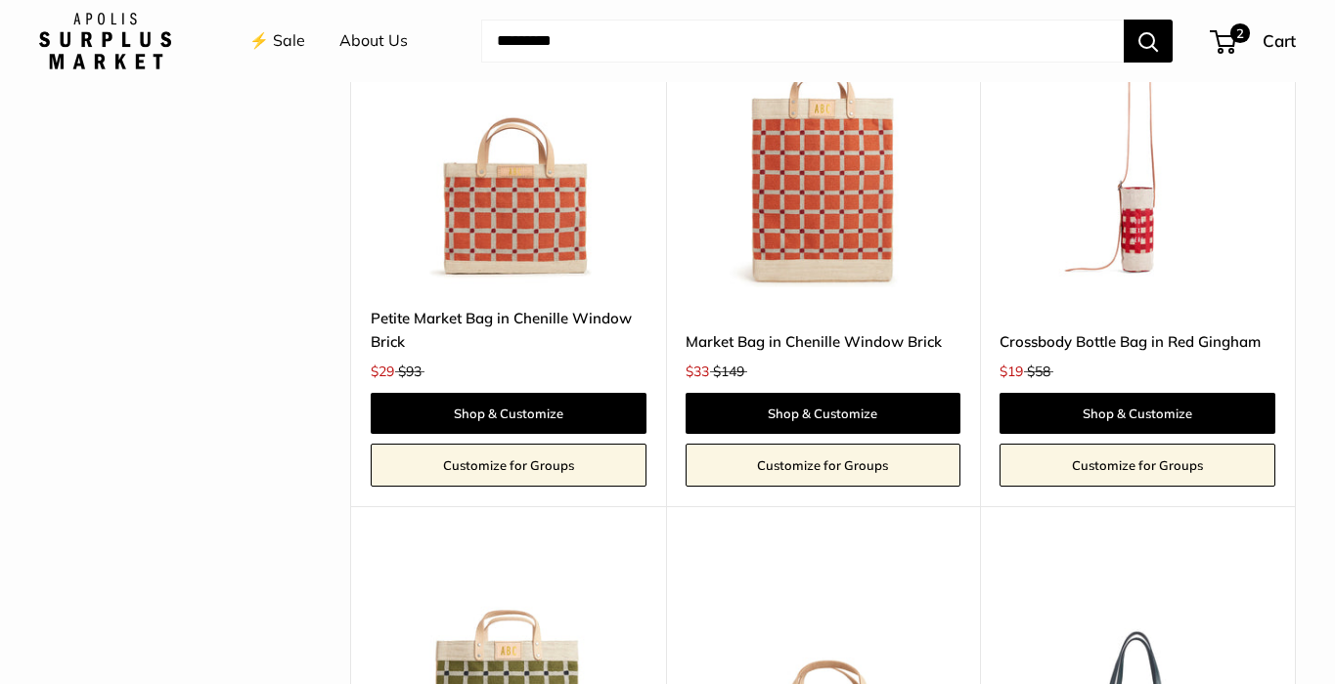
scroll to position [3984, 0]
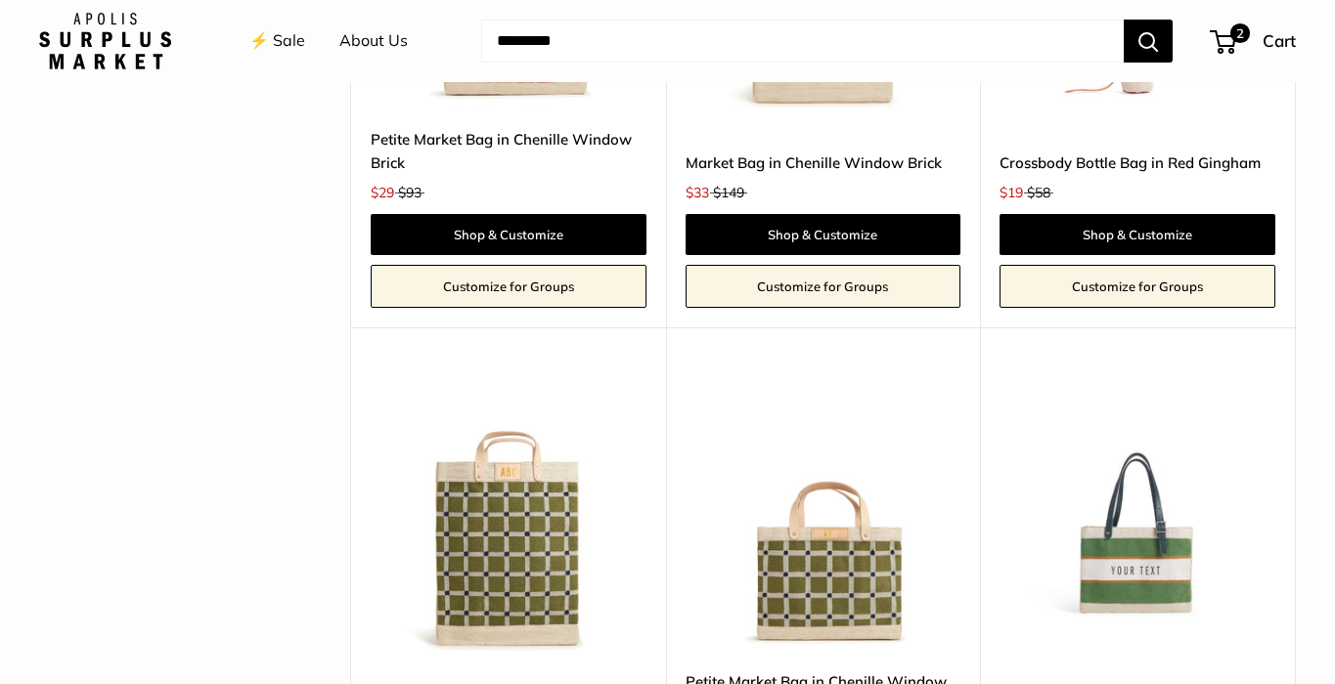
click at [0, 0] on img at bounding box center [0, 0] width 0 height 0
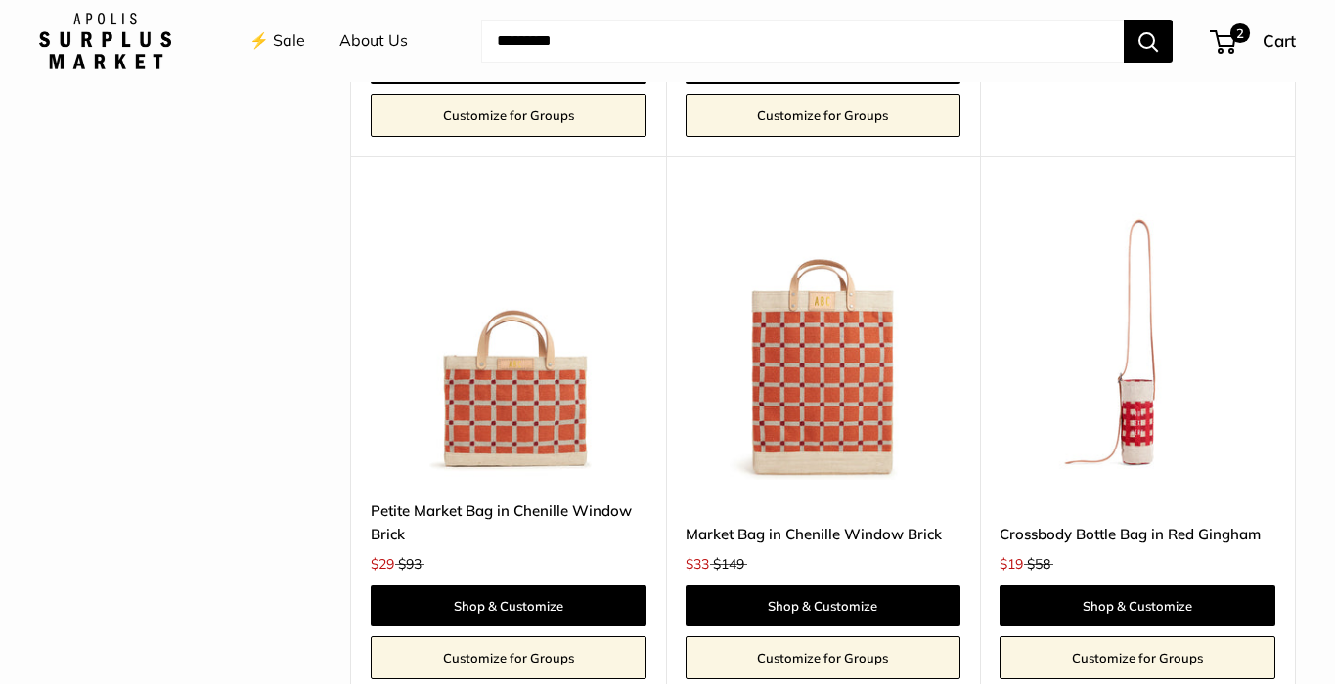
scroll to position [3567, 0]
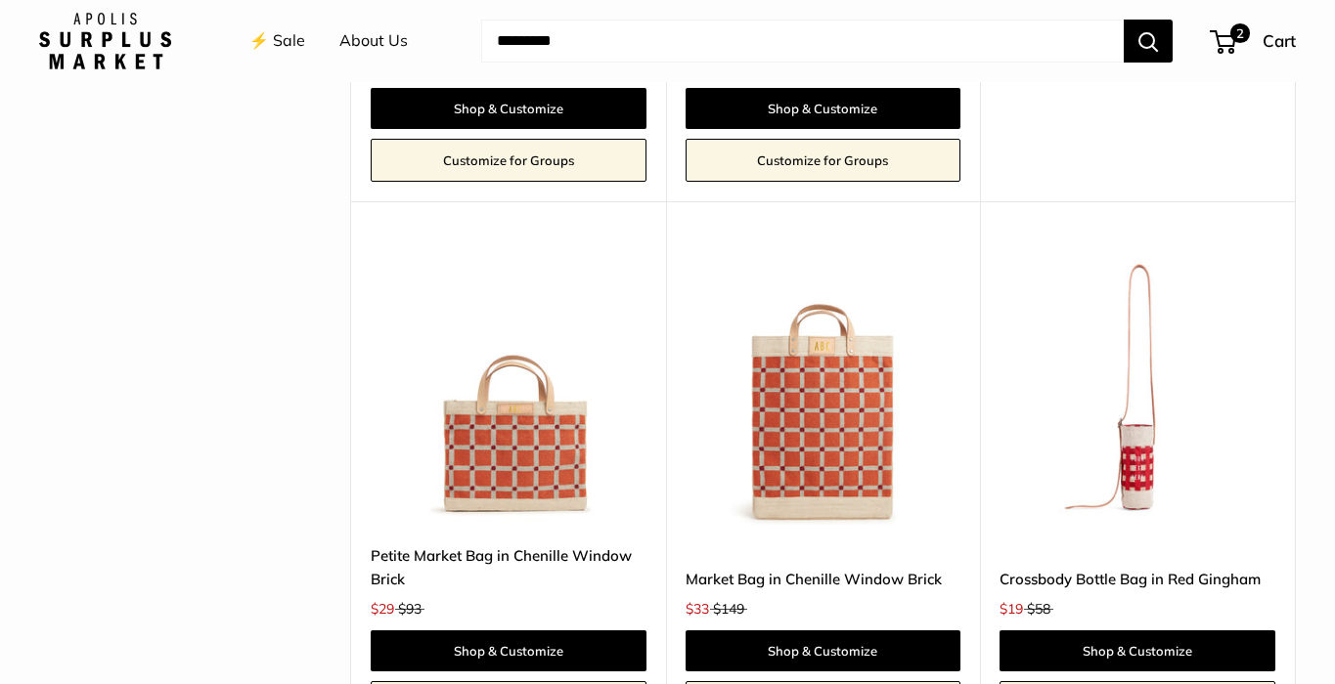
click at [0, 0] on img at bounding box center [0, 0] width 0 height 0
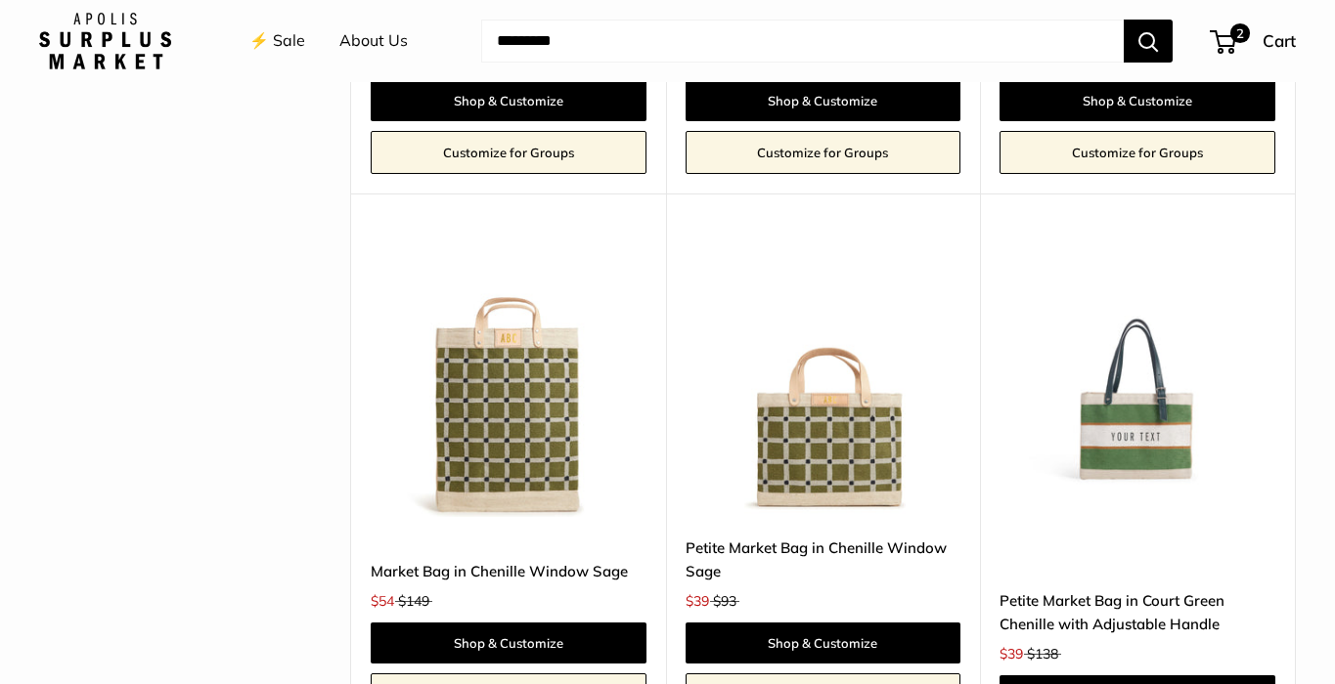
scroll to position [4139, 0]
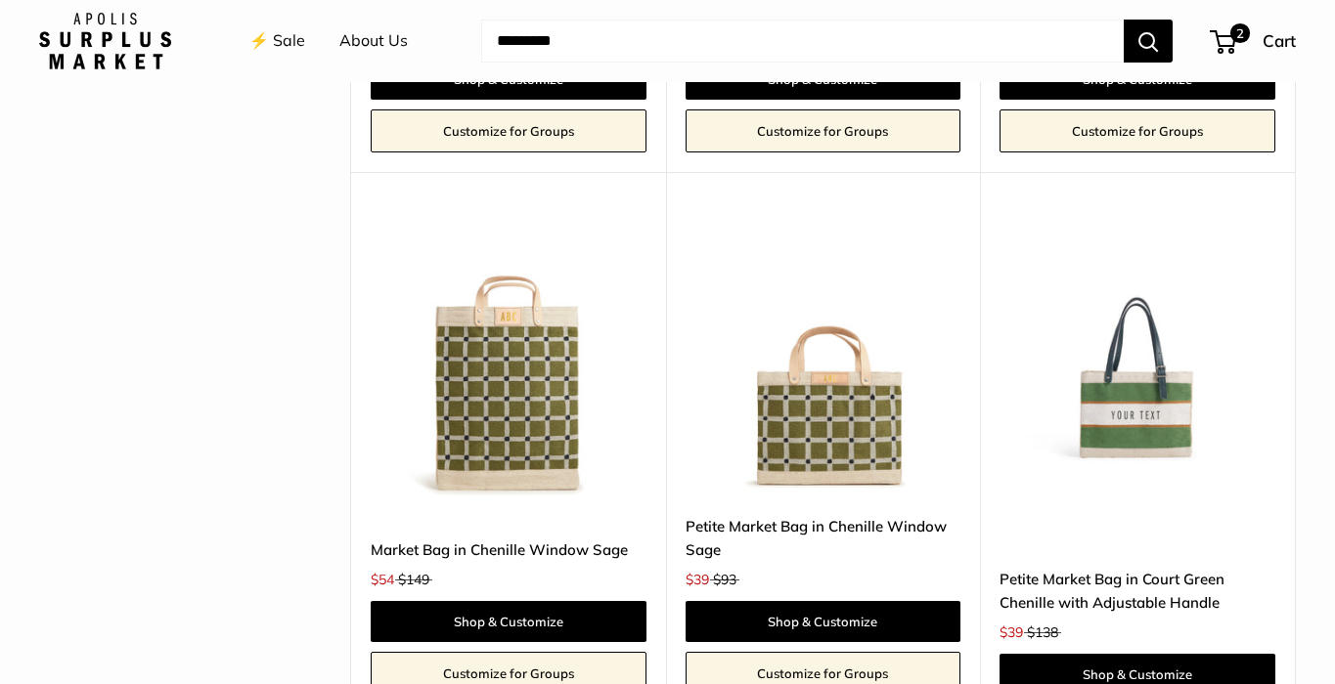
click at [0, 0] on img at bounding box center [0, 0] width 0 height 0
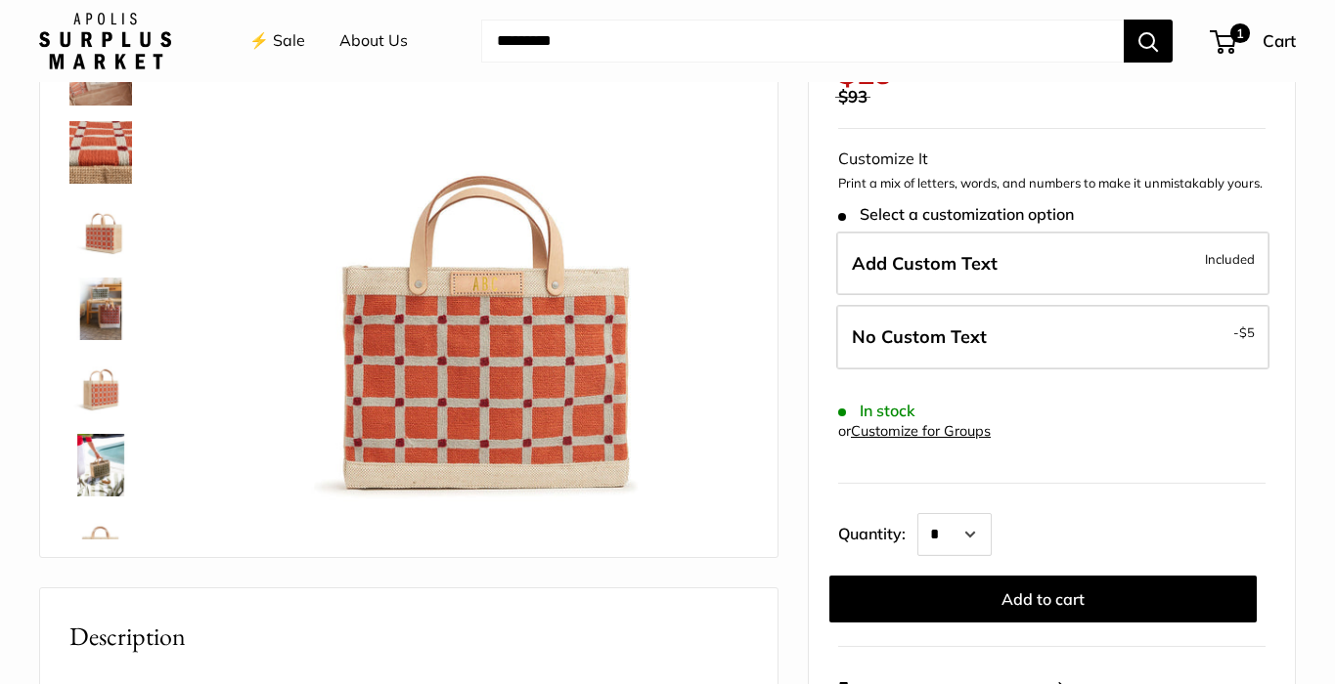
scroll to position [237, 0]
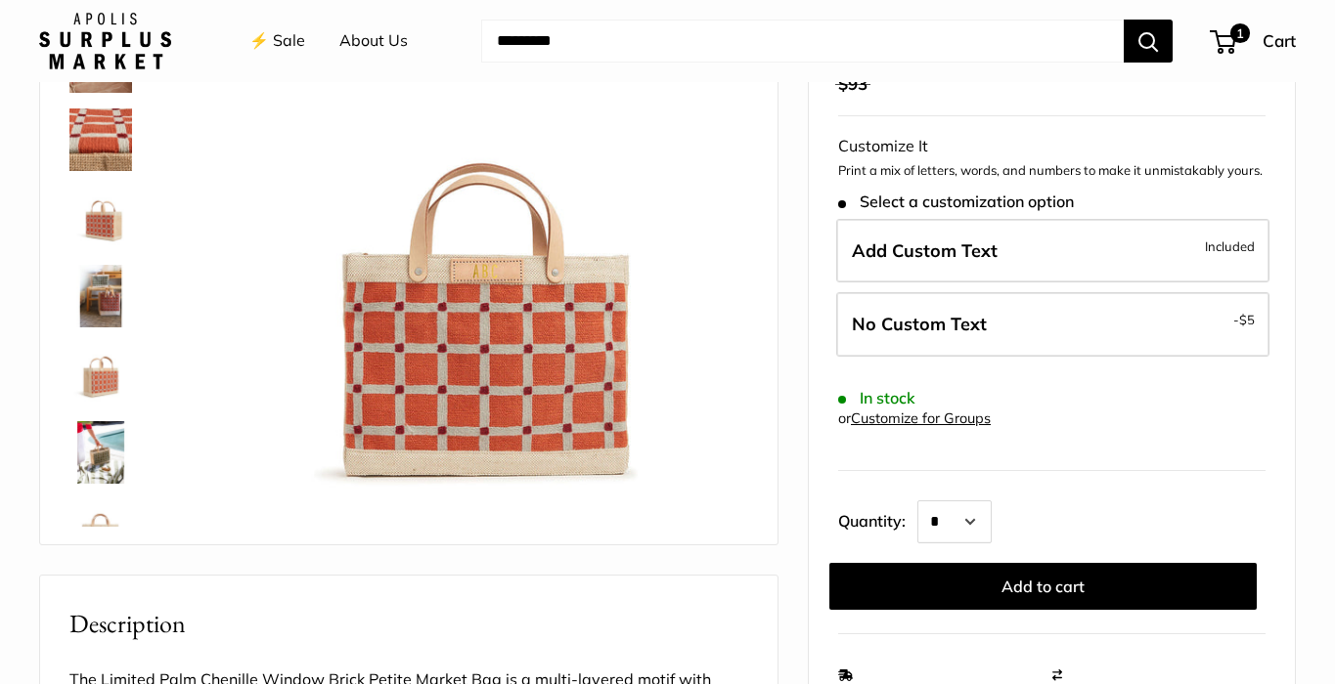
click at [96, 228] on img at bounding box center [100, 218] width 63 height 63
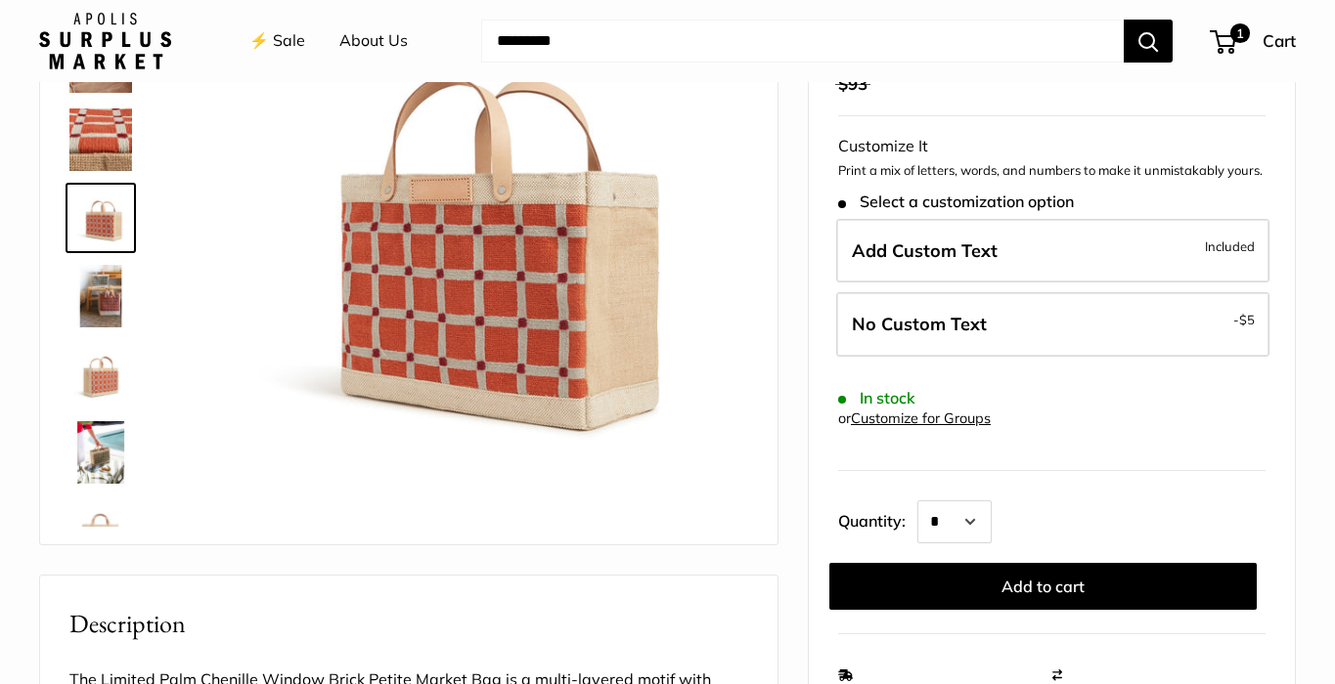
click at [111, 292] on img at bounding box center [100, 296] width 63 height 63
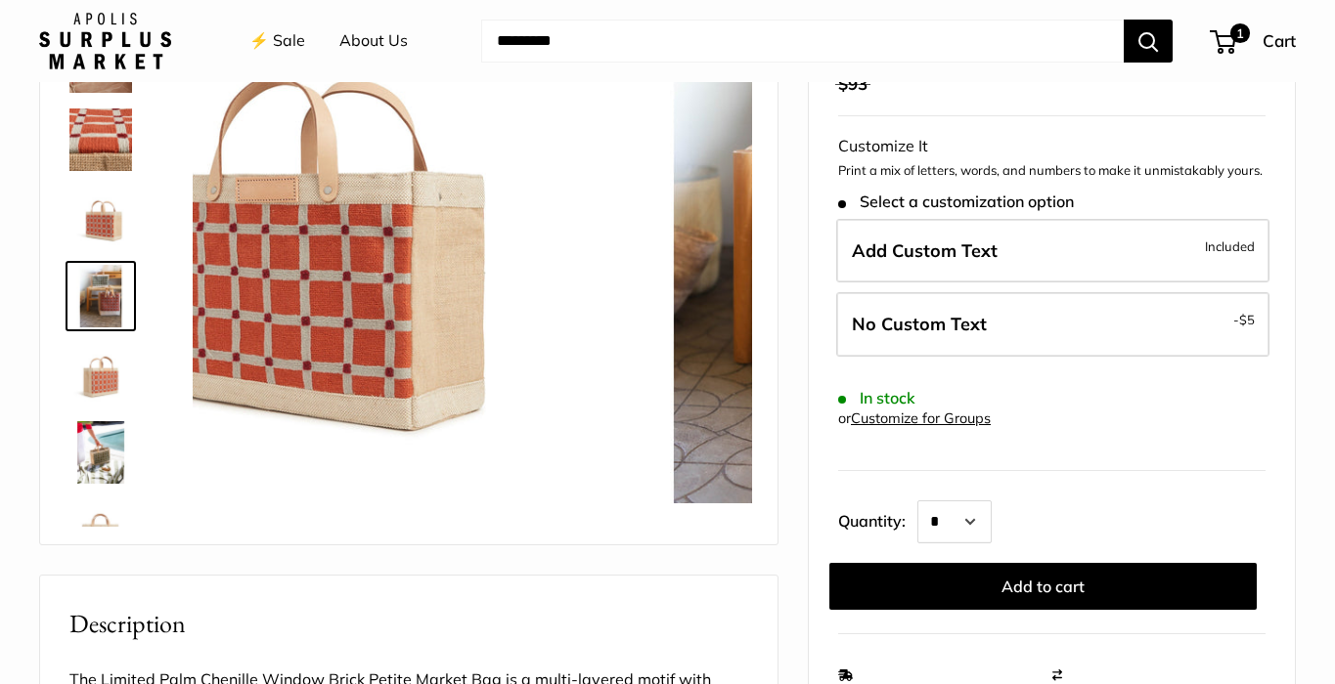
scroll to position [61, 0]
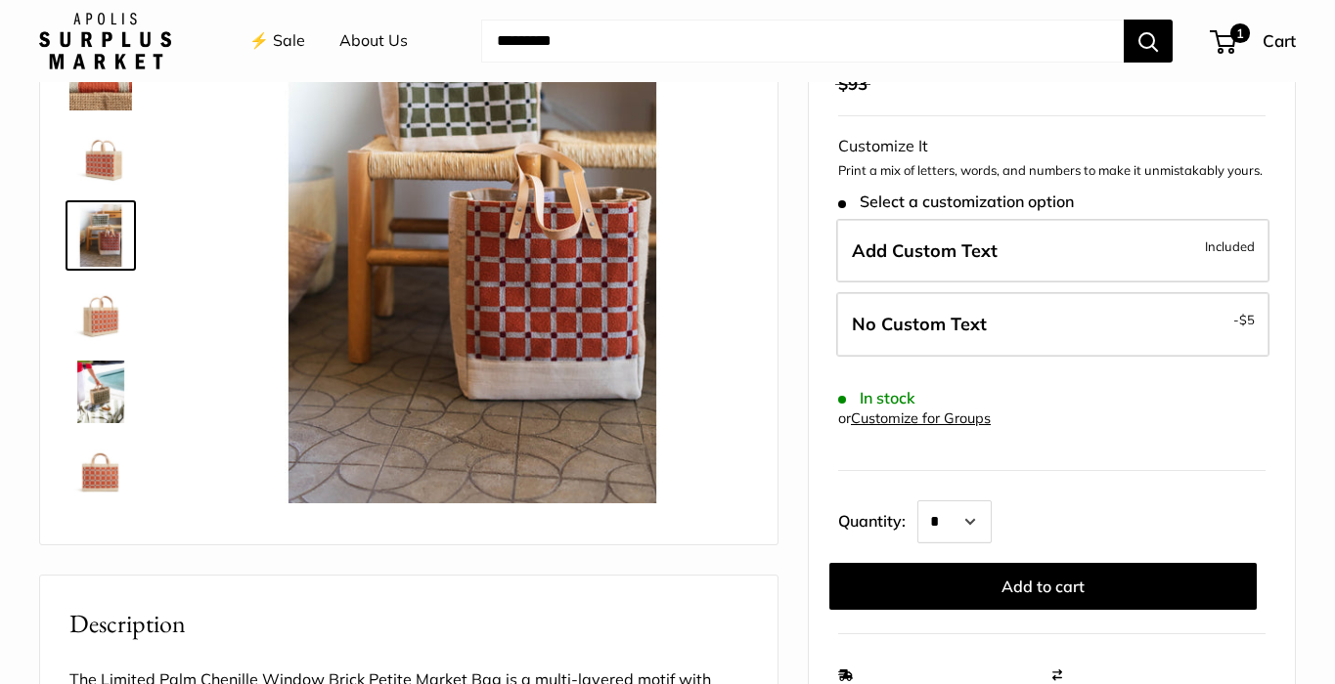
click at [103, 377] on img at bounding box center [100, 392] width 63 height 63
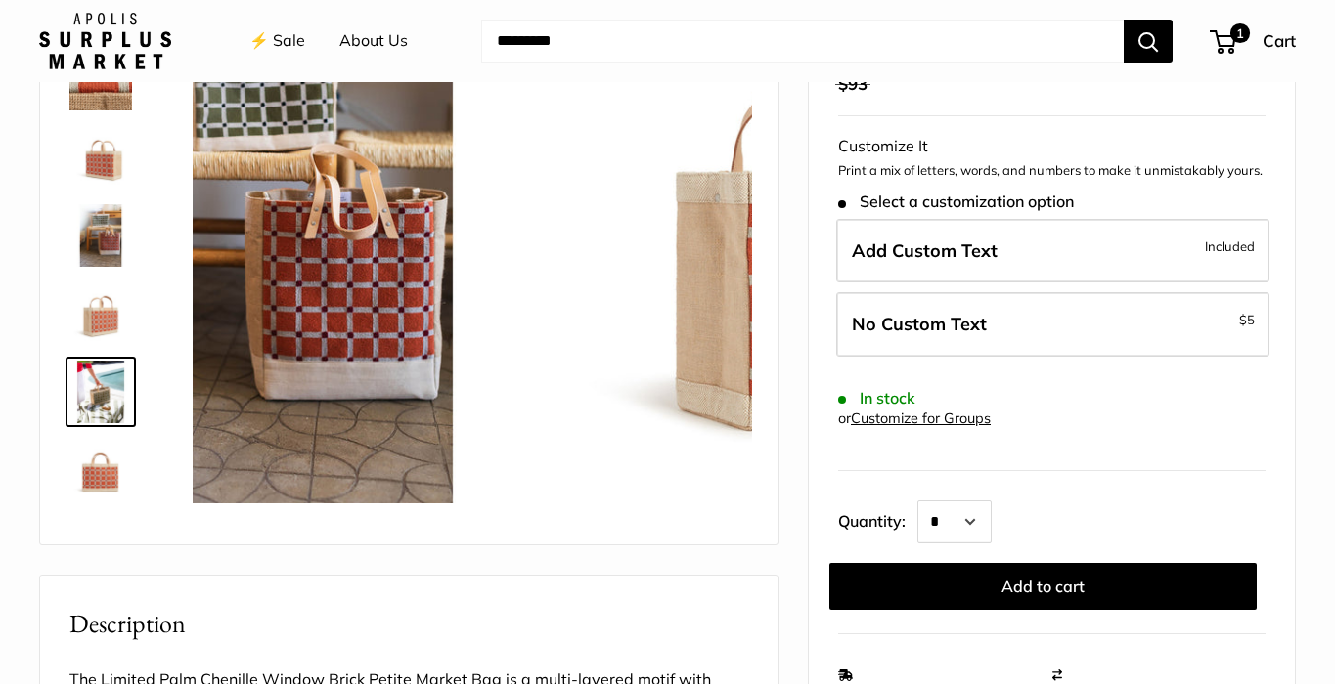
scroll to position [125, 0]
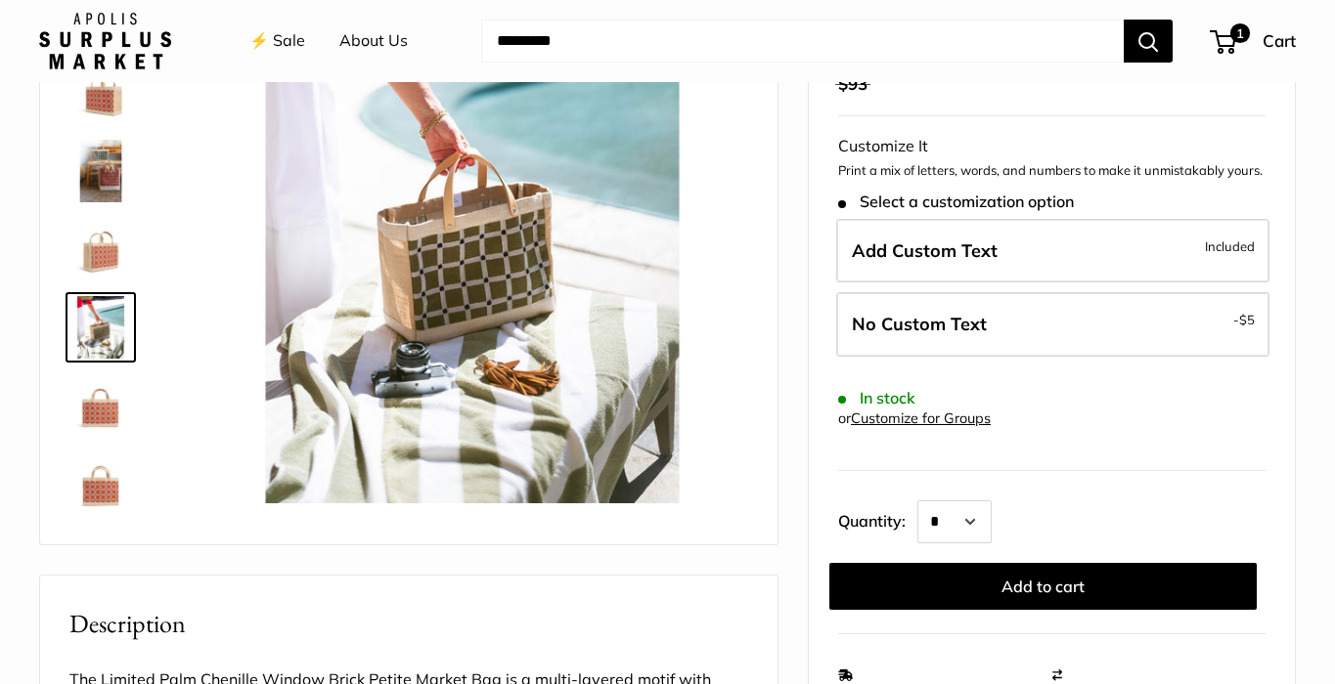
click at [111, 473] on img at bounding box center [100, 484] width 63 height 63
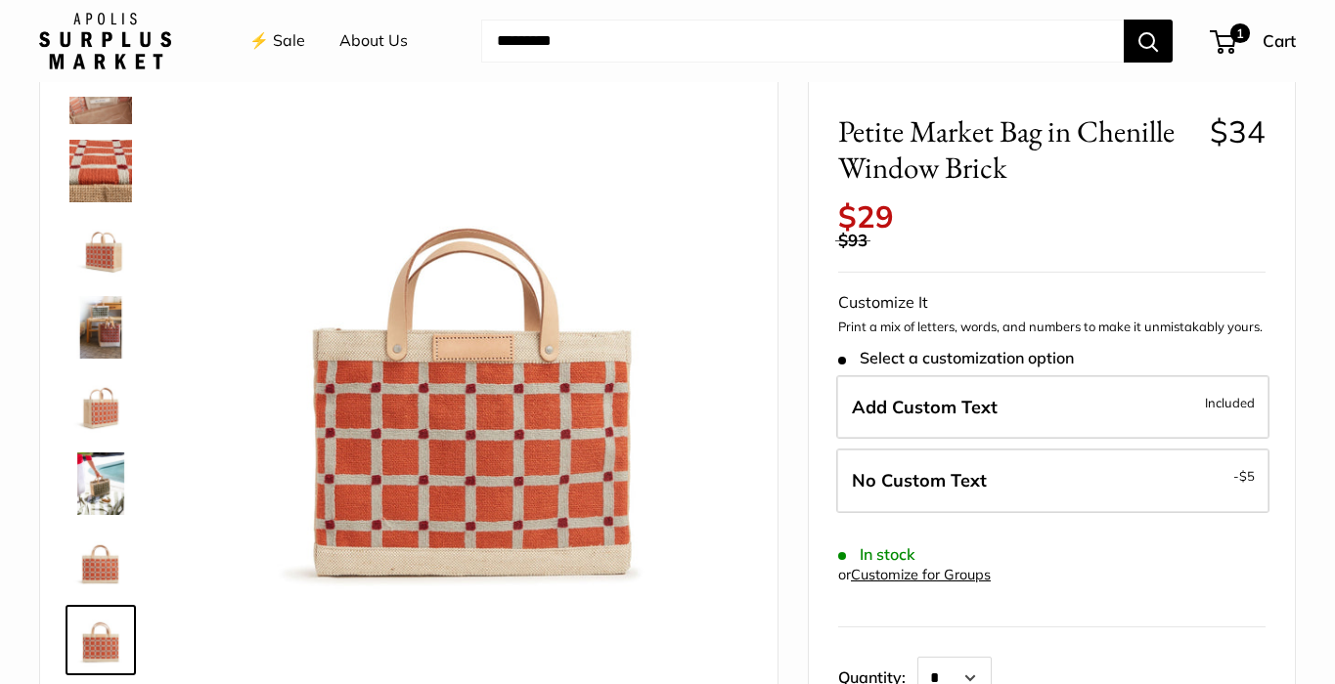
scroll to position [82, 0]
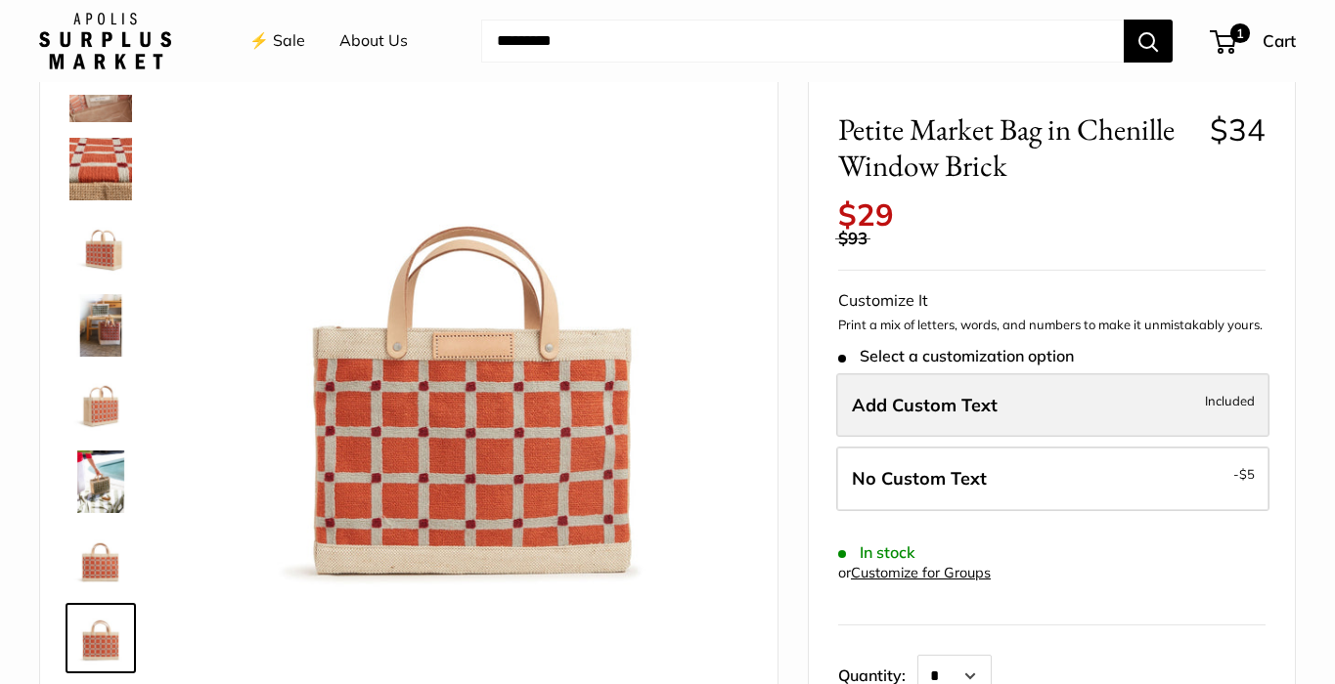
click at [1006, 393] on label "Add Custom Text Included" at bounding box center [1052, 406] width 433 height 65
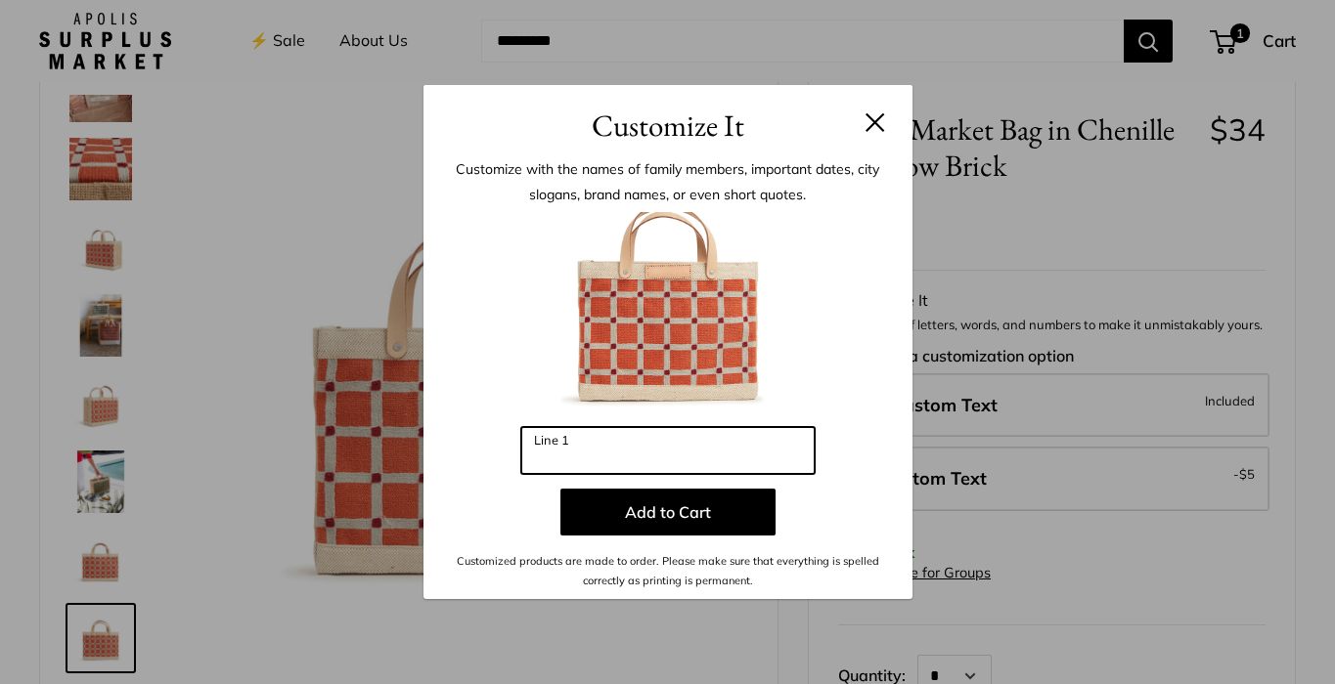
click at [673, 455] on input "Line 1" at bounding box center [667, 450] width 293 height 47
type input "***"
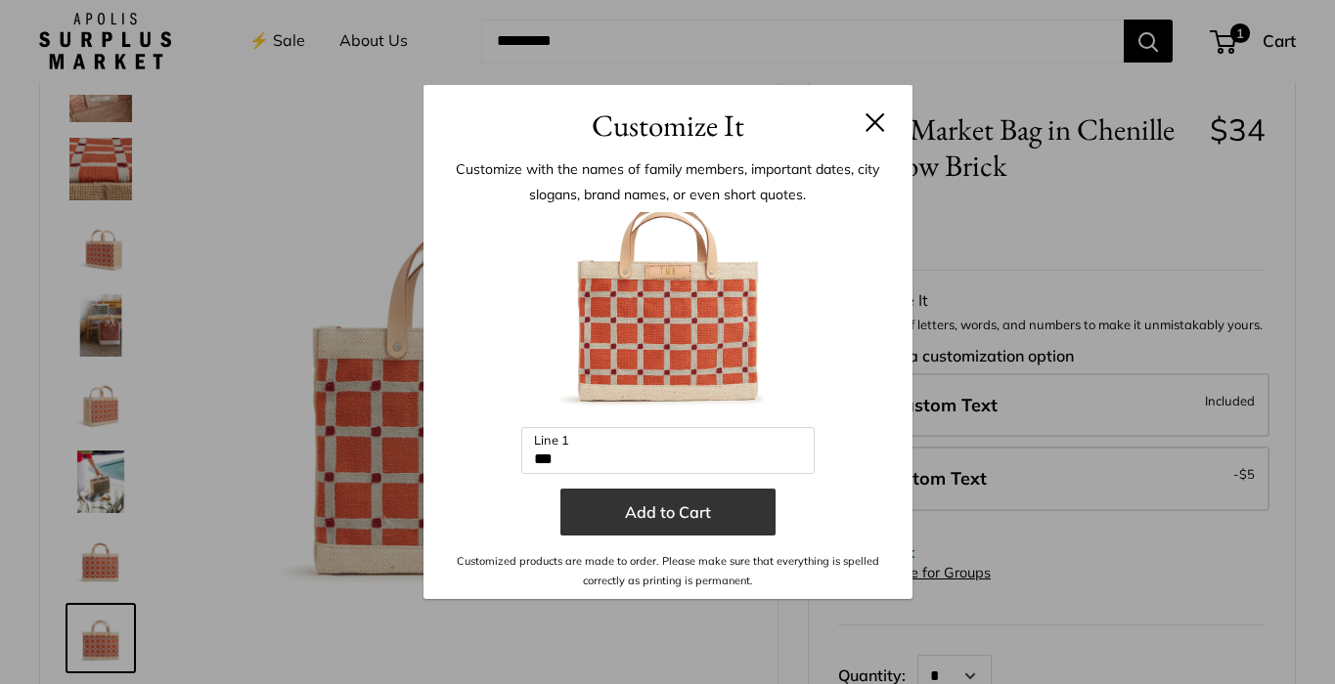
click at [707, 534] on button "Add to Cart" at bounding box center [667, 512] width 215 height 47
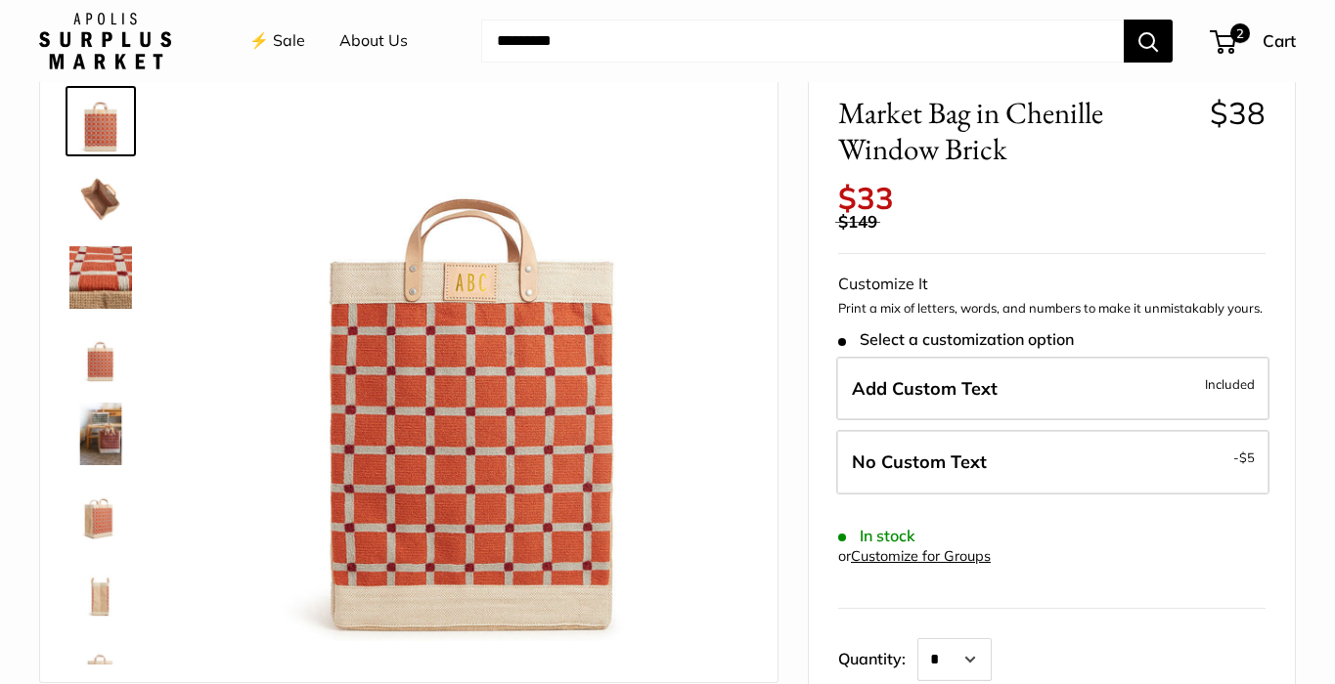
scroll to position [102, 0]
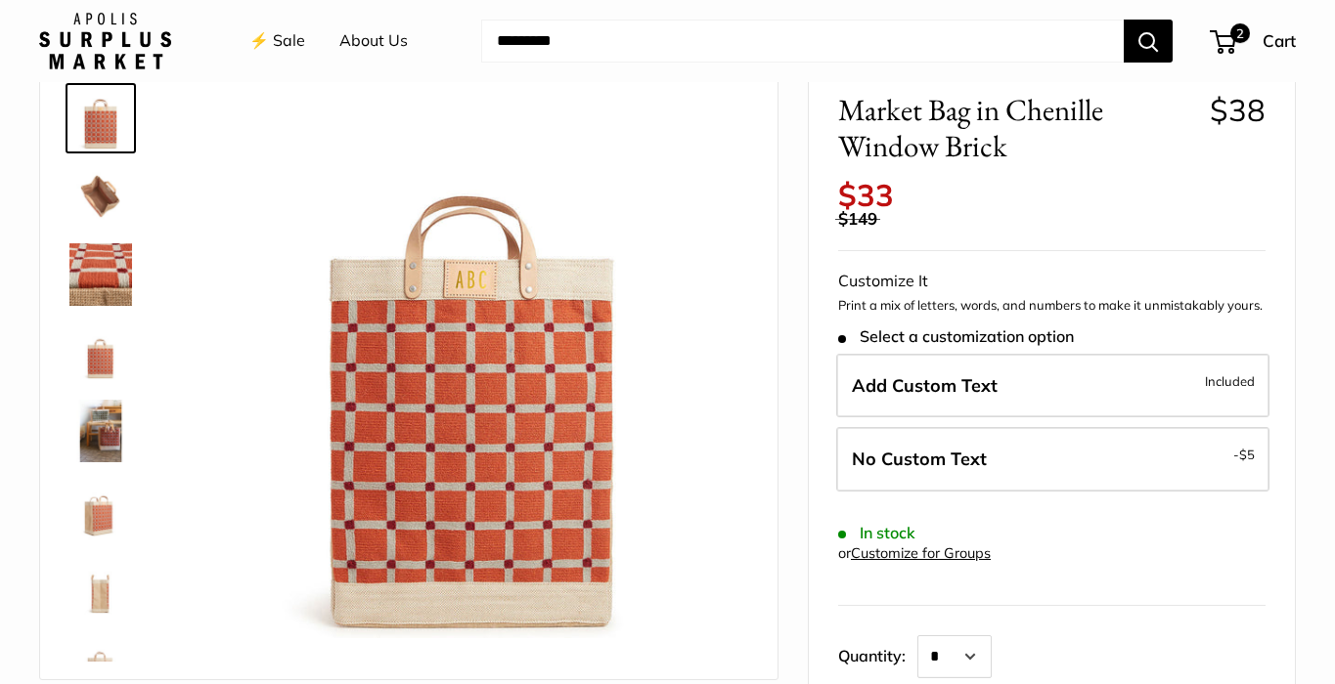
click at [107, 427] on img at bounding box center [100, 431] width 63 height 63
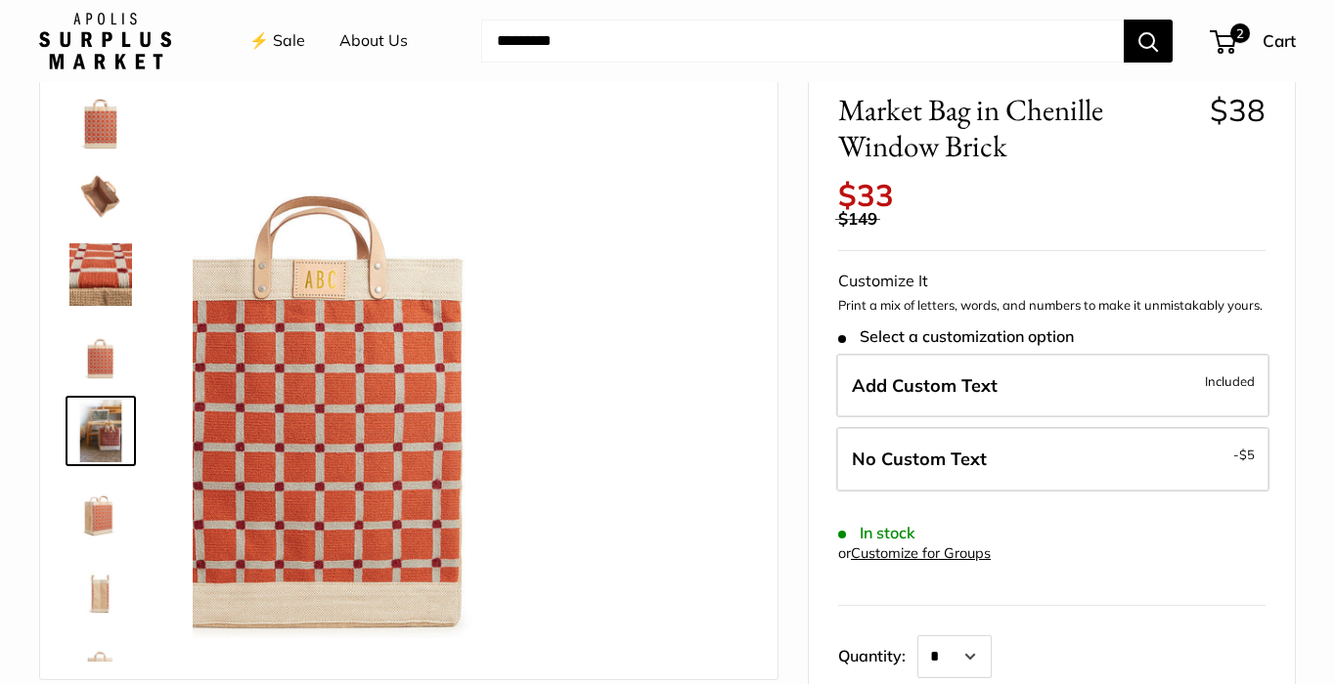
scroll to position [61, 0]
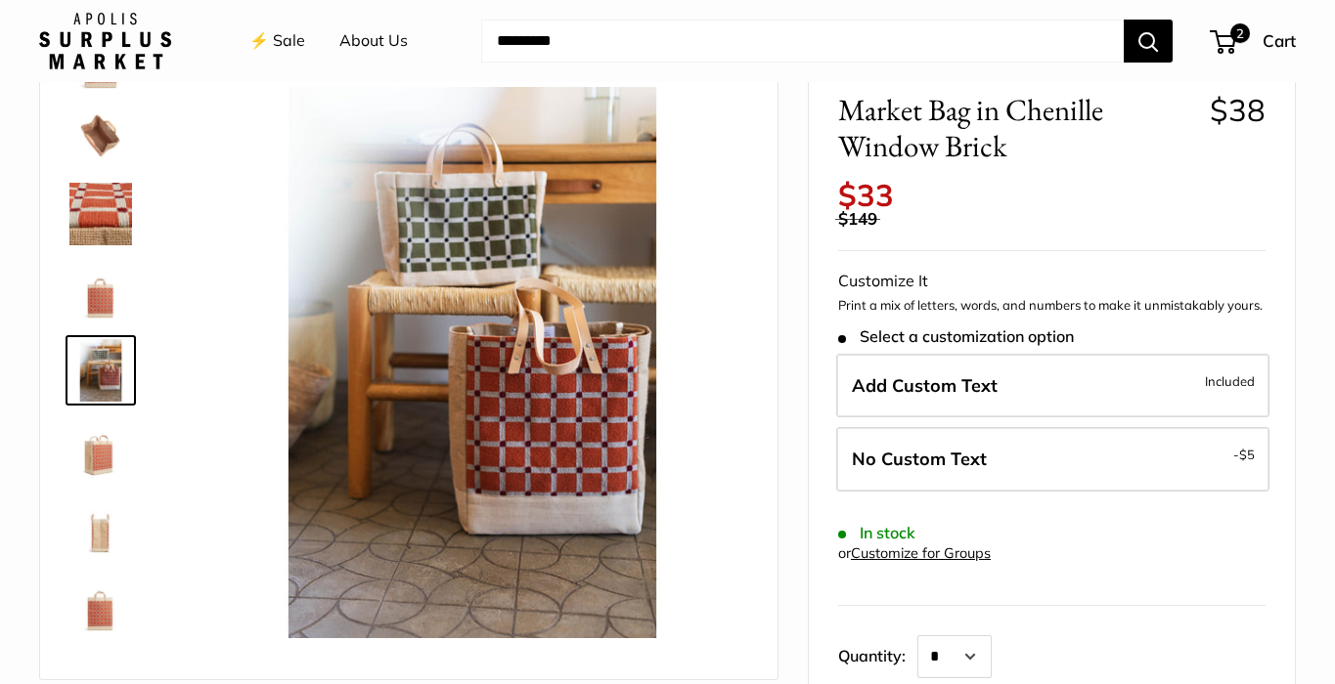
click at [104, 455] on img at bounding box center [100, 449] width 63 height 63
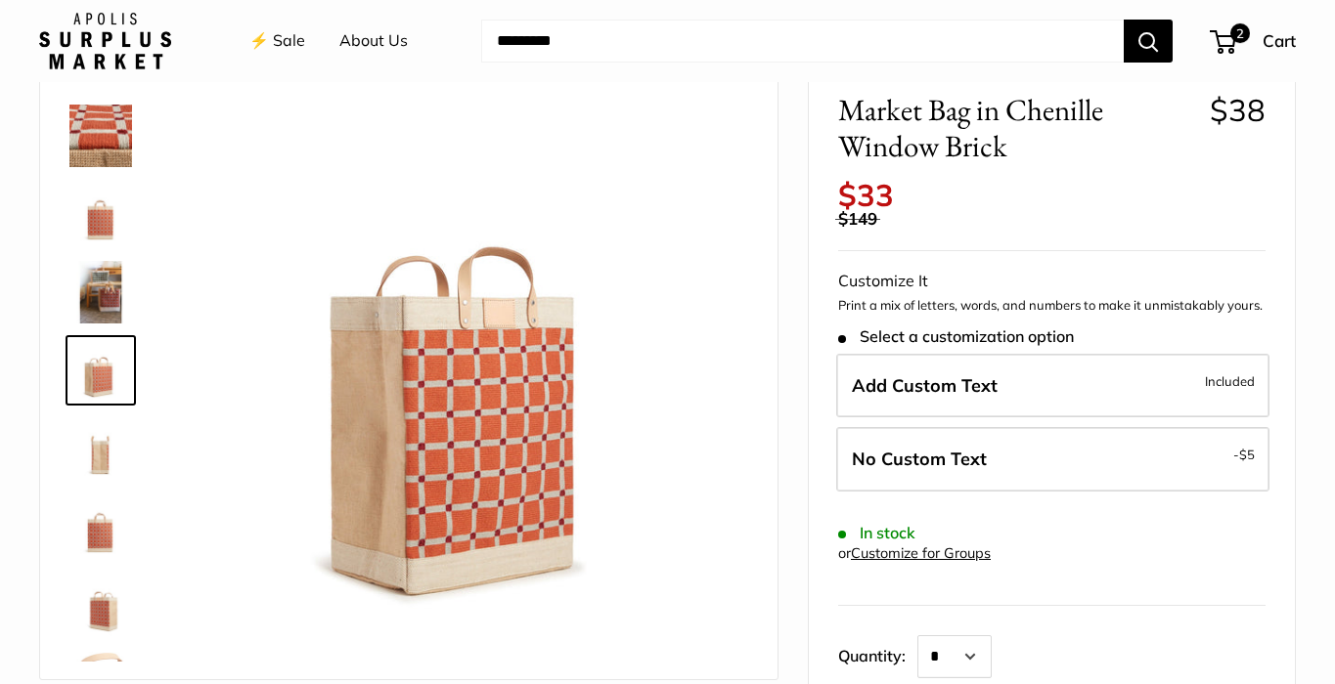
click at [95, 460] on img at bounding box center [100, 449] width 63 height 63
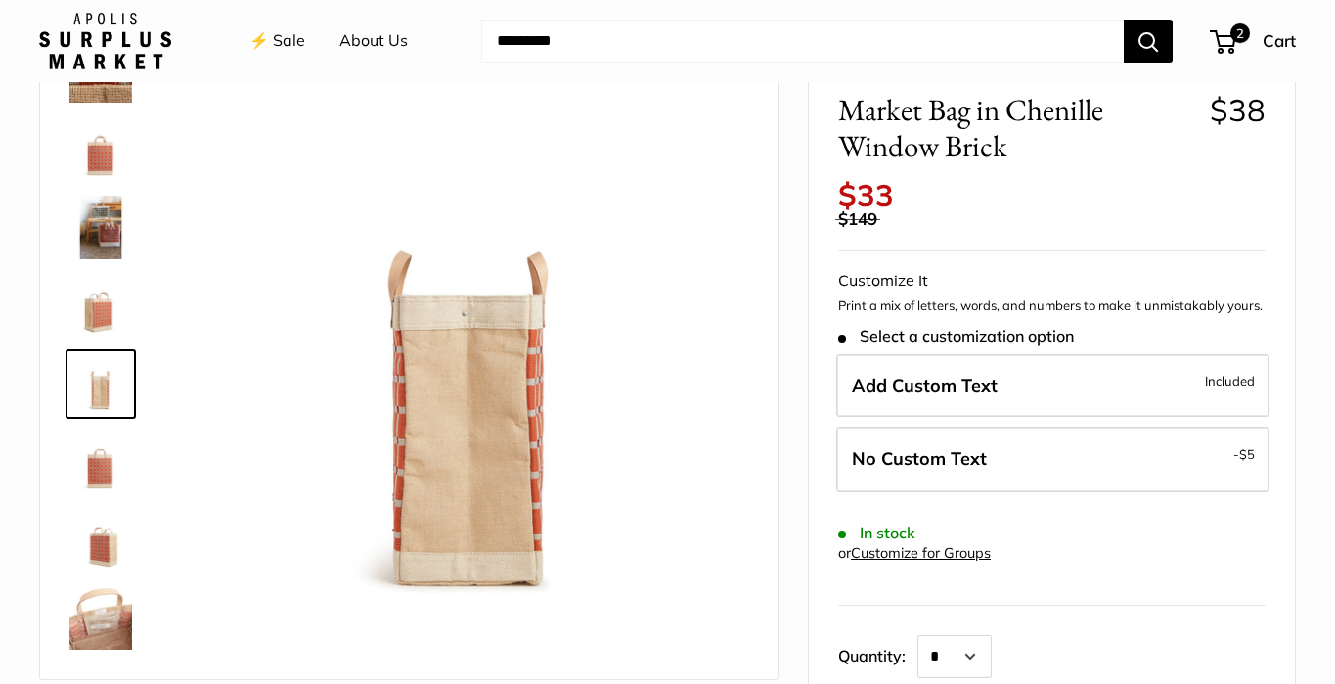
click at [107, 529] on img at bounding box center [100, 540] width 63 height 63
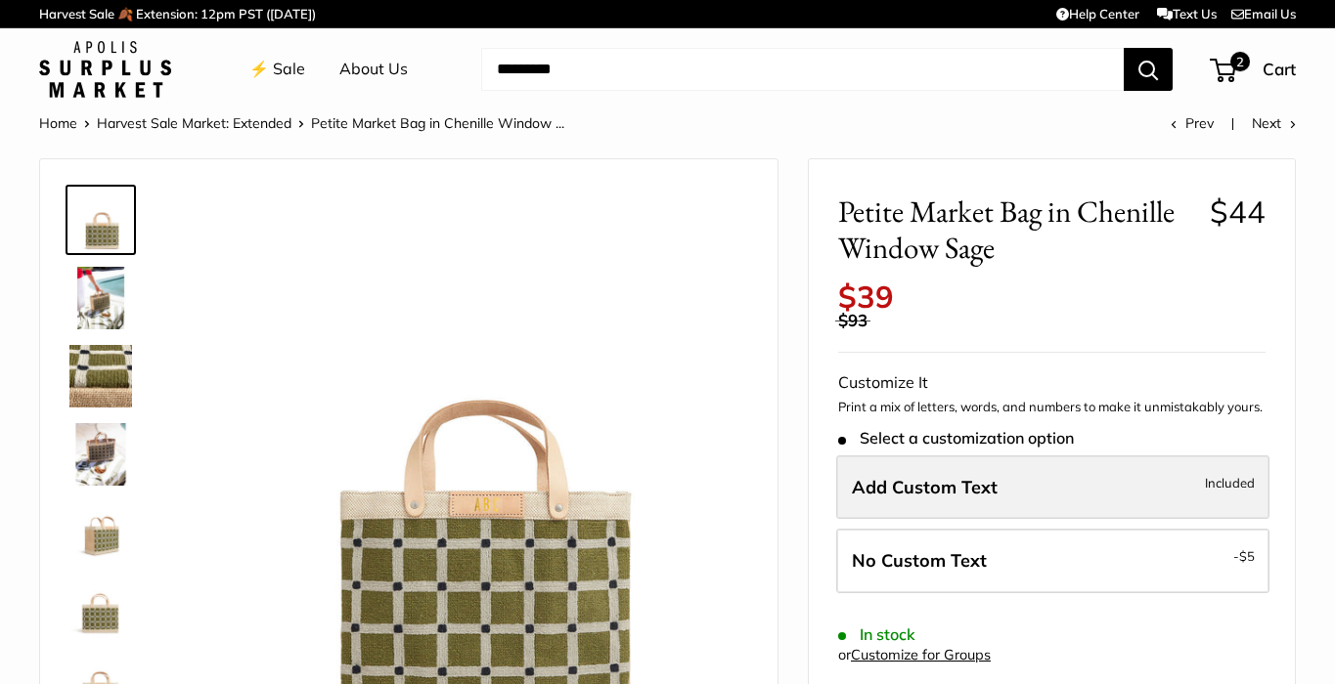
click at [931, 476] on span "Add Custom Text" at bounding box center [925, 487] width 146 height 22
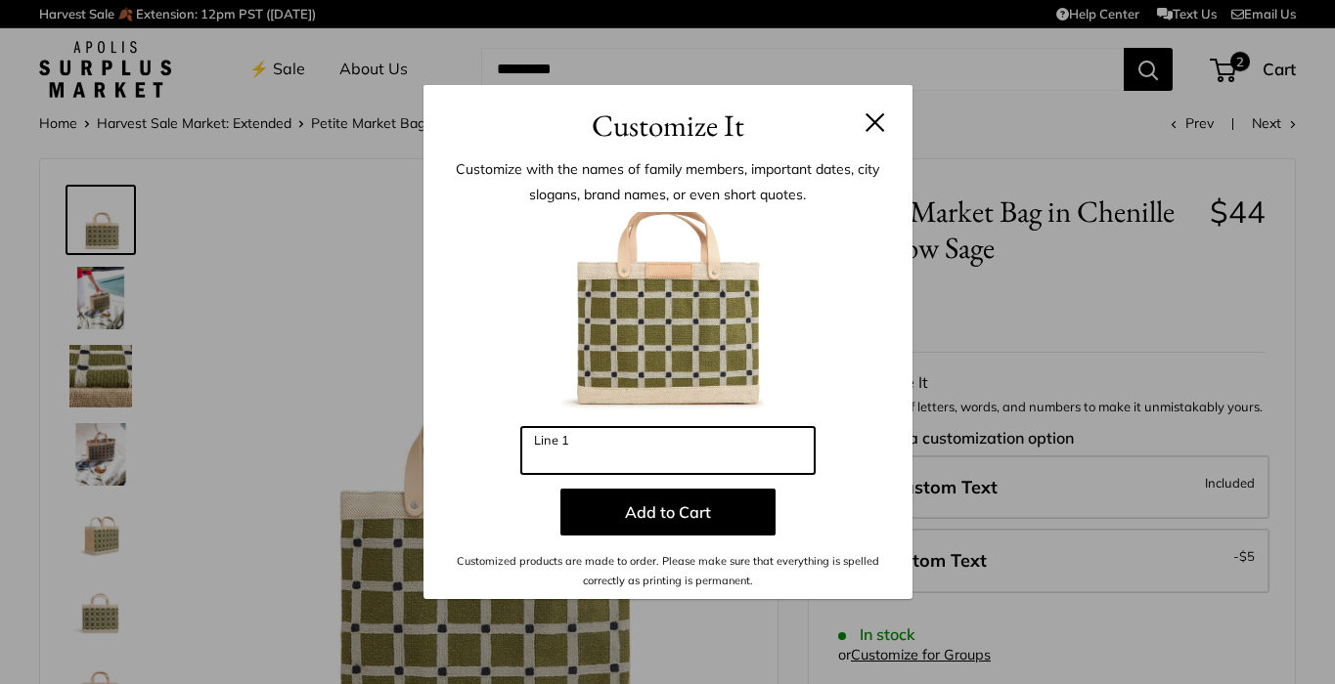
click at [606, 454] on input "Line 1" at bounding box center [667, 450] width 293 height 47
type input "***"
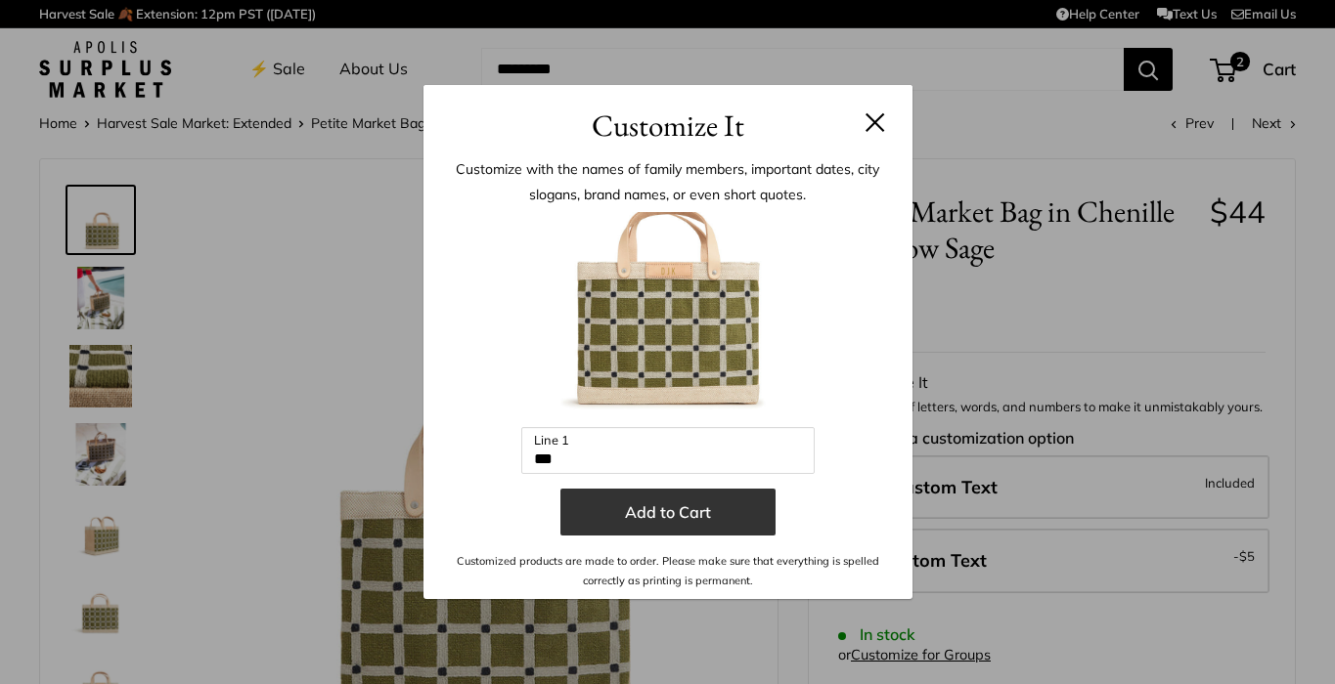
click at [648, 526] on button "Add to Cart" at bounding box center [667, 512] width 215 height 47
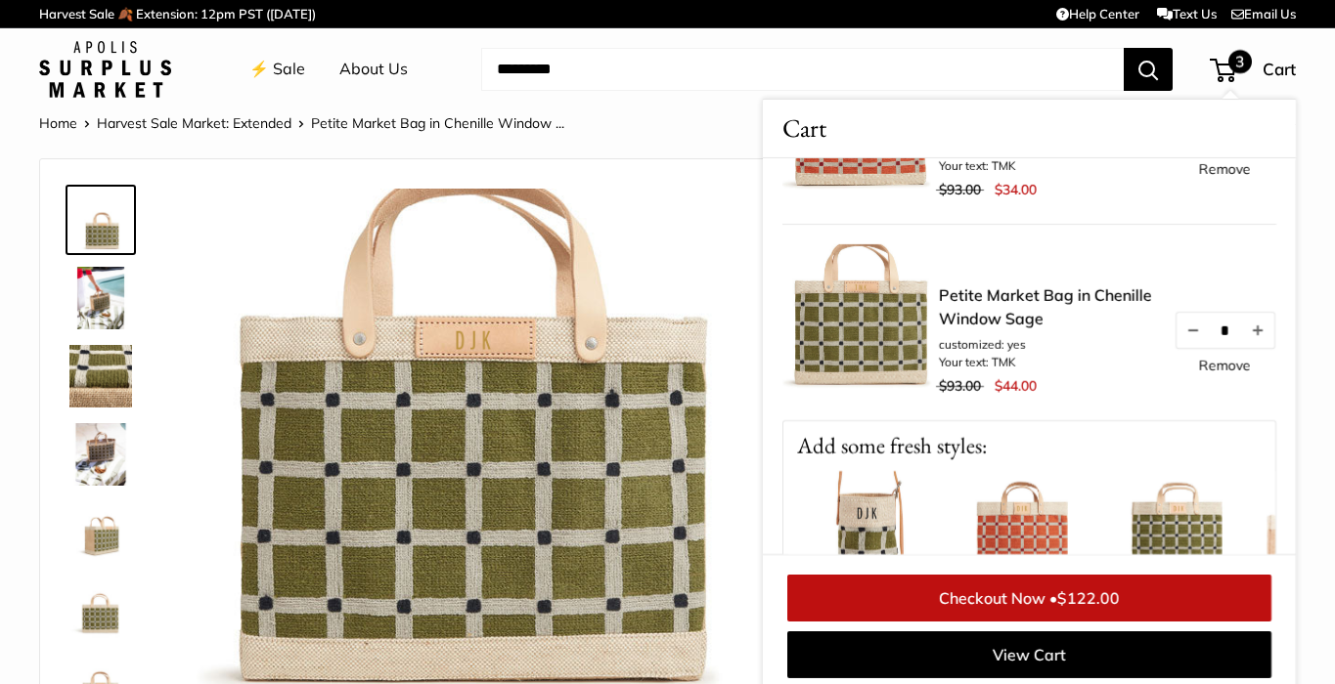
scroll to position [331, 0]
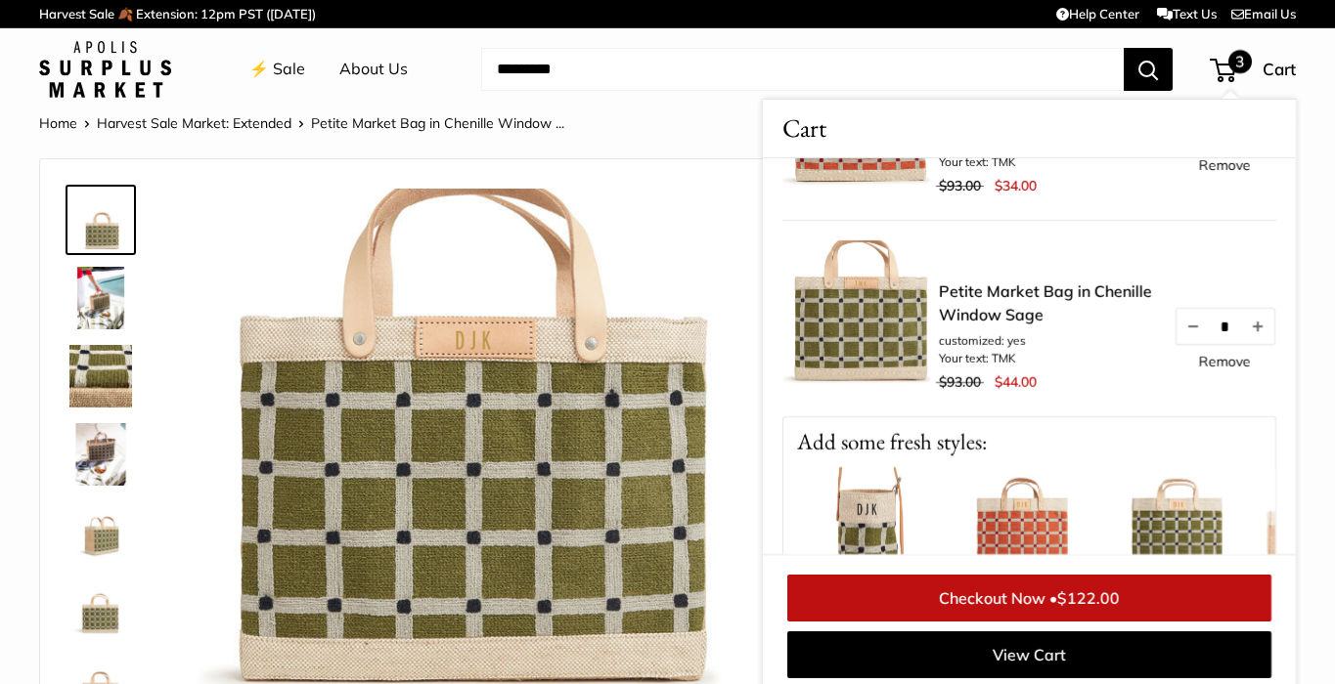
click at [1215, 360] on link "Remove" at bounding box center [1225, 362] width 52 height 14
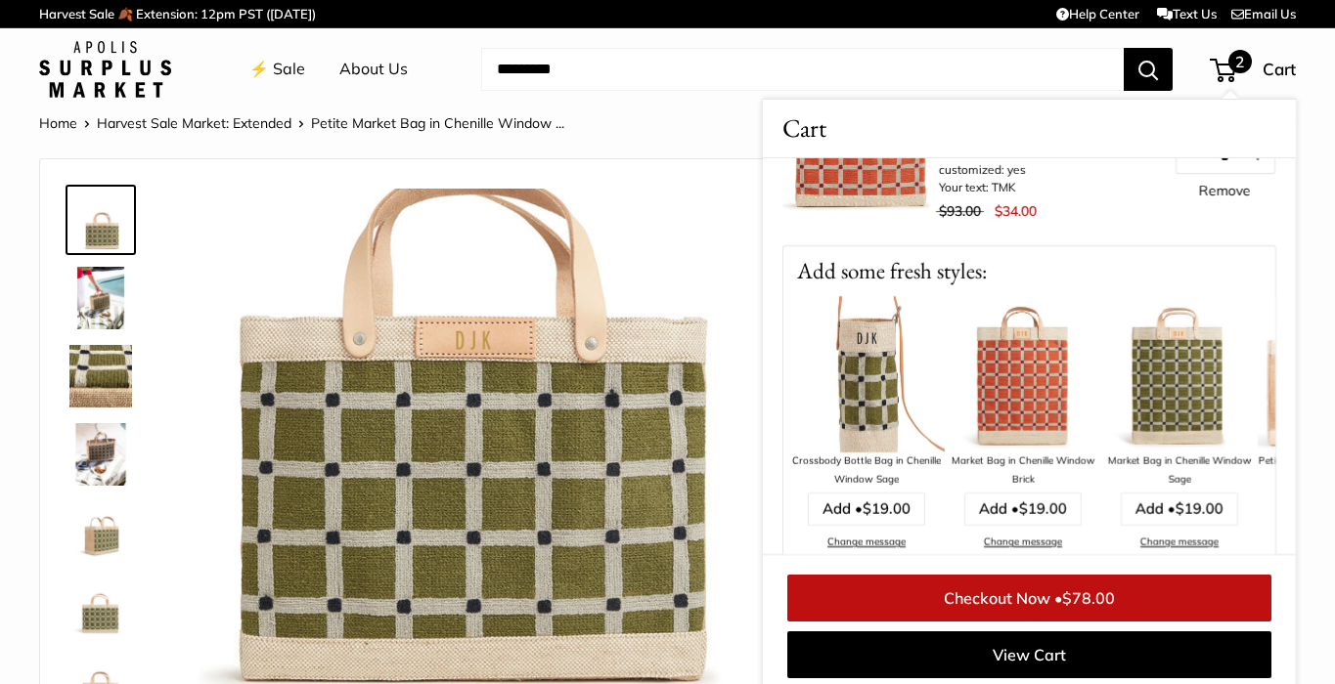
scroll to position [313, 0]
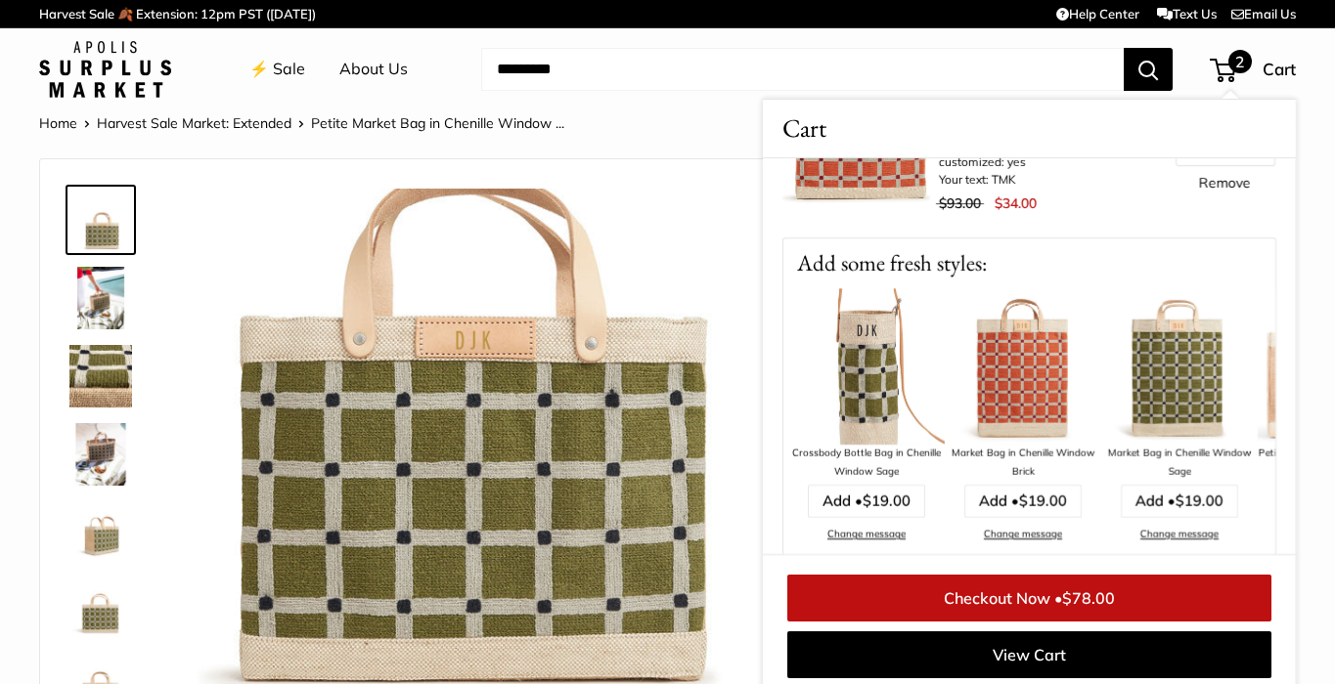
click at [1044, 358] on img at bounding box center [1023, 366] width 156 height 156
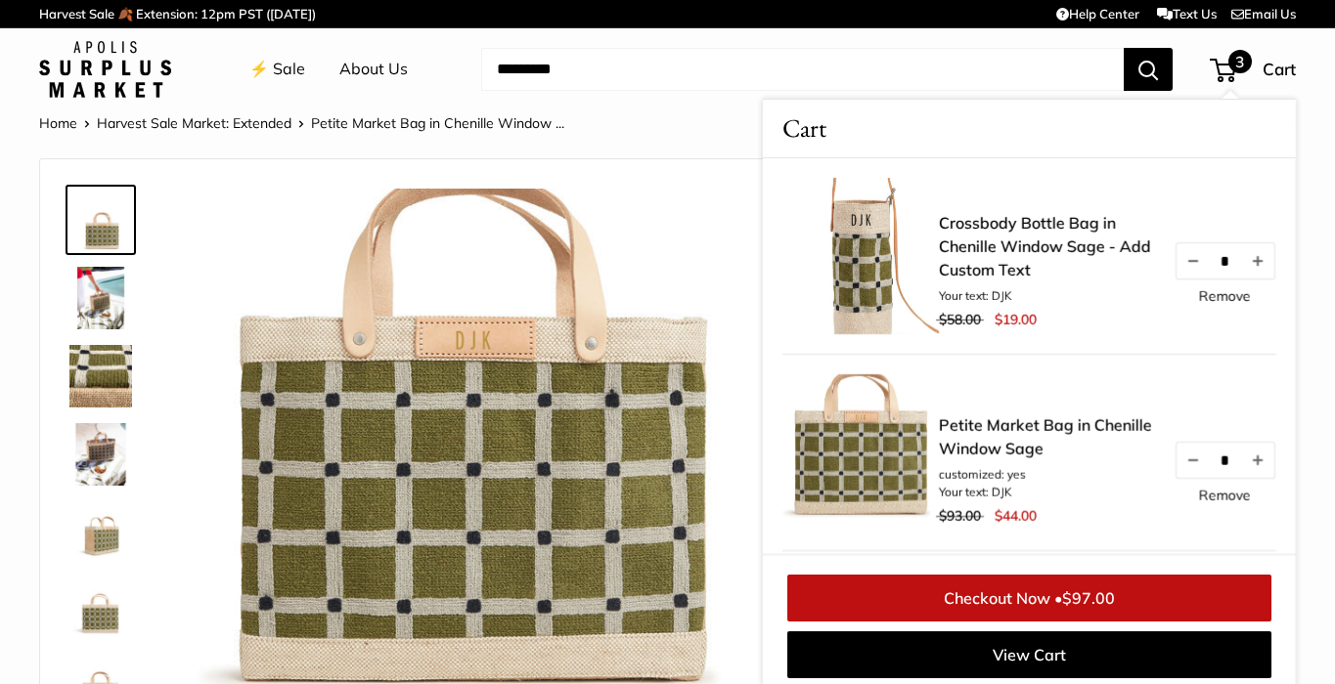
click at [1224, 289] on link "Remove" at bounding box center [1225, 296] width 52 height 14
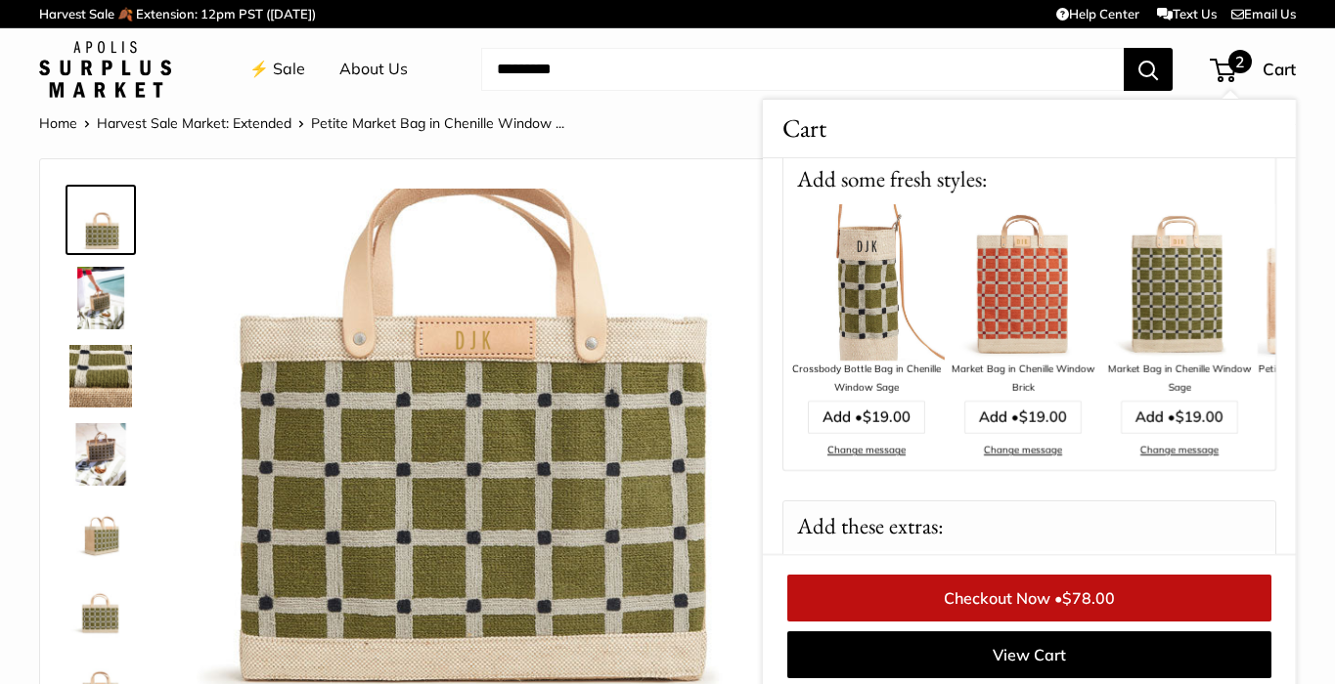
scroll to position [355, 0]
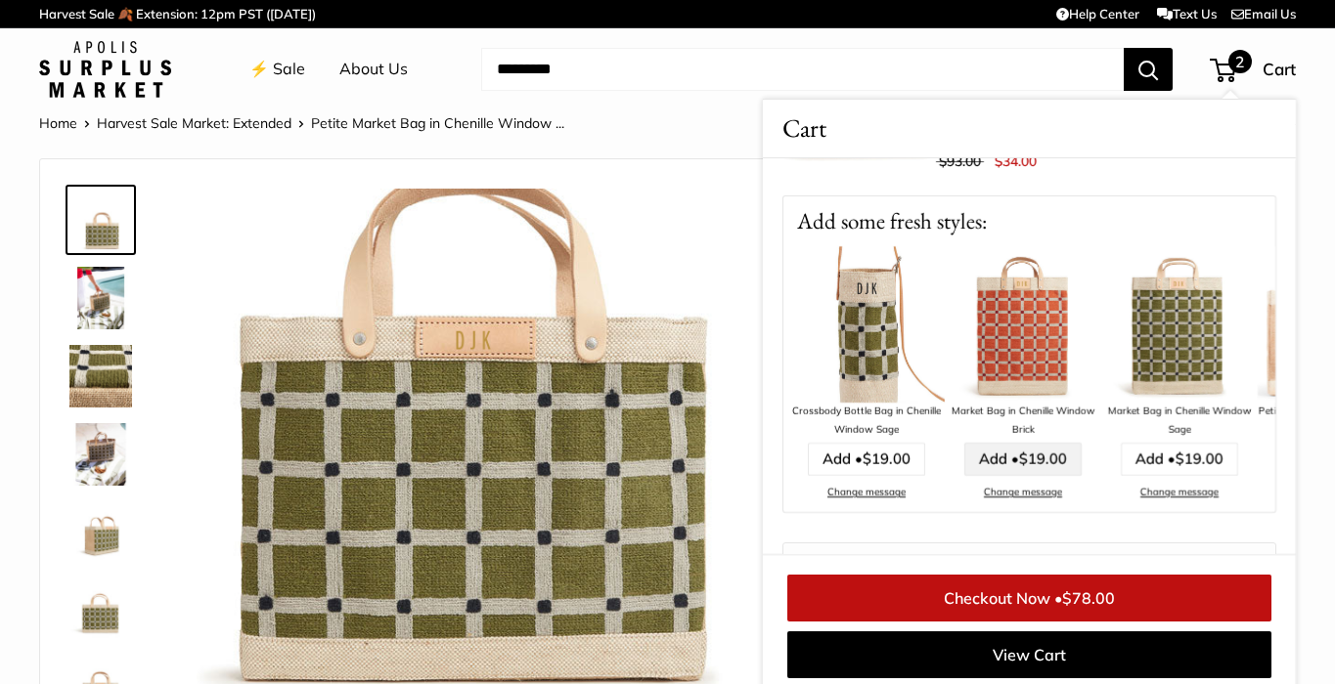
click at [1035, 460] on span "$19.00" at bounding box center [1043, 459] width 48 height 19
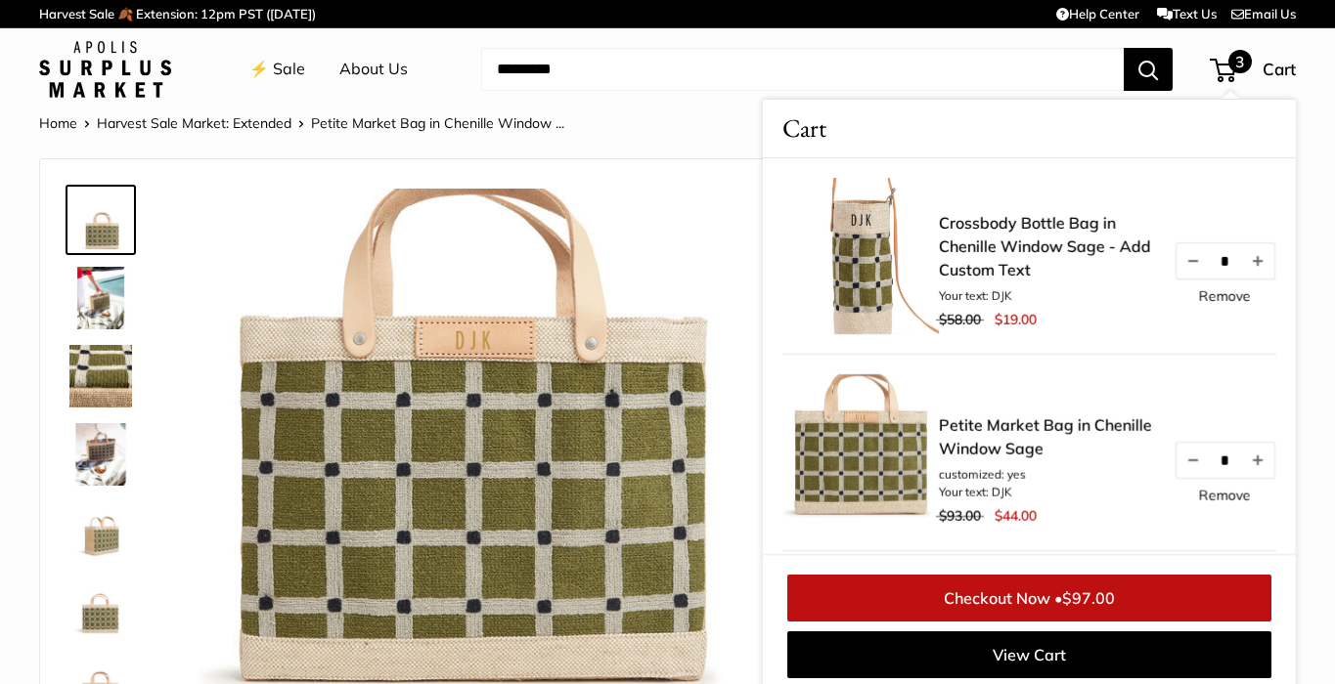
click at [1229, 285] on div "* Remove" at bounding box center [1224, 273] width 103 height 61
click at [1229, 295] on link "Remove" at bounding box center [1225, 296] width 52 height 14
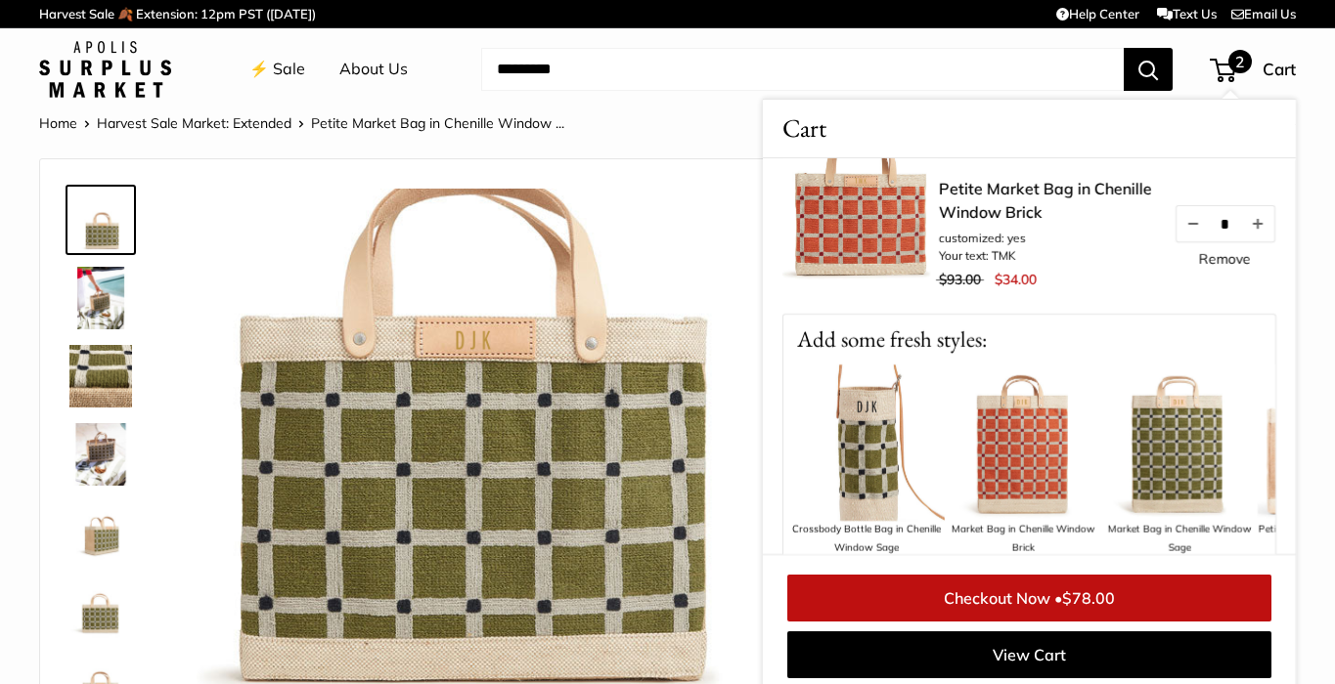
scroll to position [239, 0]
click at [1015, 411] on img at bounding box center [1023, 441] width 156 height 156
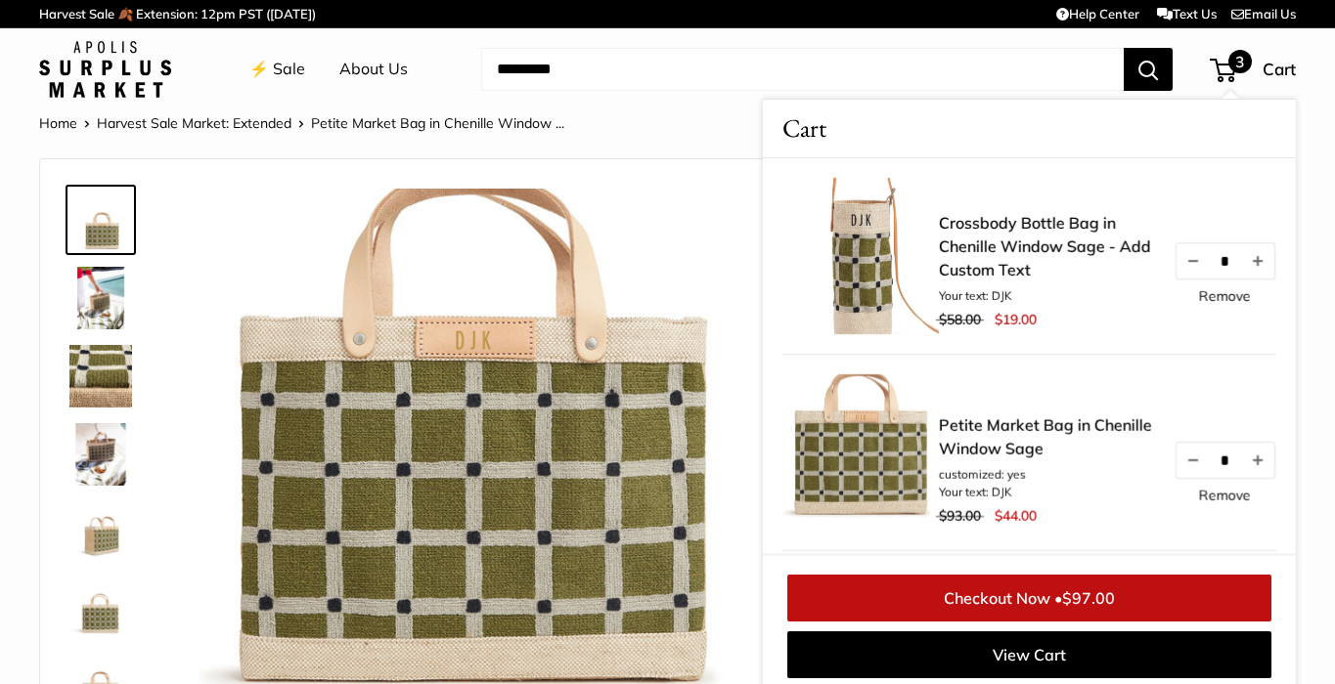
click at [1232, 295] on link "Remove" at bounding box center [1225, 296] width 52 height 14
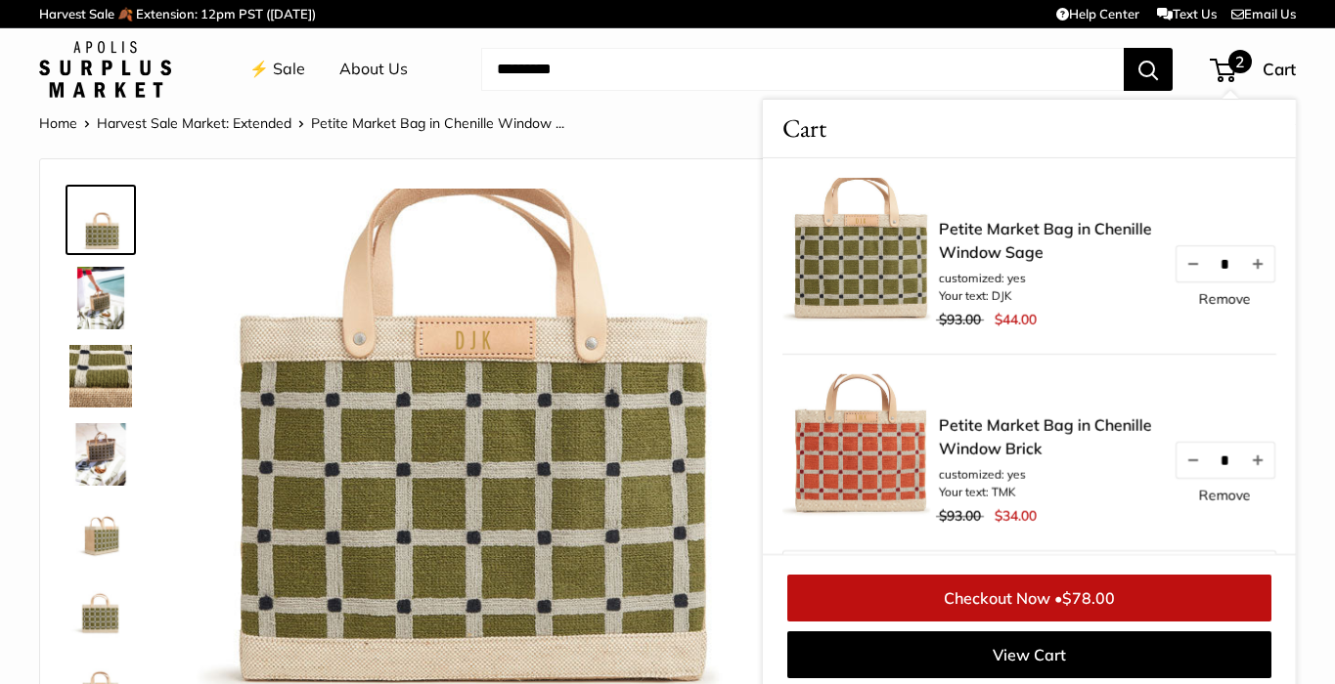
click at [1021, 605] on link "Checkout Now • $78.00" at bounding box center [1029, 598] width 484 height 47
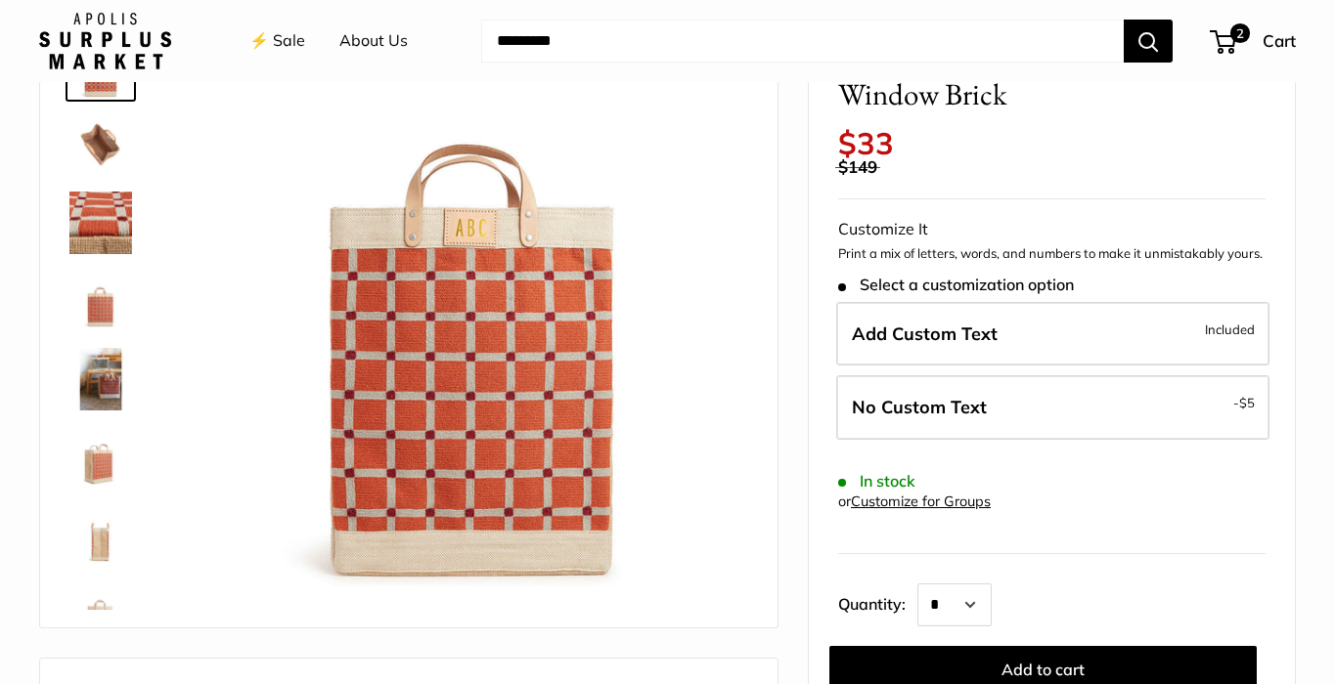
scroll to position [160, 0]
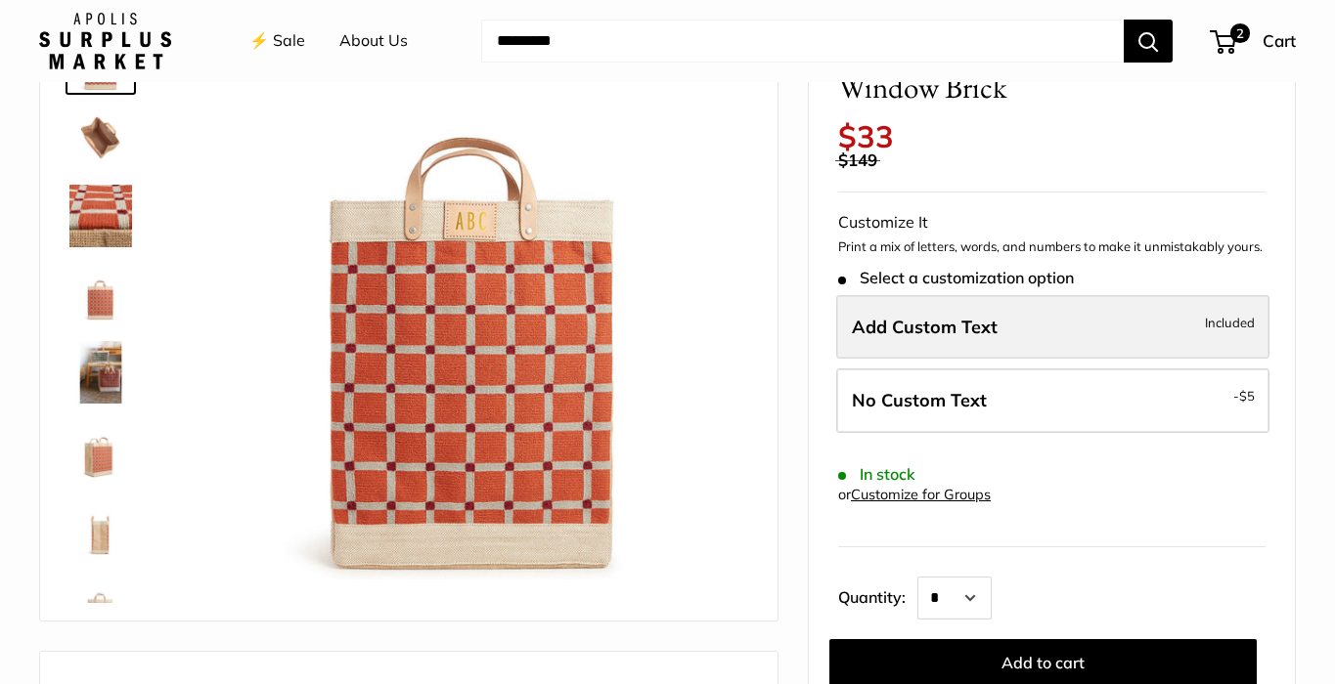
click at [963, 319] on label "Add Custom Text Included" at bounding box center [1052, 327] width 433 height 65
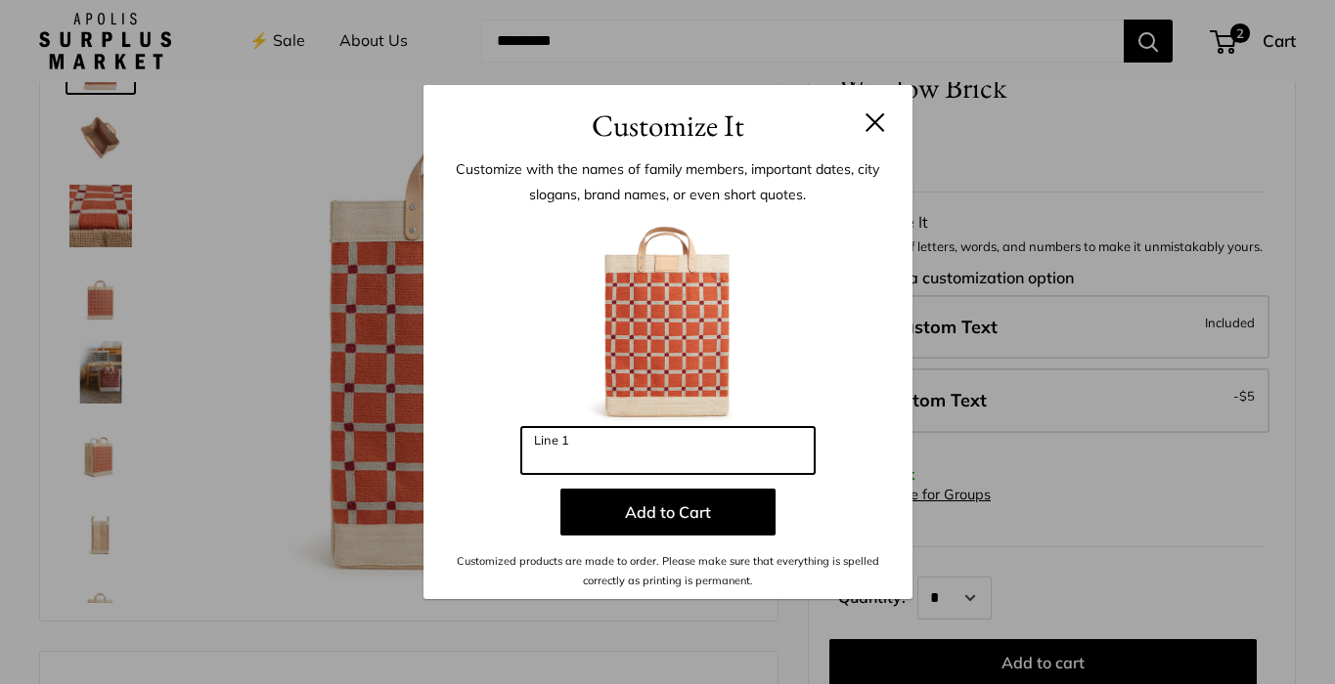
click at [610, 443] on input "Line 1" at bounding box center [667, 450] width 293 height 47
type input "***"
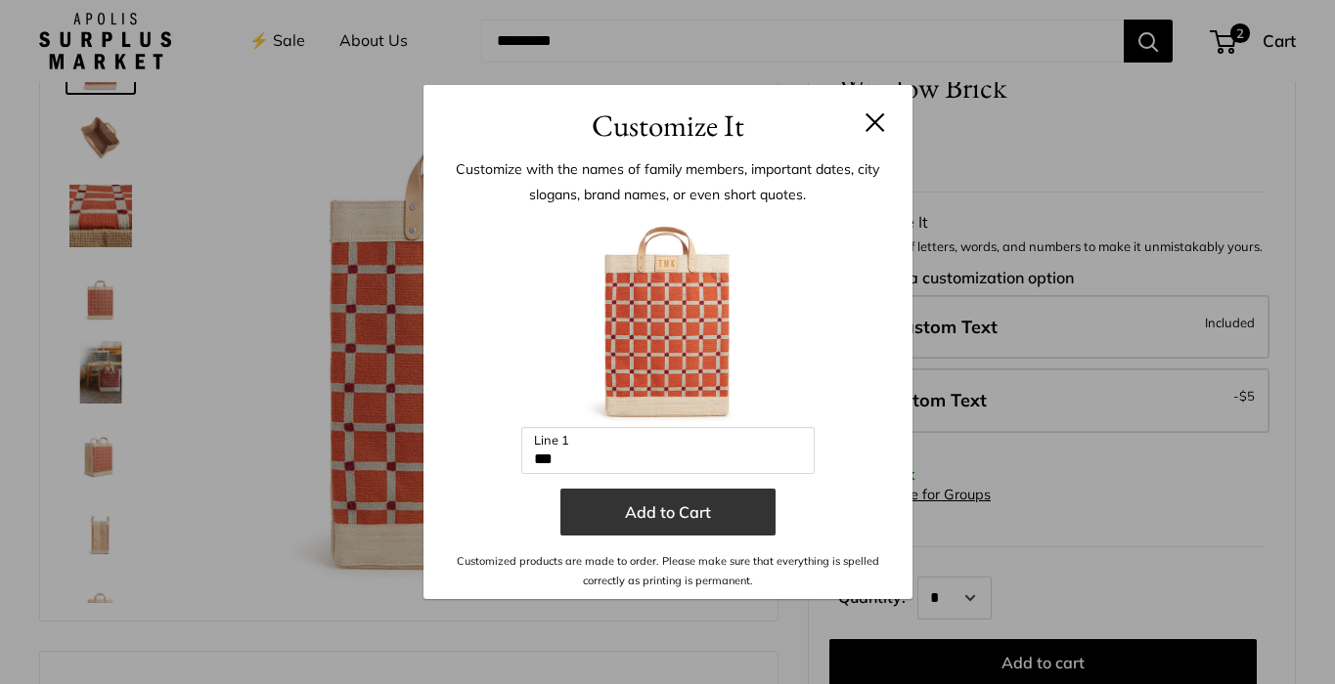
click at [672, 516] on button "Add to Cart" at bounding box center [667, 512] width 215 height 47
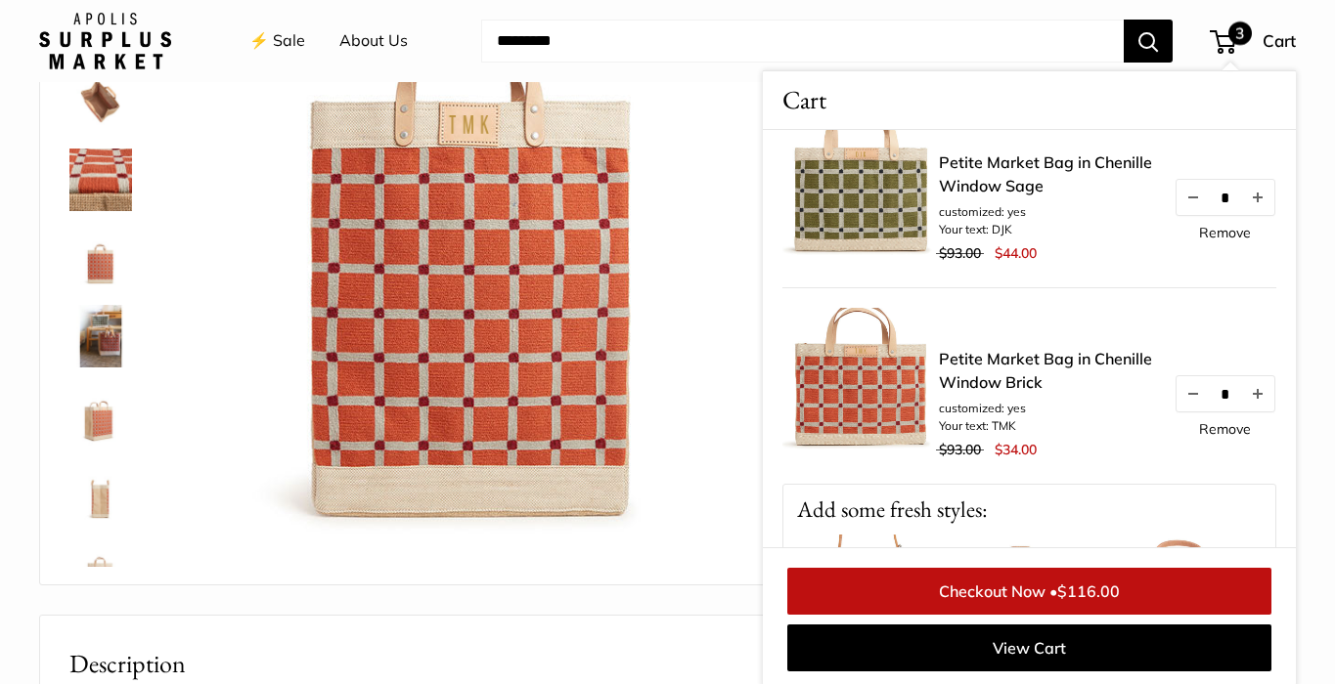
scroll to position [238, 0]
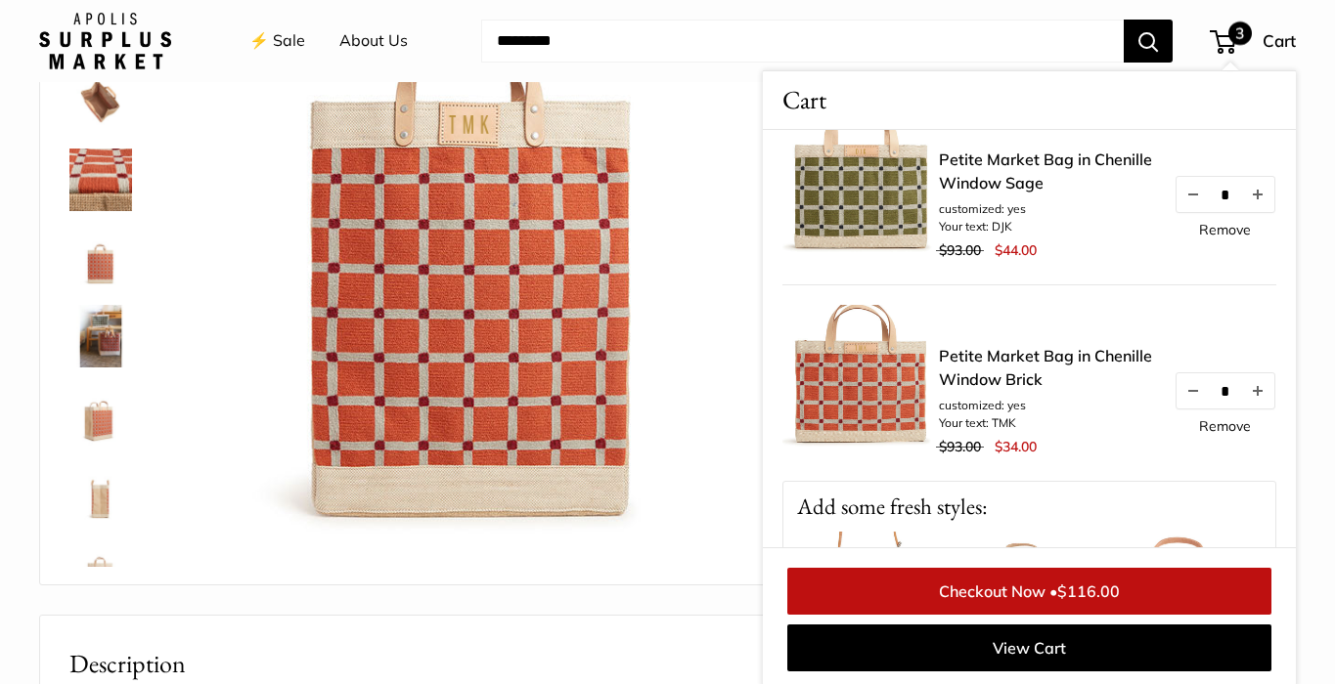
click at [1219, 419] on link "Remove" at bounding box center [1225, 426] width 52 height 14
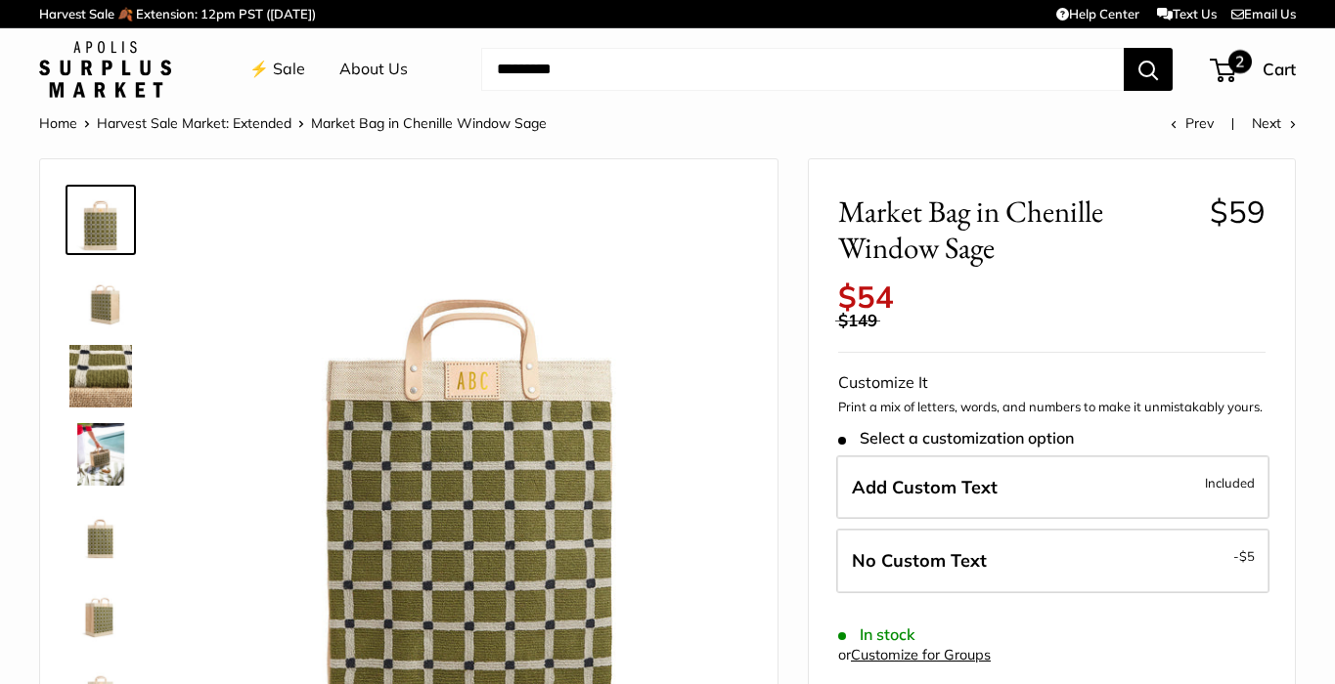
click at [1284, 64] on span "Cart" at bounding box center [1278, 69] width 33 height 21
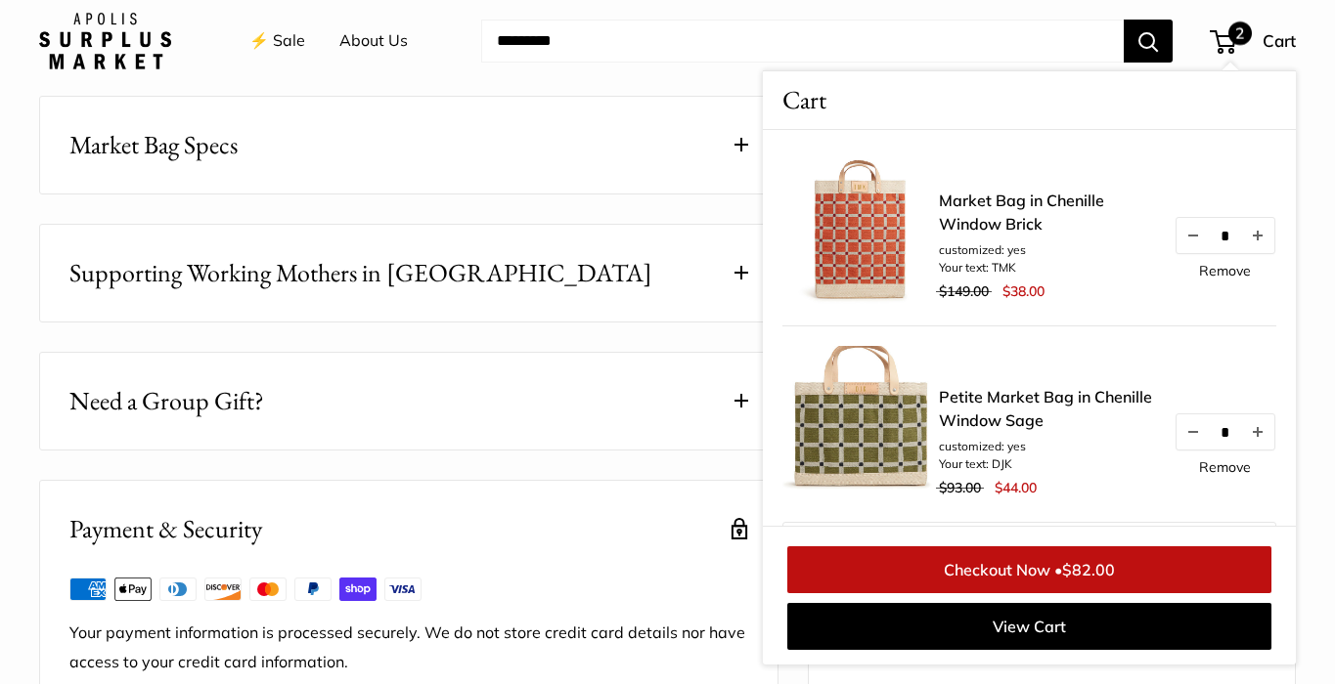
scroll to position [1031, 0]
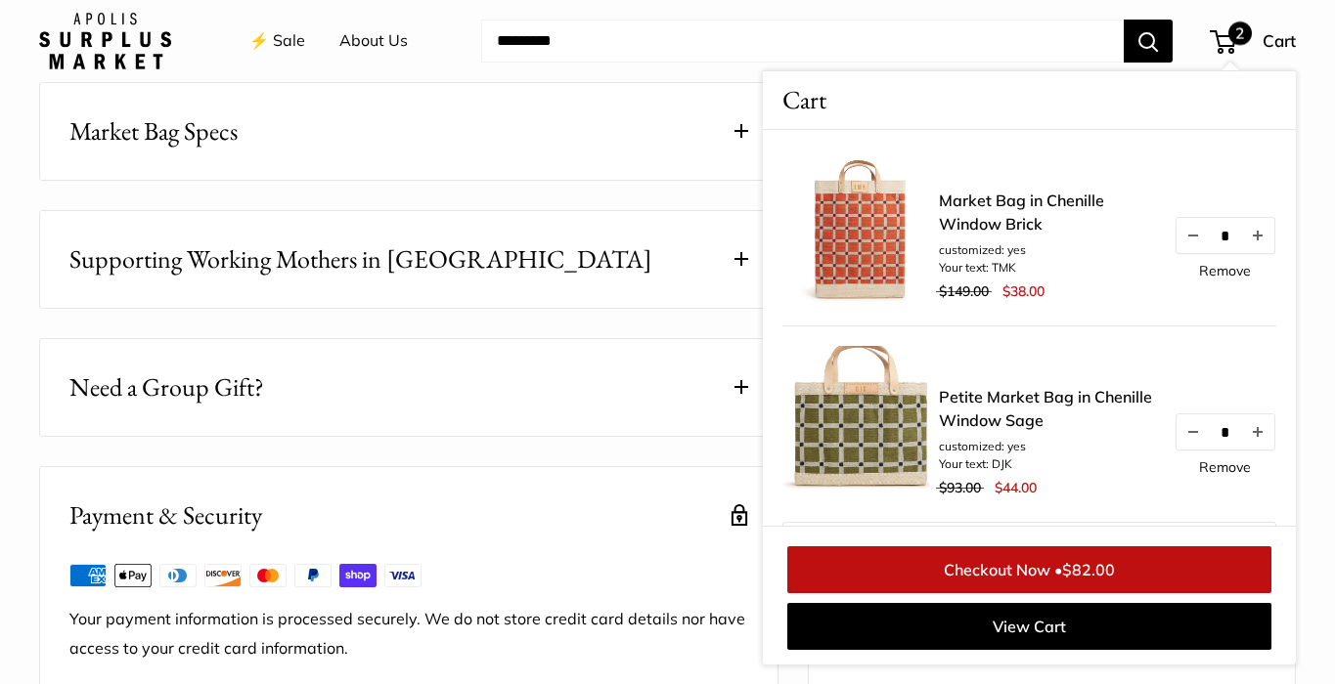
click at [499, 270] on button "Supporting Working Mothers in [GEOGRAPHIC_DATA]" at bounding box center [408, 259] width 737 height 97
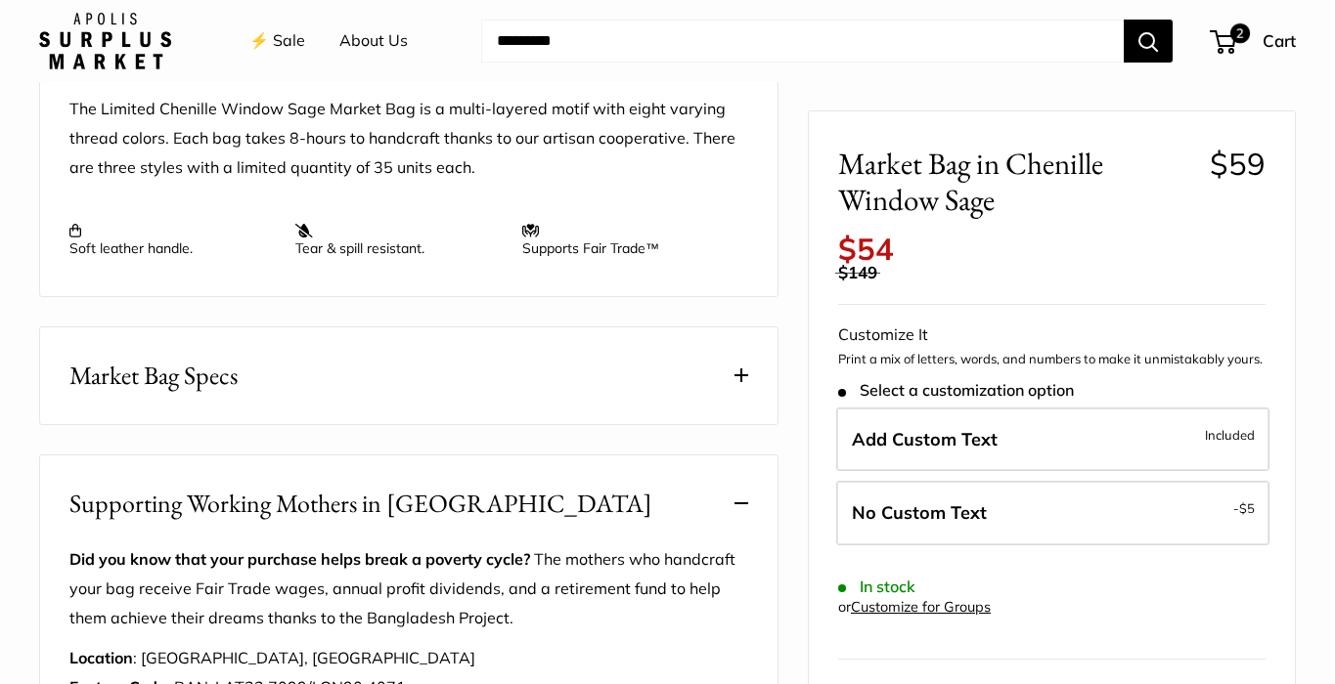
scroll to position [752, 0]
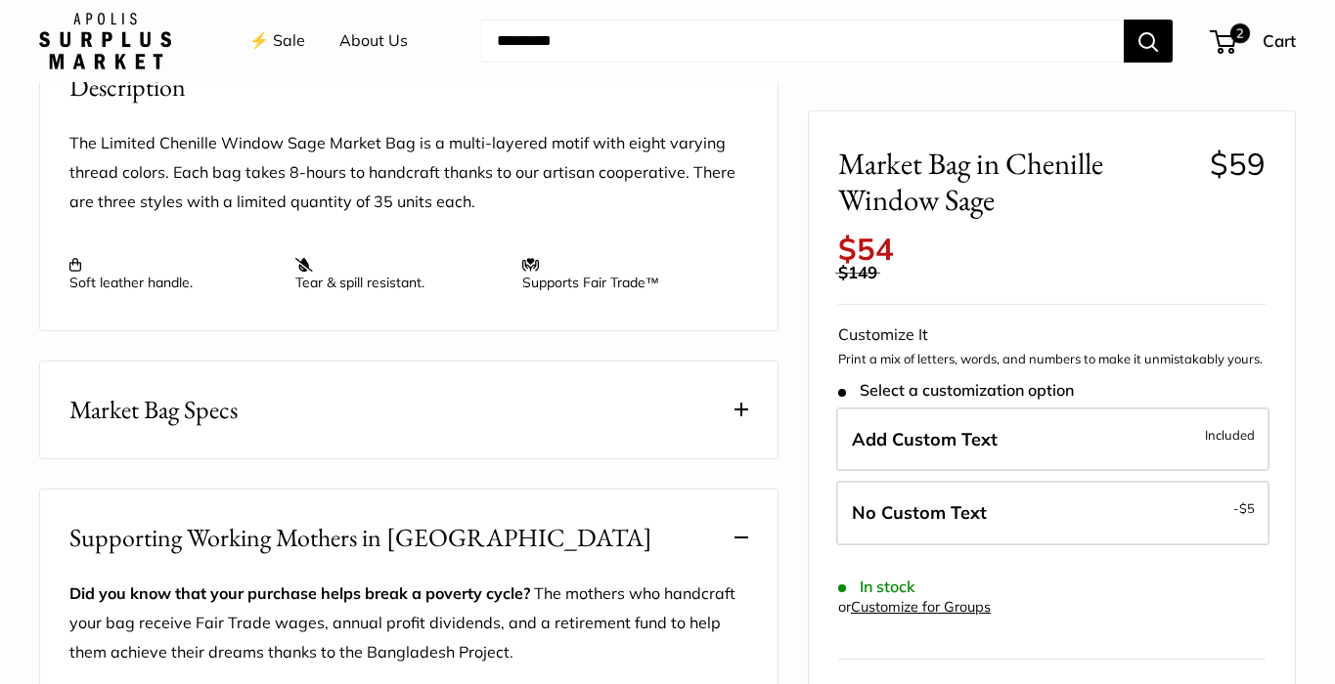
click at [599, 426] on button "Market Bag Specs" at bounding box center [408, 410] width 737 height 97
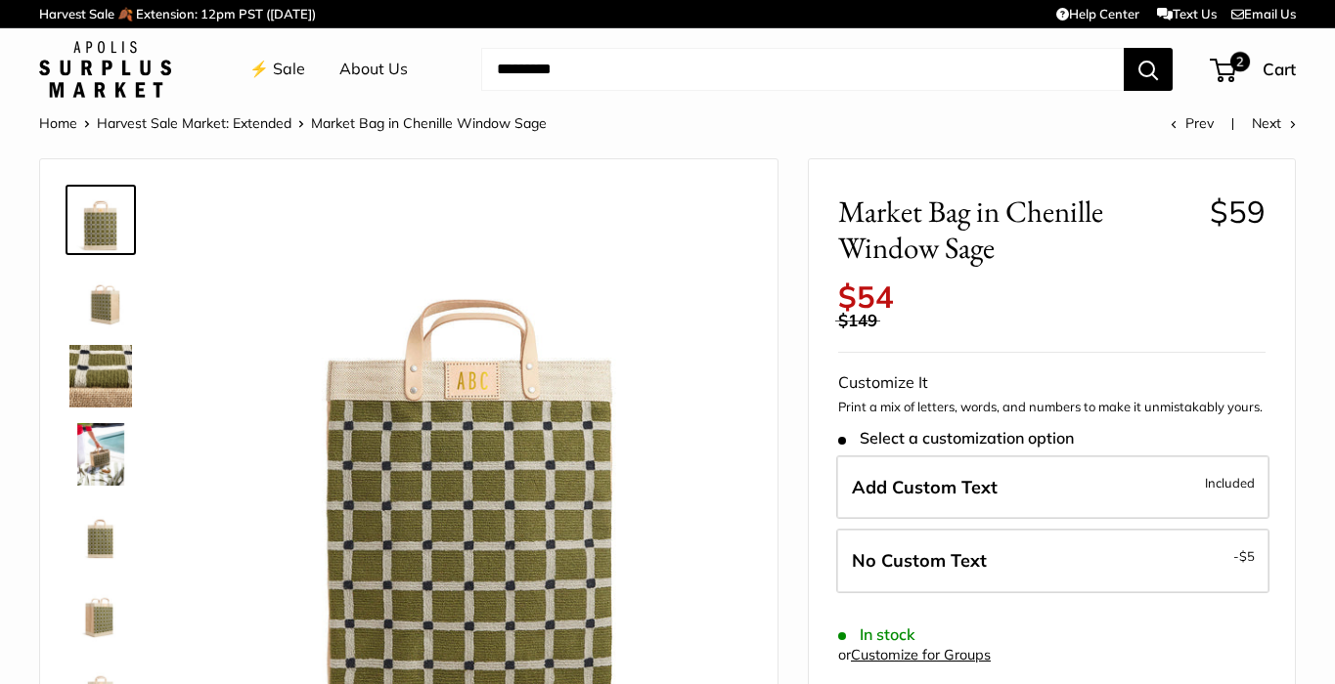
scroll to position [0, 0]
click at [1262, 66] on span "Cart" at bounding box center [1278, 69] width 33 height 21
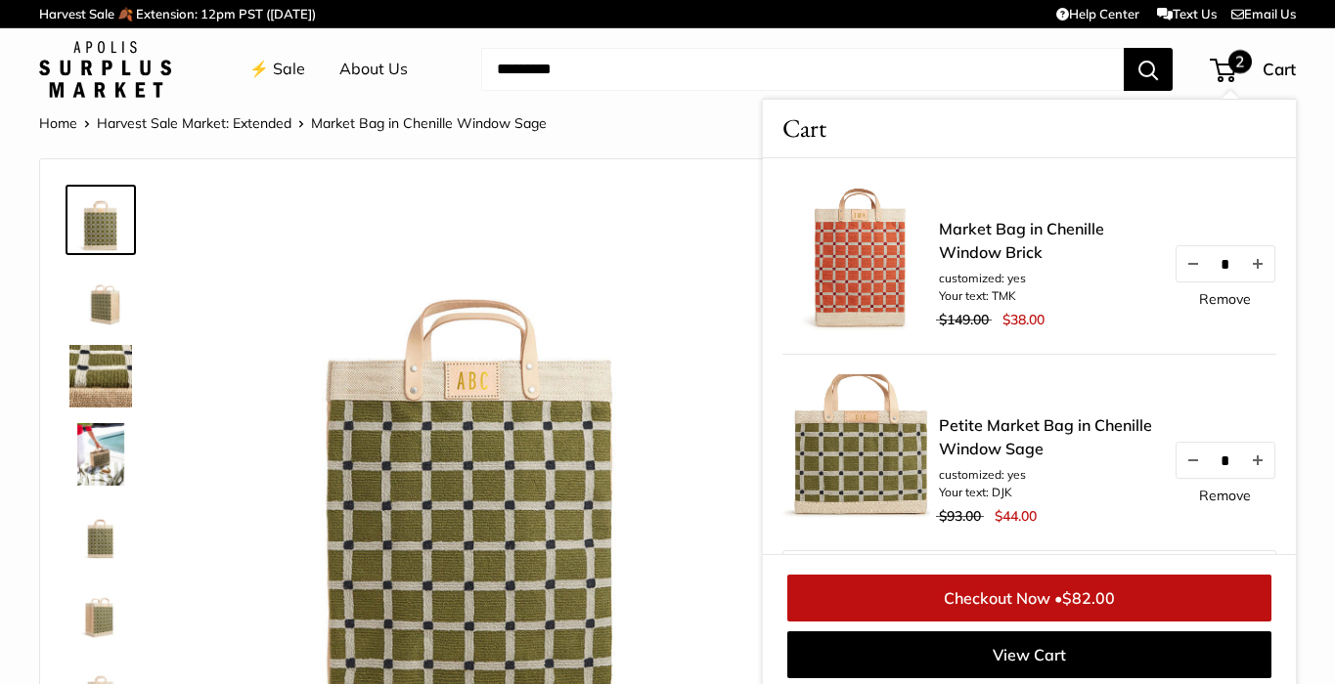
click at [99, 438] on img at bounding box center [100, 454] width 63 height 63
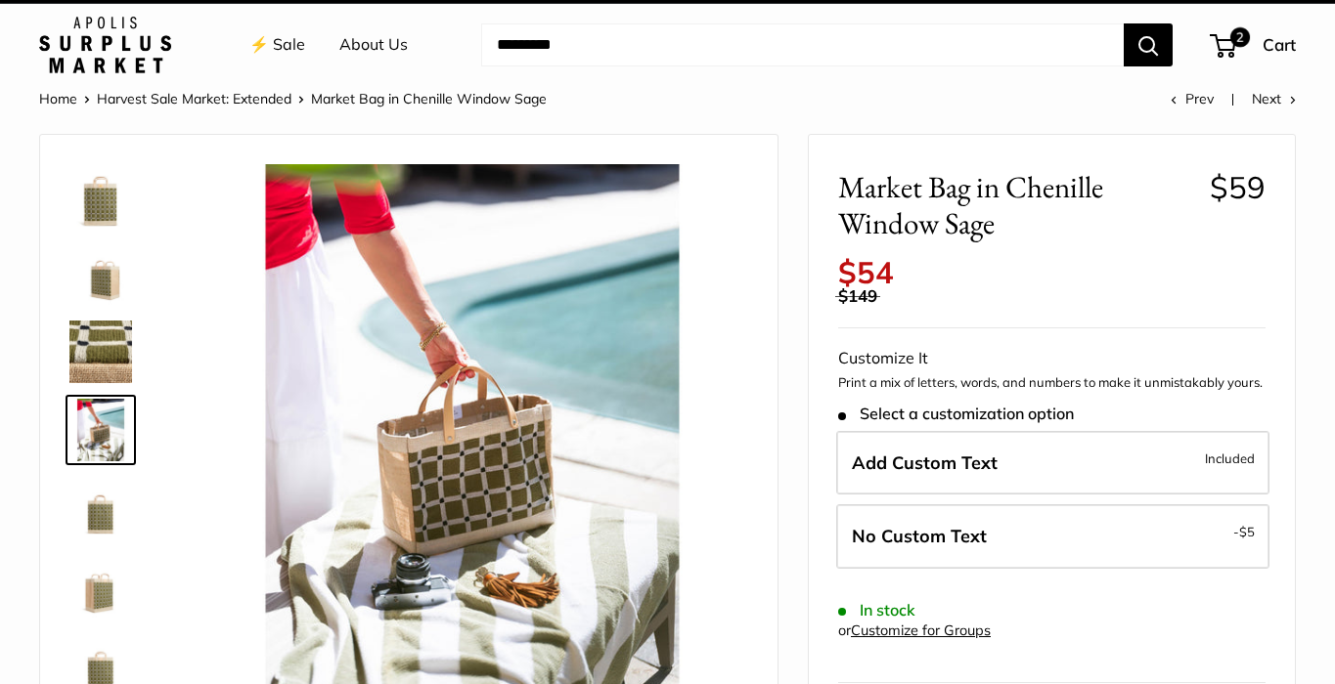
scroll to position [25, 0]
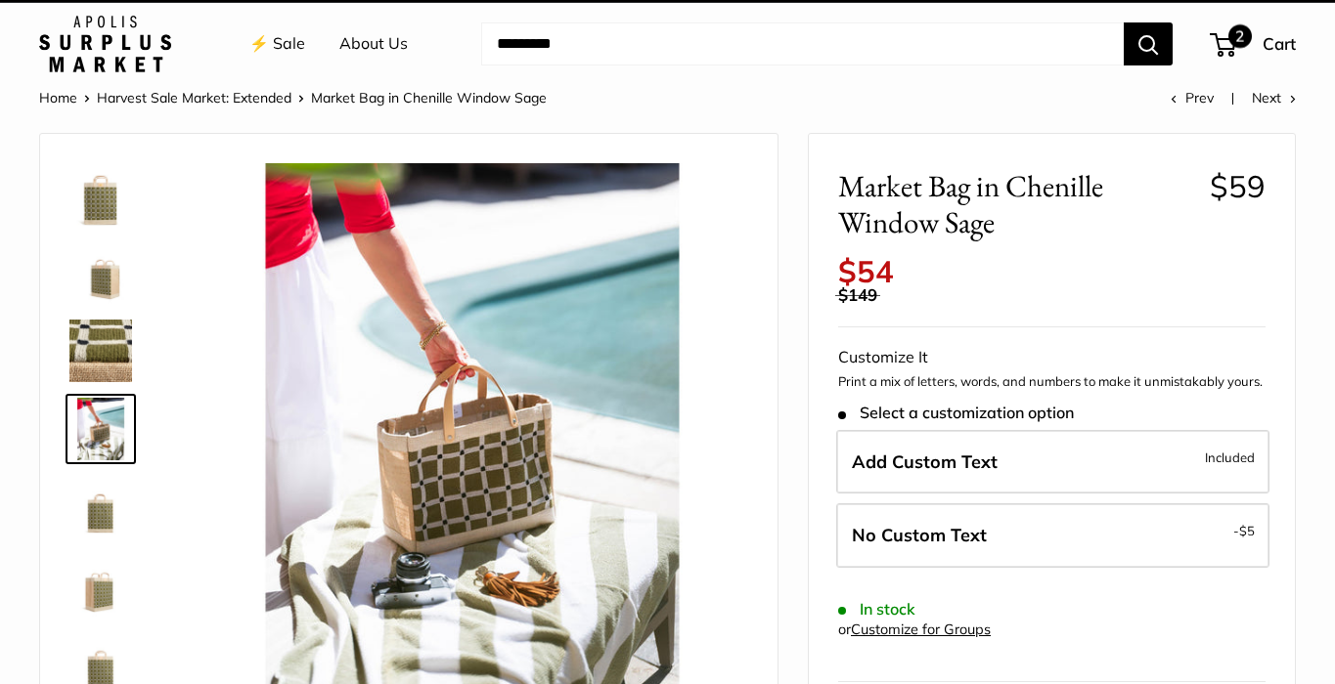
click at [1275, 42] on span "Cart" at bounding box center [1278, 43] width 33 height 21
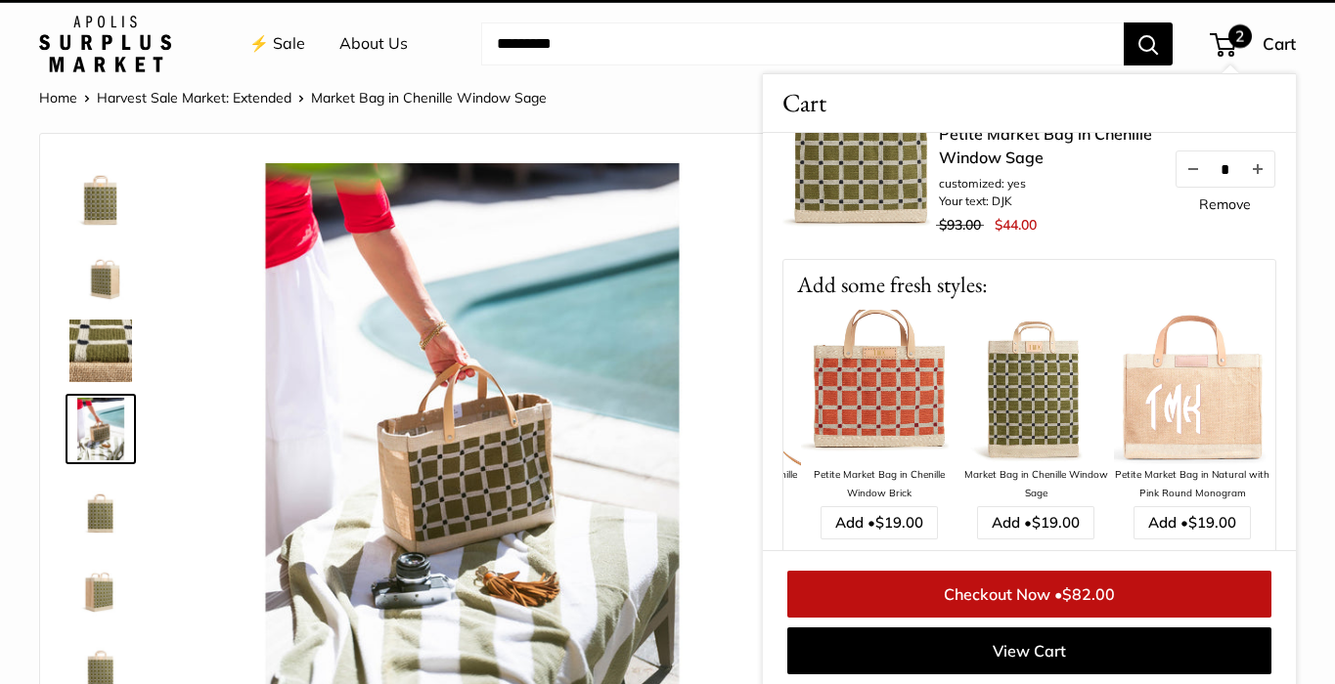
scroll to position [0, 145]
click at [1062, 600] on link "Checkout Now • $82.00" at bounding box center [1029, 594] width 484 height 47
